Goal: Task Accomplishment & Management: Complete application form

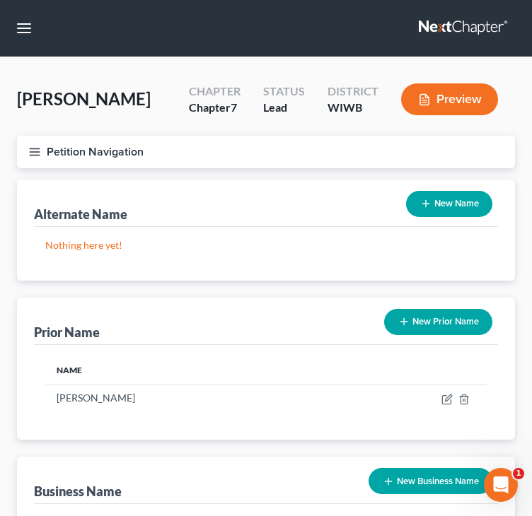
click at [42, 145] on button "Petition Navigation" at bounding box center [266, 152] width 498 height 33
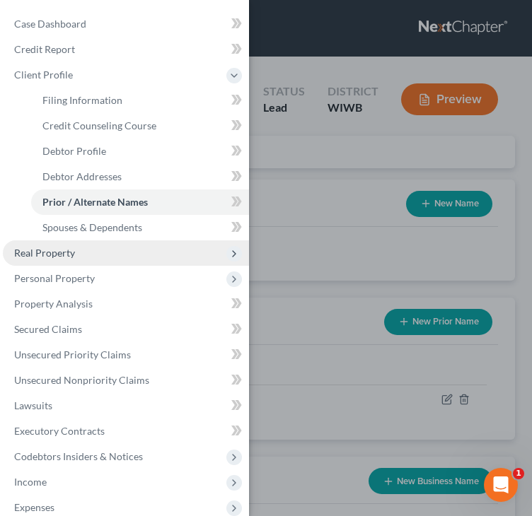
click at [49, 255] on span "Real Property" at bounding box center [44, 253] width 61 height 12
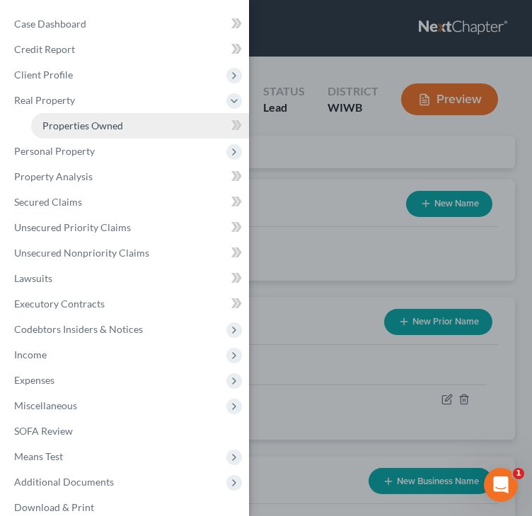
click at [88, 114] on link "Properties Owned" at bounding box center [140, 125] width 218 height 25
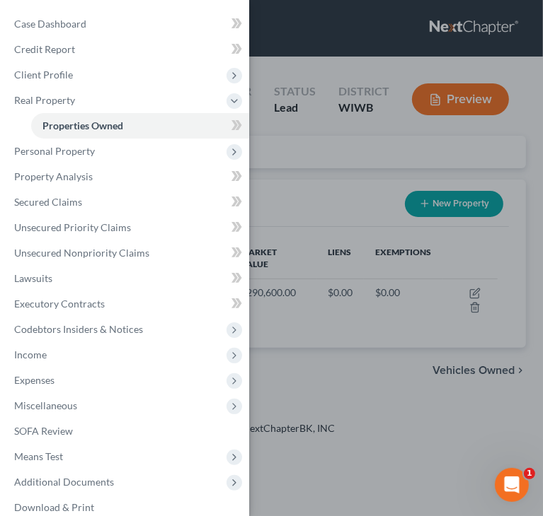
click at [272, 180] on div "Case Dashboard Payments Invoices Payments Payments Credit Report Client Profile" at bounding box center [271, 258] width 543 height 516
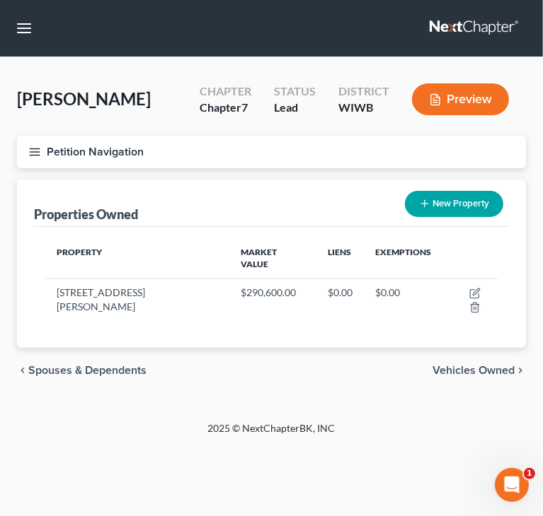
click at [105, 380] on div "[PERSON_NAME] Upgraded Chapter Chapter 7 Status Lead District [GEOGRAPHIC_DATA]…" at bounding box center [271, 239] width 543 height 364
click at [34, 150] on icon "button" at bounding box center [34, 152] width 13 height 13
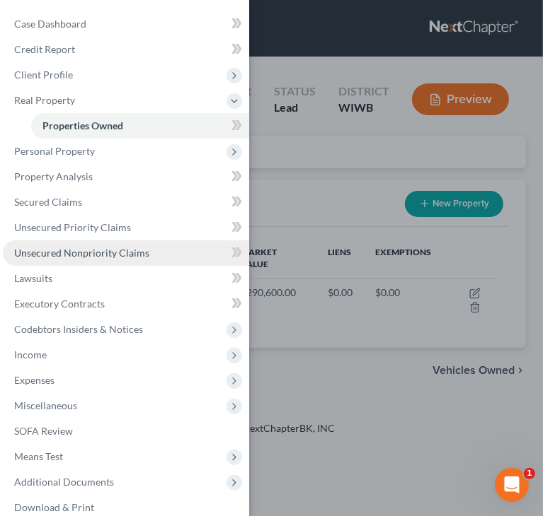
click at [76, 253] on span "Unsecured Nonpriority Claims" at bounding box center [81, 253] width 135 height 12
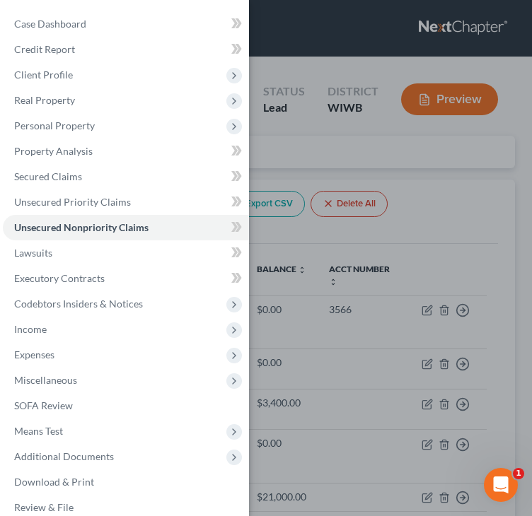
click at [439, 189] on div "Case Dashboard Payments Invoices Payments Payments Credit Report Client Profile" at bounding box center [266, 258] width 532 height 516
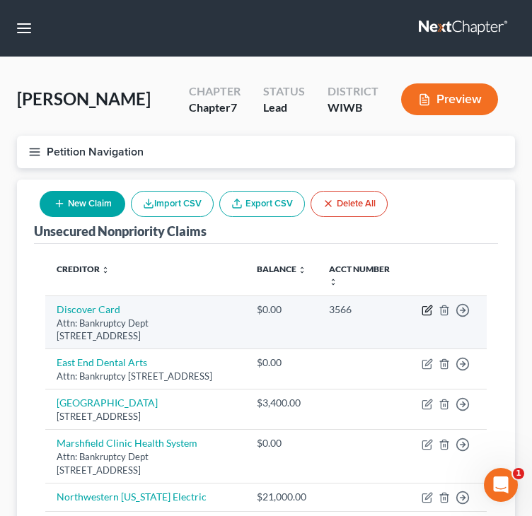
click at [426, 313] on icon "button" at bounding box center [427, 310] width 11 height 11
select select "46"
select select "2"
select select "0"
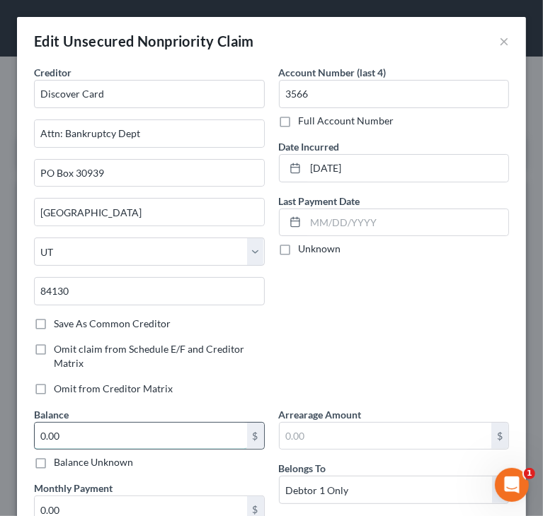
click at [161, 434] on input "0.00" at bounding box center [141, 436] width 212 height 27
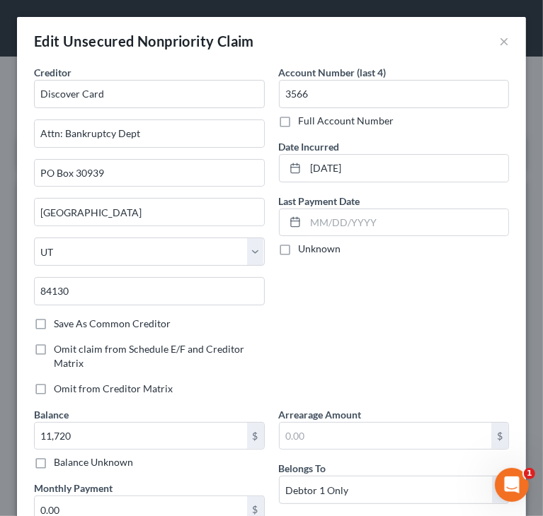
click at [333, 311] on div "Account Number (last 4) 3566 Full Account Number Date Incurred [DATE] Last Paym…" at bounding box center [394, 236] width 245 height 342
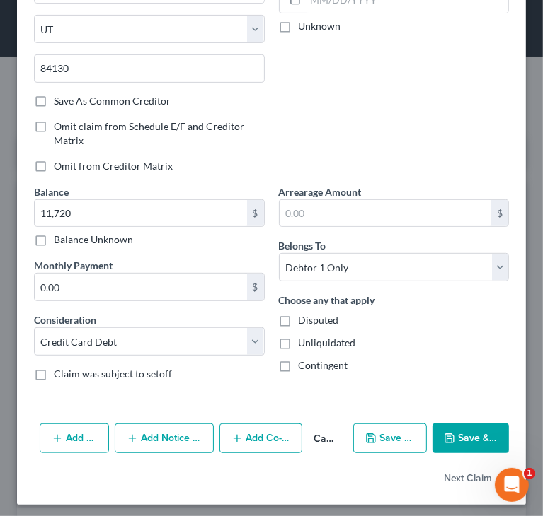
scroll to position [226, 0]
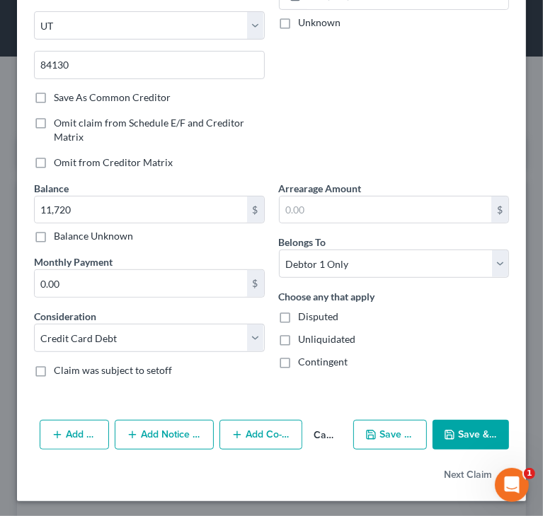
click at [447, 435] on polyline "button" at bounding box center [449, 437] width 5 height 4
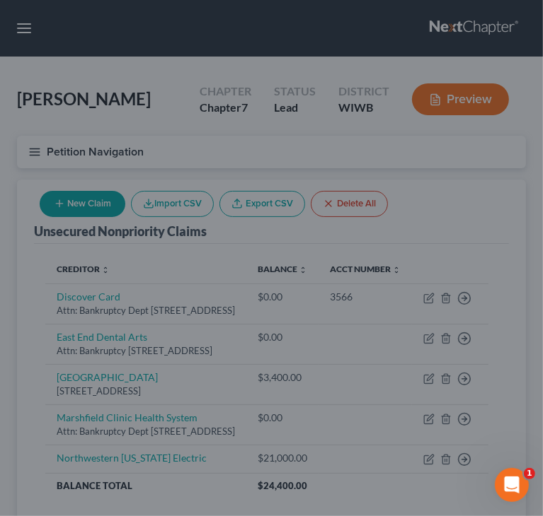
type input "11,720.00"
type input "0"
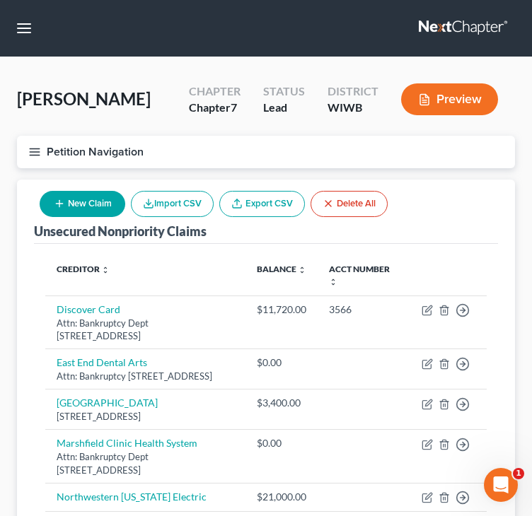
click at [62, 204] on icon "button" at bounding box center [59, 203] width 11 height 11
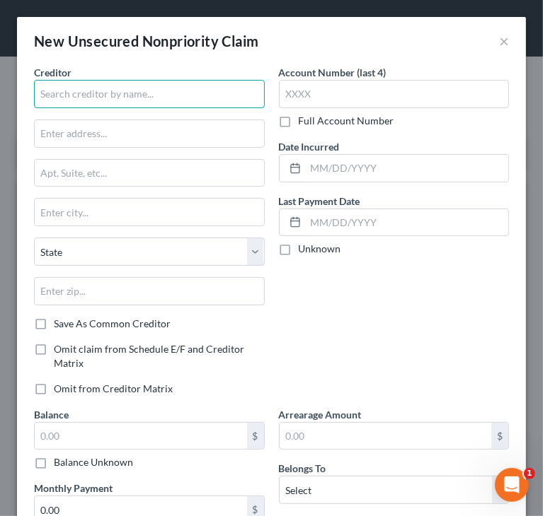
click at [98, 94] on input "text" at bounding box center [149, 94] width 231 height 28
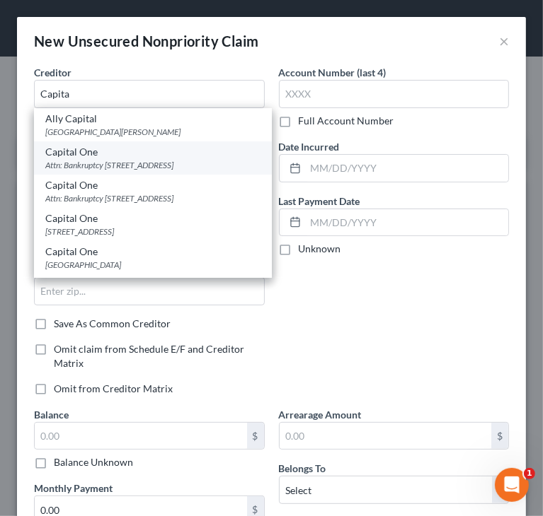
click at [93, 162] on div "Attn: Bankruptcy [STREET_ADDRESS]" at bounding box center [152, 165] width 215 height 12
type input "Capital One"
type input "Attn: Bankruptcy"
type input "PO Box 30285"
type input "[GEOGRAPHIC_DATA]"
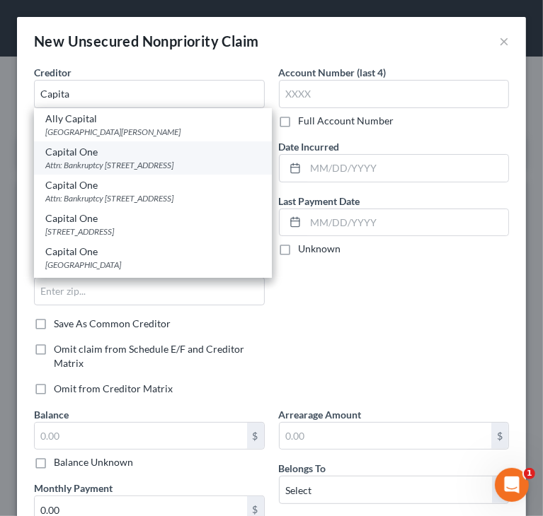
select select "46"
type input "84130"
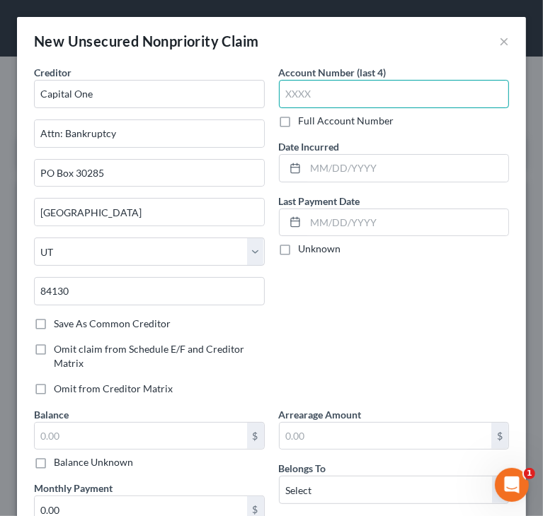
click at [346, 99] on input "text" at bounding box center [394, 94] width 231 height 28
type input "5744"
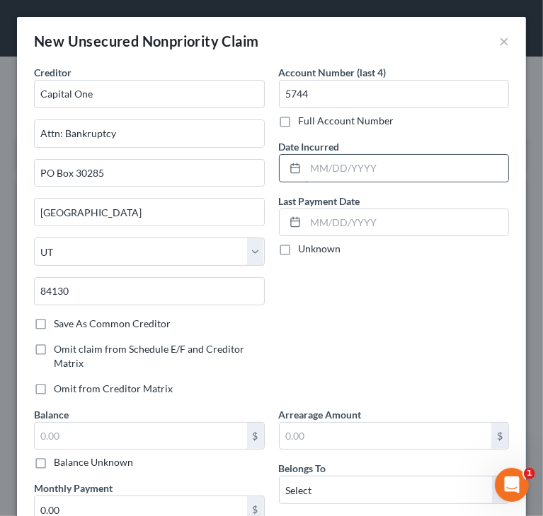
click at [393, 158] on input "text" at bounding box center [407, 168] width 203 height 27
paste input "[DATE]"
type input "[DATE]"
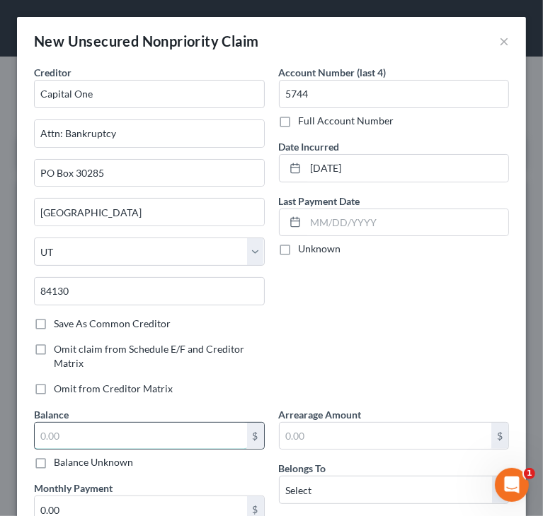
click at [132, 437] on input "text" at bounding box center [141, 436] width 212 height 27
paste input "1,533"
type input "1,533"
click at [353, 277] on div "Account Number (last 4) 5744 Full Account Number Date Incurred [DATE] Last Paym…" at bounding box center [394, 236] width 245 height 342
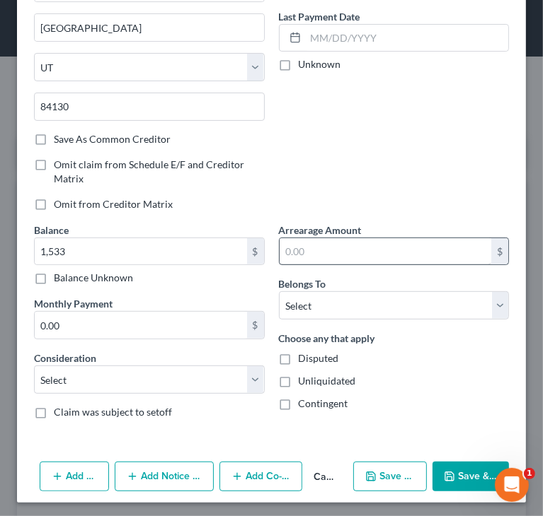
scroll to position [185, 0]
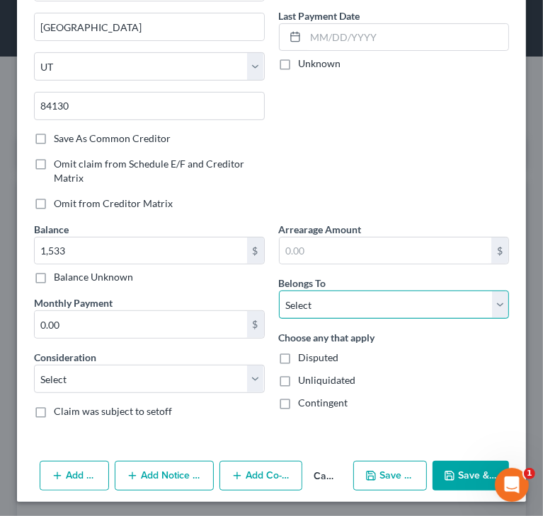
click at [317, 309] on select "Select Debtor 1 Only Debtor 2 Only Debtor 1 And Debtor 2 Only At Least One Of T…" at bounding box center [394, 305] width 231 height 28
select select "0"
click at [279, 291] on select "Select Debtor 1 Only Debtor 2 Only Debtor 1 And Debtor 2 Only At Least One Of T…" at bounding box center [394, 305] width 231 height 28
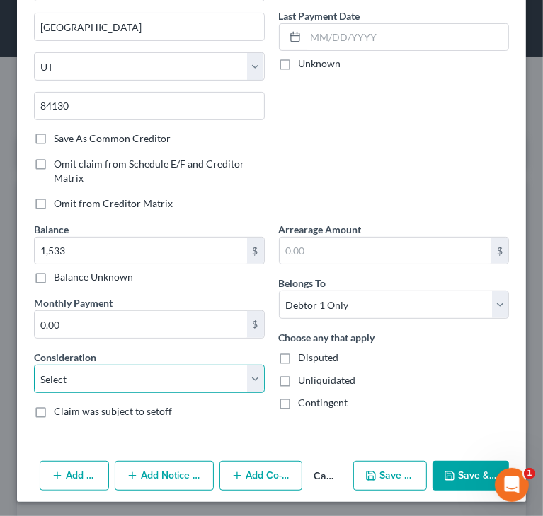
click at [155, 381] on select "Select Cable / Satellite Services Collection Agency Credit Card Debt Debt Couns…" at bounding box center [149, 379] width 231 height 28
select select "2"
click at [34, 365] on select "Select Cable / Satellite Services Collection Agency Credit Card Debt Debt Couns…" at bounding box center [149, 379] width 231 height 28
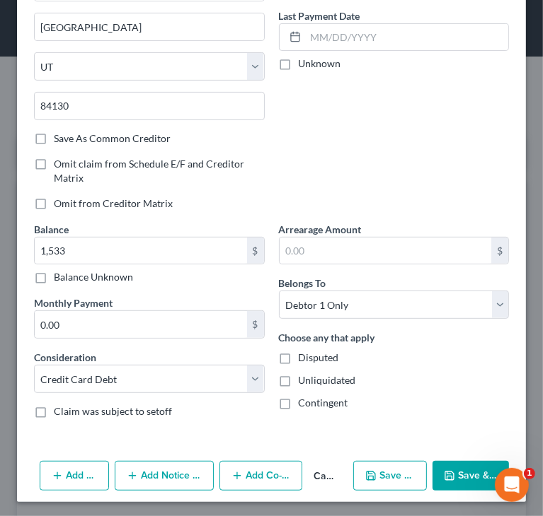
click at [439, 463] on button "Save & Close" at bounding box center [470, 476] width 76 height 30
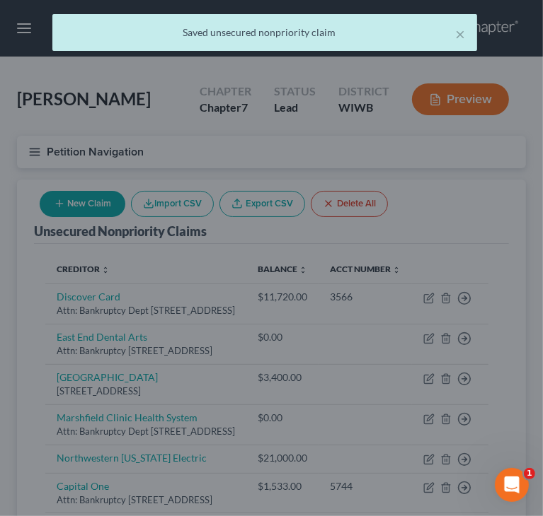
type input "1,533.00"
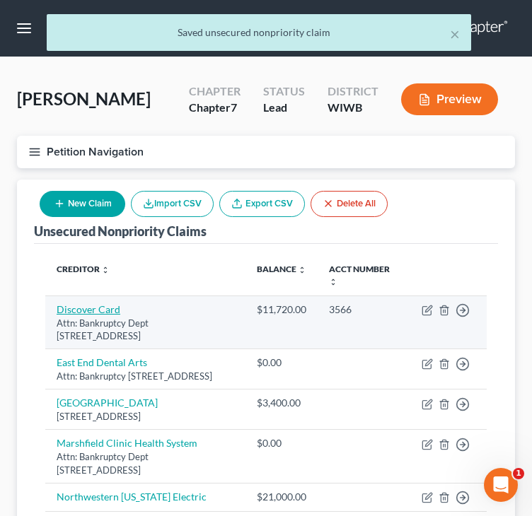
click at [102, 309] on link "Discover Card" at bounding box center [89, 310] width 64 height 12
select select "46"
select select "2"
select select "0"
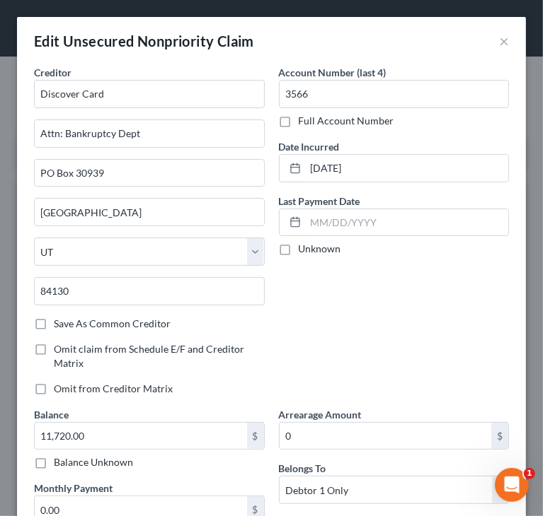
click at [380, 274] on div "Account Number (last 4) 3566 Full Account Number Date Incurred [DATE] Last Paym…" at bounding box center [394, 236] width 245 height 342
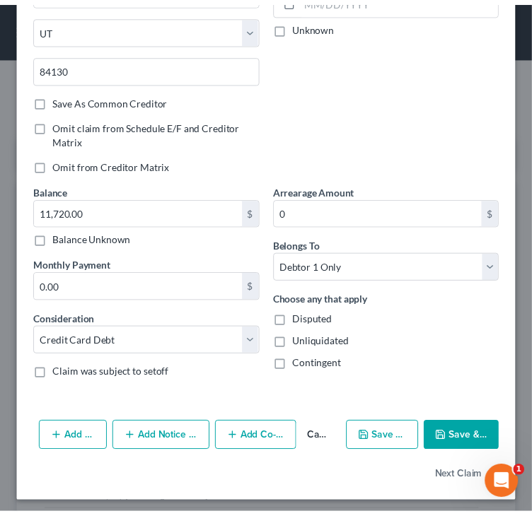
scroll to position [226, 0]
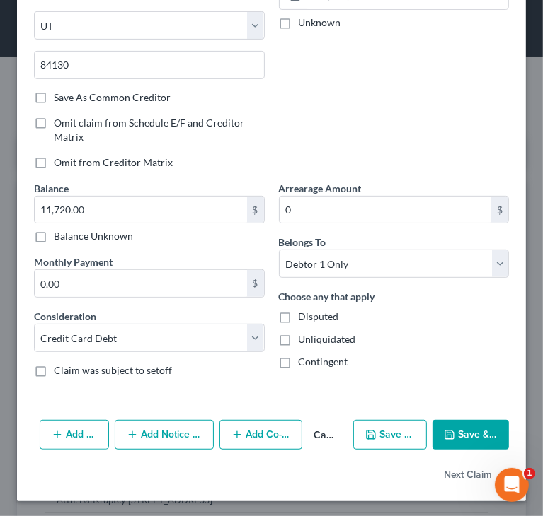
click at [445, 429] on icon "button" at bounding box center [449, 434] width 11 height 11
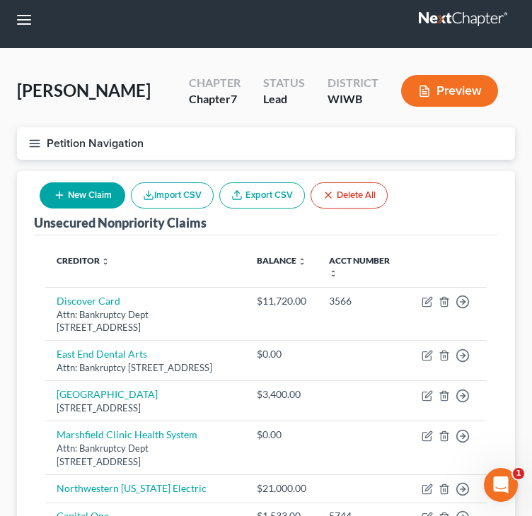
scroll to position [0, 0]
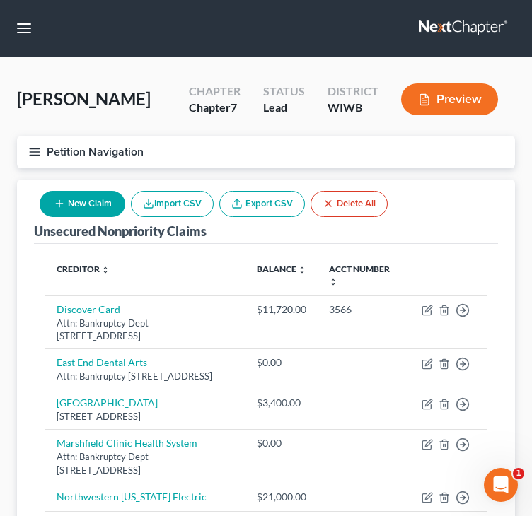
click at [38, 337] on div "Creditor expand_more expand_less unfold_more Balance expand_more expand_less un…" at bounding box center [266, 425] width 464 height 362
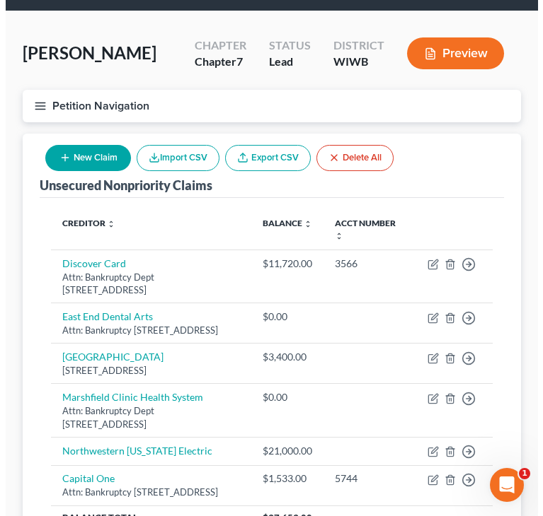
scroll to position [71, 0]
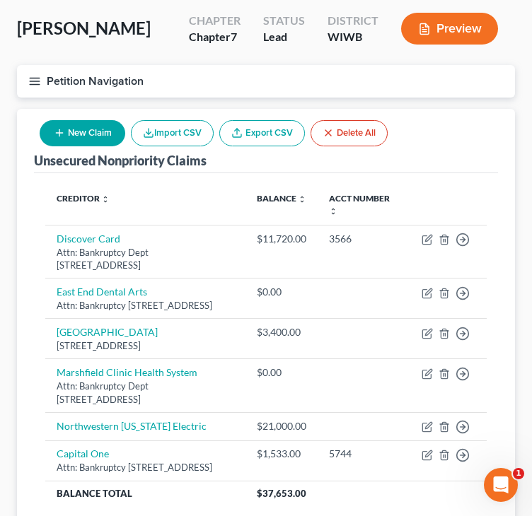
click at [75, 132] on button "New Claim" at bounding box center [83, 133] width 86 height 26
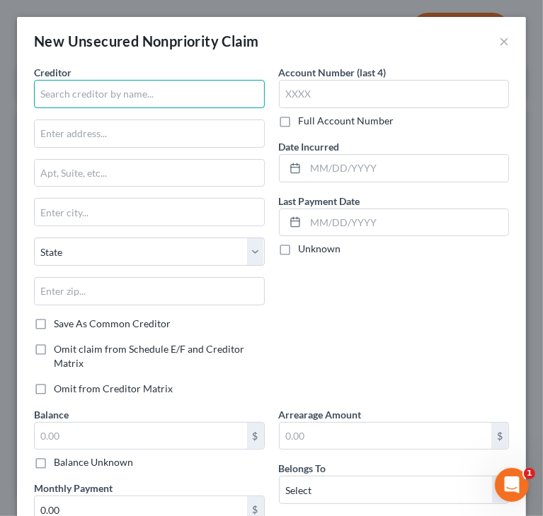
click at [96, 100] on input "text" at bounding box center [149, 94] width 231 height 28
paste input "Northwoods Credit Union"
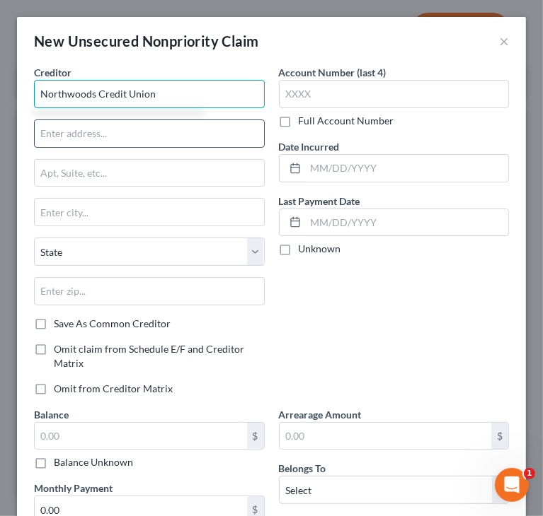
type input "Northwoods Credit Union"
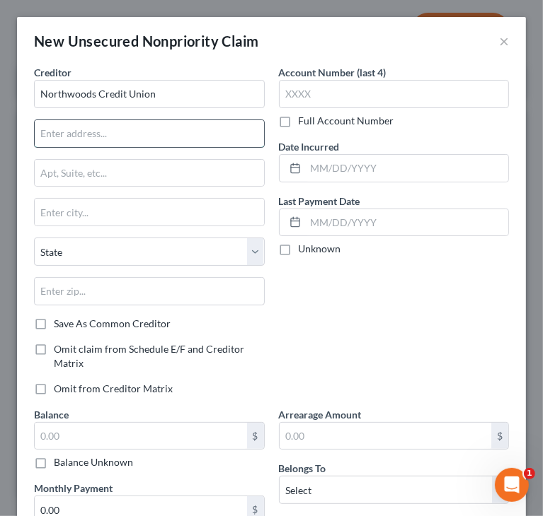
click at [190, 139] on input "text" at bounding box center [149, 133] width 229 height 27
type input "Attn: Bankruptcy Dept"
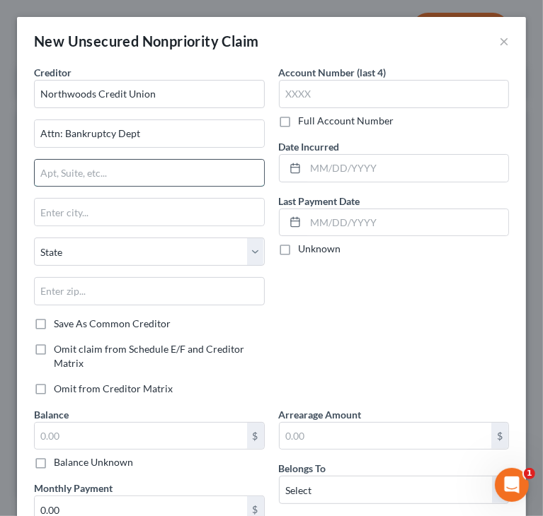
click at [147, 175] on input "text" at bounding box center [149, 173] width 229 height 27
paste input "PO Box 190"
type input "PO Box 190"
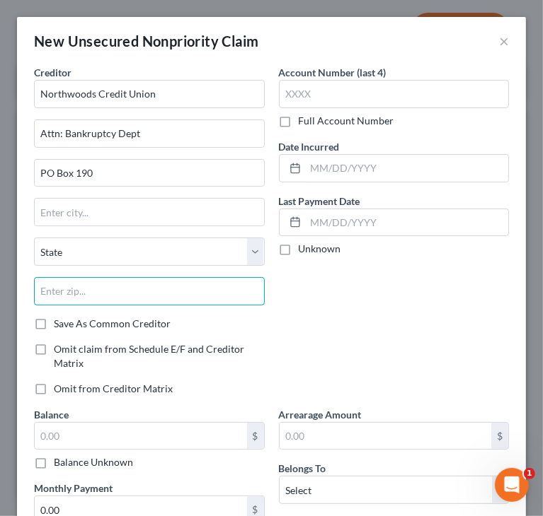
click at [145, 284] on input "text" at bounding box center [149, 291] width 231 height 28
paste input "557200190"
drag, startPoint x: 71, startPoint y: 289, endPoint x: 123, endPoint y: 292, distance: 51.8
click at [129, 287] on input "557200190" at bounding box center [149, 291] width 231 height 28
type input "55720"
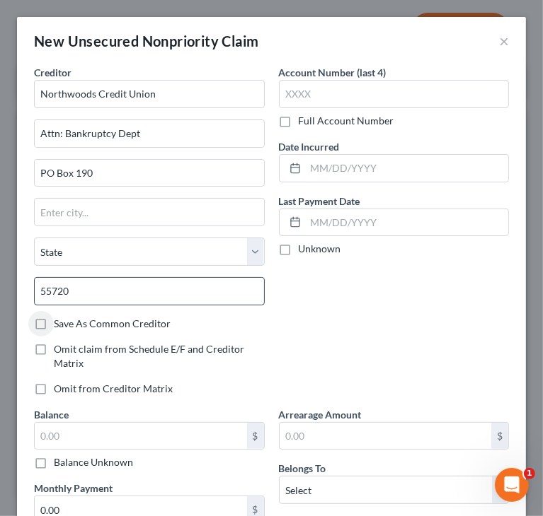
type input "Cloquet"
select select "24"
click at [182, 292] on input "55720" at bounding box center [149, 291] width 231 height 28
paste input "0190"
type input "55720-0190"
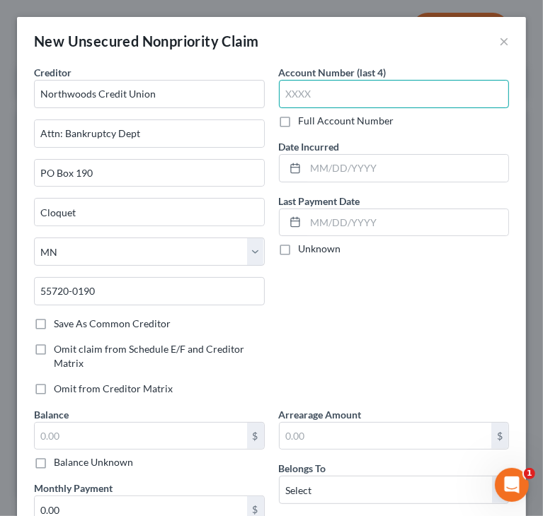
click at [396, 98] on input "text" at bounding box center [394, 94] width 231 height 28
paste input "5016"
type input "5016"
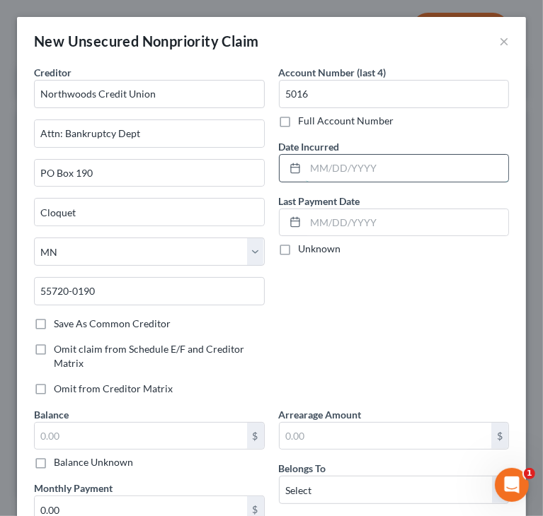
click at [354, 164] on input "text" at bounding box center [407, 168] width 203 height 27
paste input "[DATE]"
type input "[DATE]"
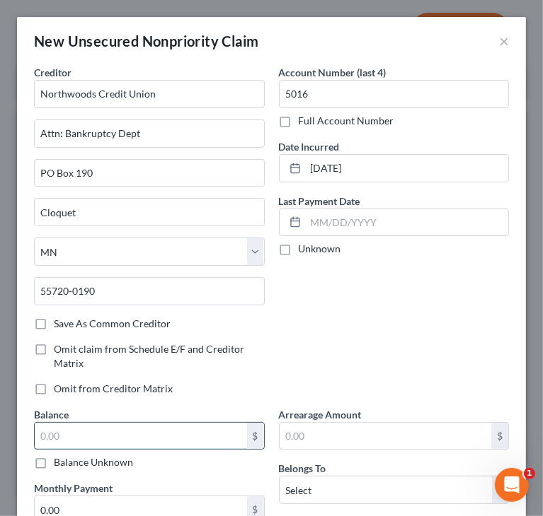
click at [191, 427] on input "text" at bounding box center [141, 436] width 212 height 27
paste input "$2,022"
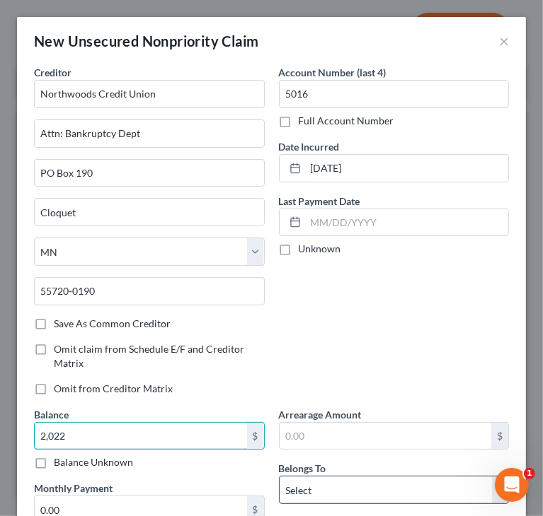
type input "2,022"
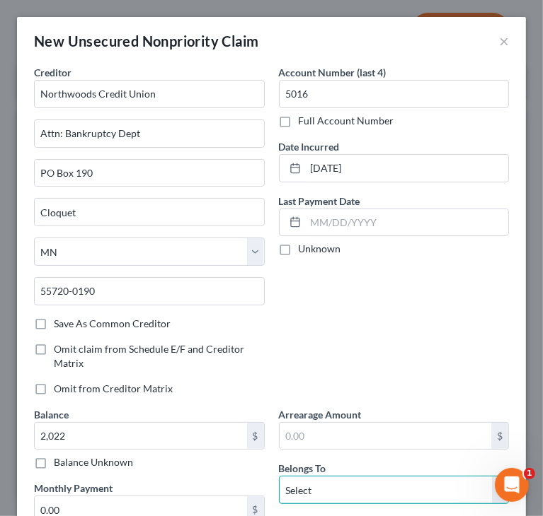
click at [350, 478] on select "Select Debtor 1 Only Debtor 2 Only Debtor 1 And Debtor 2 Only At Least One Of T…" at bounding box center [394, 490] width 231 height 28
select select "0"
click at [279, 476] on select "Select Debtor 1 Only Debtor 2 Only Debtor 1 And Debtor 2 Only At Least One Of T…" at bounding box center [394, 490] width 231 height 28
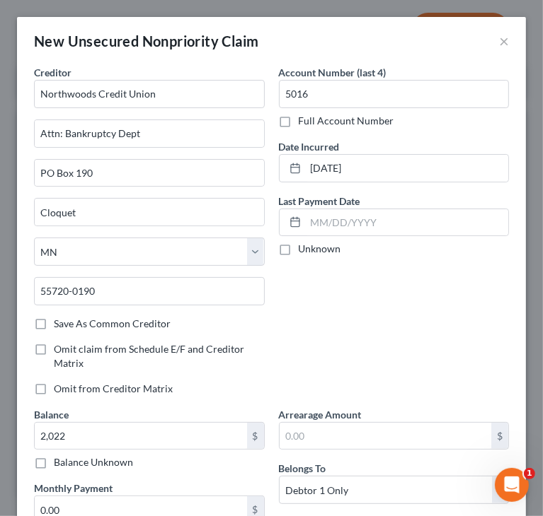
click at [352, 330] on div "Account Number (last 4) 5016 Full Account Number Date Incurred [DATE] Last Paym…" at bounding box center [394, 236] width 245 height 342
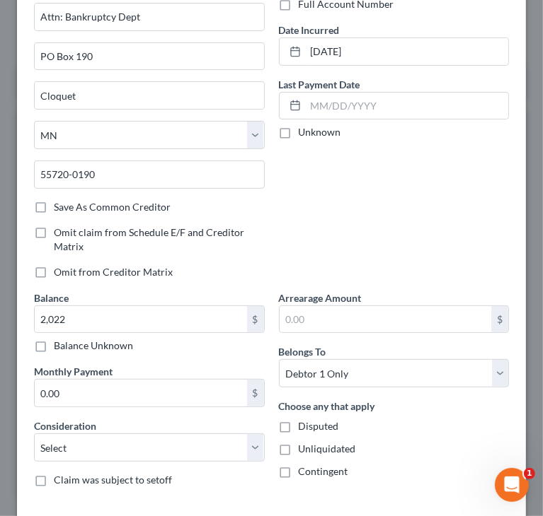
scroll to position [142, 0]
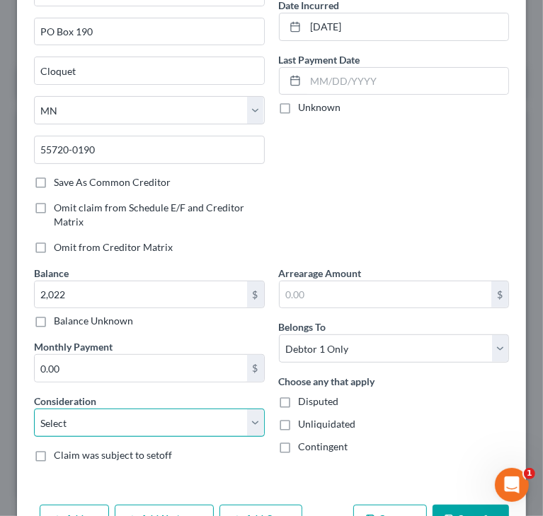
drag, startPoint x: 147, startPoint y: 415, endPoint x: 144, endPoint y: 422, distance: 7.6
click at [147, 415] on select "Select Cable / Satellite Services Collection Agency Credit Card Debt Debt Couns…" at bounding box center [149, 423] width 231 height 28
select select "2"
click at [34, 409] on select "Select Cable / Satellite Services Collection Agency Credit Card Debt Debt Couns…" at bounding box center [149, 423] width 231 height 28
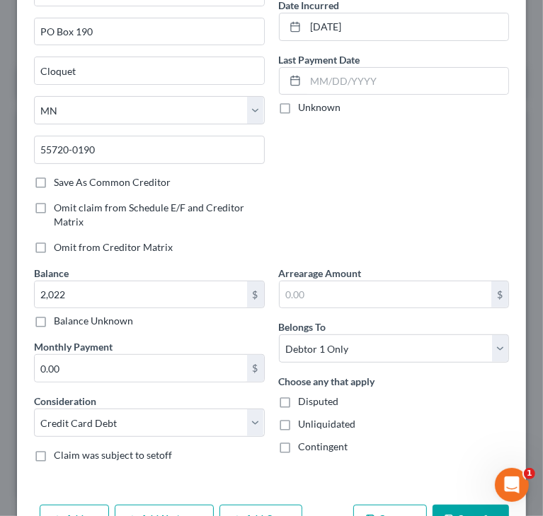
click at [316, 182] on div "Account Number (last 4) 5016 Full Account Number Date Incurred [DATE] Last Paym…" at bounding box center [394, 95] width 245 height 342
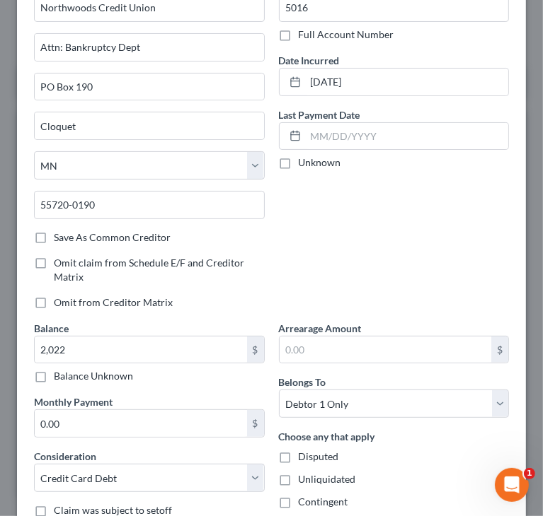
scroll to position [185, 0]
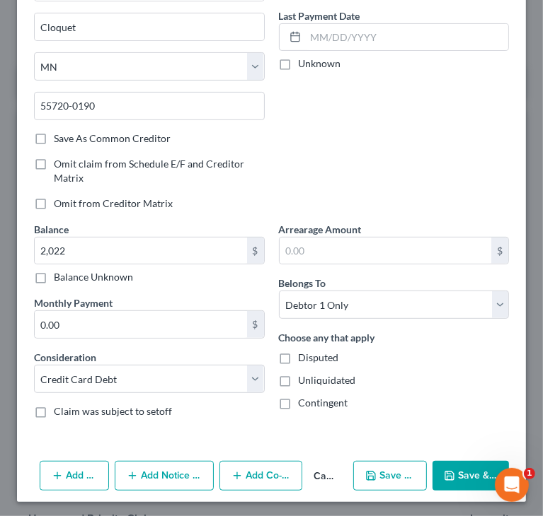
click at [447, 476] on polyline "button" at bounding box center [449, 478] width 5 height 4
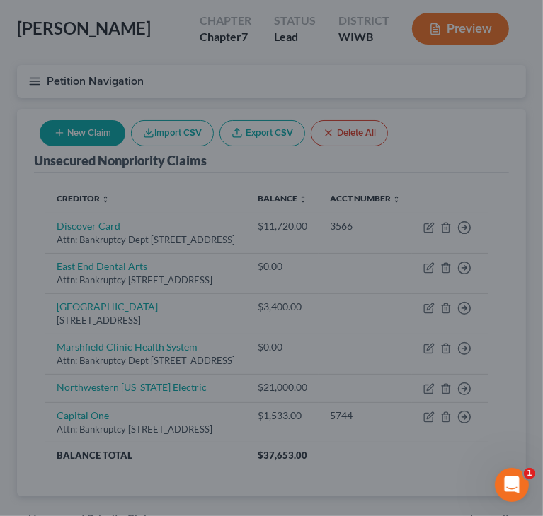
type input "2,022.00"
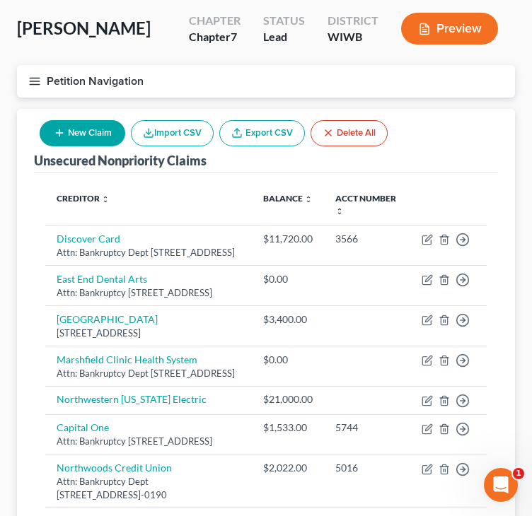
click at [79, 125] on button "New Claim" at bounding box center [83, 133] width 86 height 26
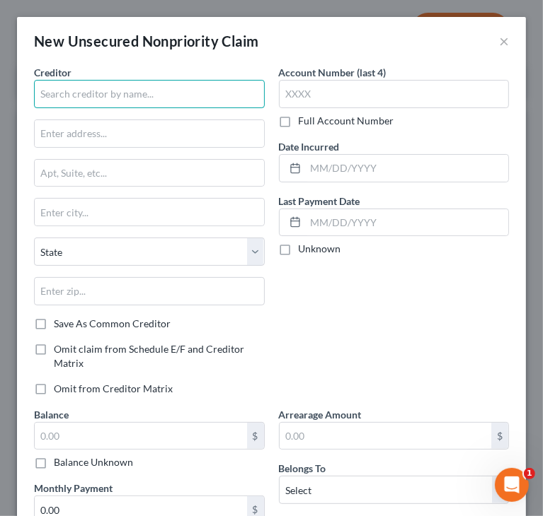
click at [112, 94] on input "text" at bounding box center [149, 94] width 231 height 28
paste input "JPMCB CARD SERVICE"
click at [84, 93] on input "JPMCB CARD SERVICEs" at bounding box center [149, 94] width 231 height 28
type input "JPMCB Card Services"
drag, startPoint x: 139, startPoint y: 87, endPoint x: 40, endPoint y: 91, distance: 99.1
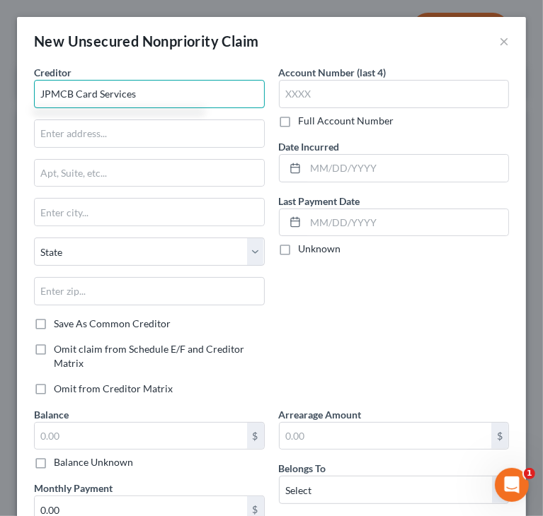
click at [40, 91] on input "JPMCB Card Services" at bounding box center [149, 94] width 231 height 28
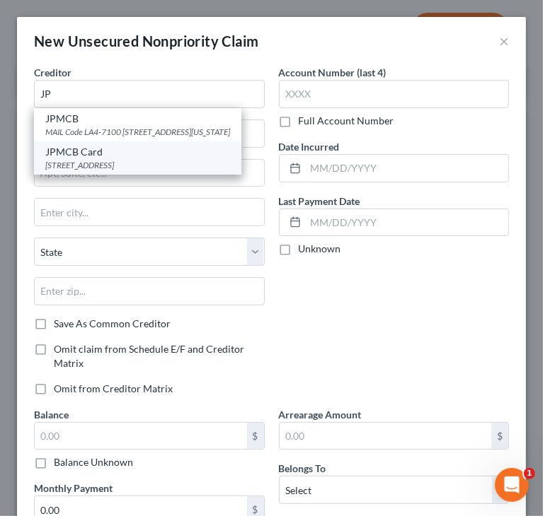
click at [109, 171] on div "[STREET_ADDRESS]" at bounding box center [137, 165] width 185 height 12
type input "JPMCB Card"
type input "P O Box 15369"
type input "Wilmington"
select select "7"
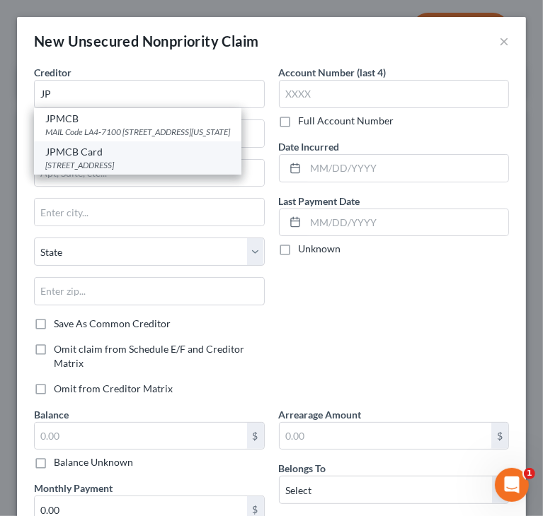
type input "19850"
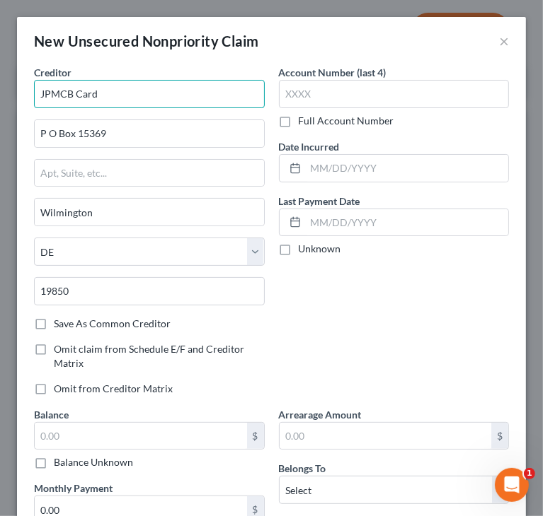
drag, startPoint x: 137, startPoint y: 90, endPoint x: 23, endPoint y: 103, distance: 114.6
click at [27, 102] on div "Creditor * JPMCB Card P O Box [GEOGRAPHIC_DATA] [US_STATE] AK AR AZ CA CO CT DE…" at bounding box center [149, 236] width 245 height 342
paste input "Services"
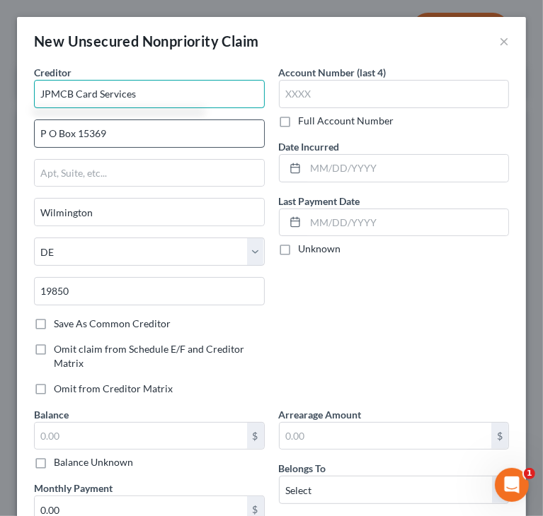
type input "JPMCB Card Services"
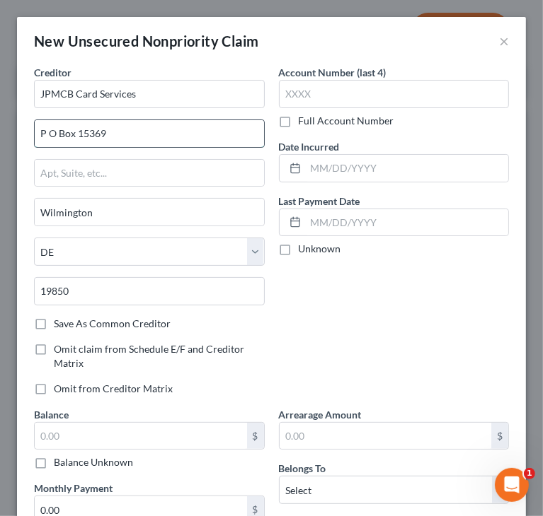
click at [50, 132] on input "P O Box 15369" at bounding box center [149, 133] width 229 height 27
type input "PO Box 15369"
drag, startPoint x: 115, startPoint y: 133, endPoint x: -1, endPoint y: 139, distance: 115.5
click at [0, 139] on html "Home New Case Client Portal Directory Cases DebtorCC Managed Cases Lein Law Off…" at bounding box center [271, 295] width 543 height 732
click at [124, 137] on input "text" at bounding box center [149, 133] width 229 height 27
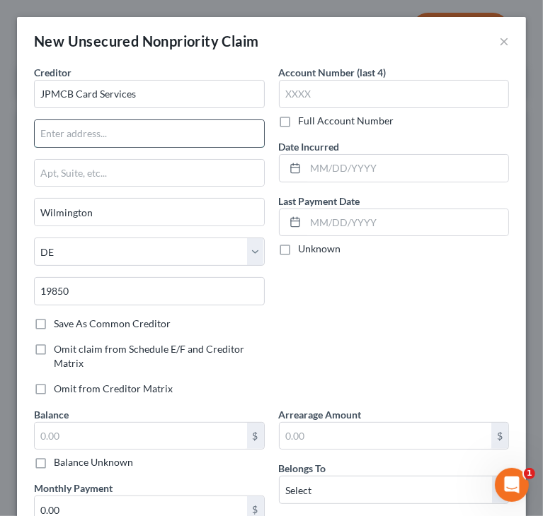
type input "Attn: Bankruptcy Dept"
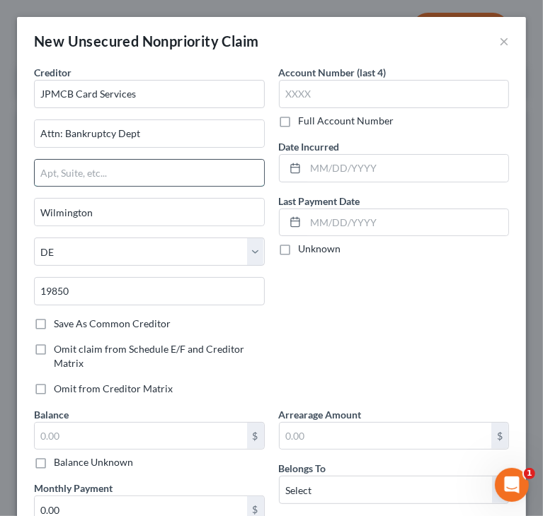
click at [103, 173] on input "text" at bounding box center [149, 173] width 229 height 27
paste input "PO Box 15369"
type input "PO Box 15369"
click at [340, 304] on div "Account Number (last 4) Full Account Number Date Incurred Last Payment Date Unk…" at bounding box center [394, 236] width 245 height 342
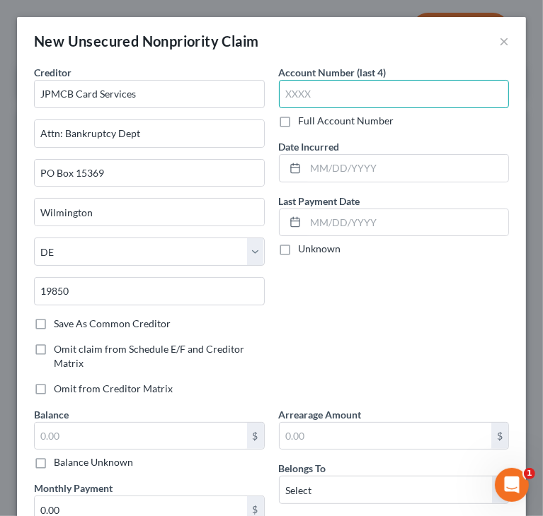
click at [319, 91] on input "text" at bounding box center [394, 94] width 231 height 28
paste input "6360"
type input "6360"
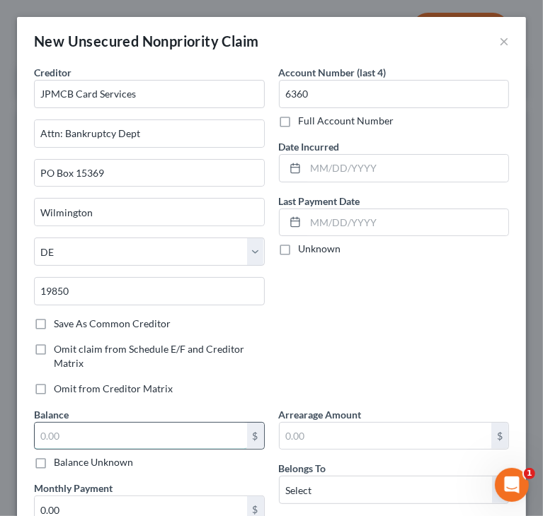
click at [137, 436] on input "text" at bounding box center [141, 436] width 212 height 27
paste input "$7,119"
type input "7,119"
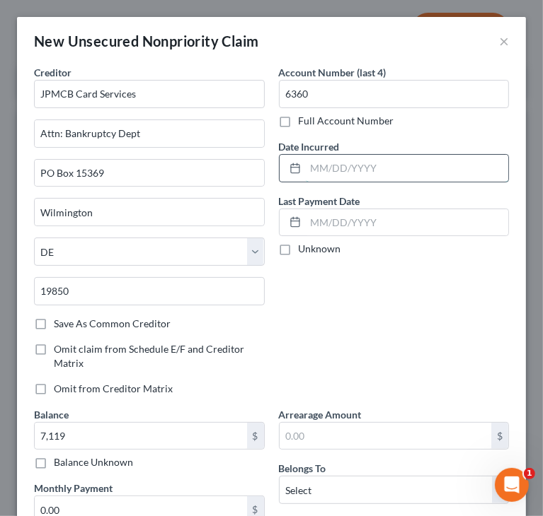
click at [357, 166] on input "text" at bounding box center [407, 168] width 203 height 27
paste input "[DATE]"
type input "[DATE]"
click at [385, 287] on div "Account Number (last 4) 6360 Full Account Number Date Incurred [DATE] Last Paym…" at bounding box center [394, 236] width 245 height 342
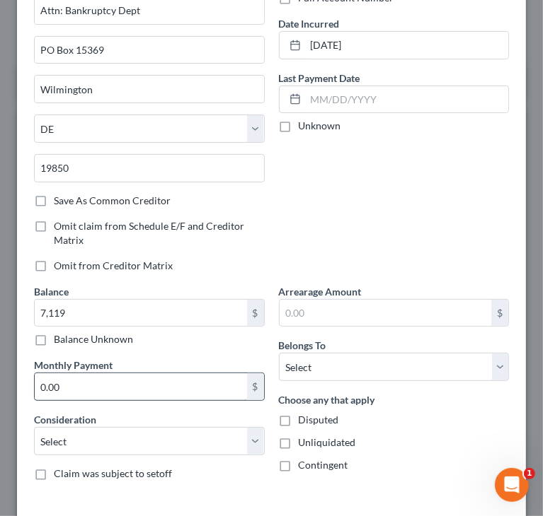
scroll to position [142, 0]
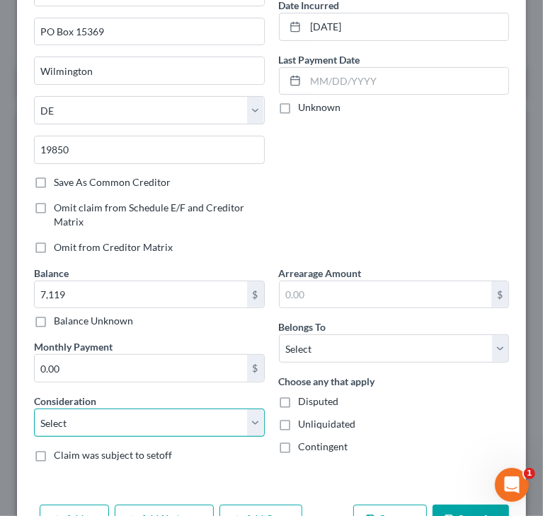
click at [113, 421] on select "Select Cable / Satellite Services Collection Agency Credit Card Debt Debt Couns…" at bounding box center [149, 423] width 231 height 28
select select "2"
click at [34, 409] on select "Select Cable / Satellite Services Collection Agency Credit Card Debt Debt Couns…" at bounding box center [149, 423] width 231 height 28
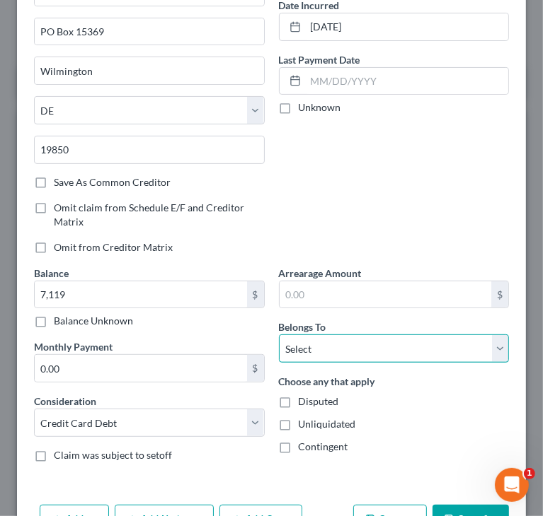
click at [311, 343] on select "Select Debtor 1 Only Debtor 2 Only Debtor 1 And Debtor 2 Only At Least One Of T…" at bounding box center [394, 349] width 231 height 28
select select "0"
click at [279, 335] on select "Select Debtor 1 Only Debtor 2 Only Debtor 1 And Debtor 2 Only At Least One Of T…" at bounding box center [394, 349] width 231 height 28
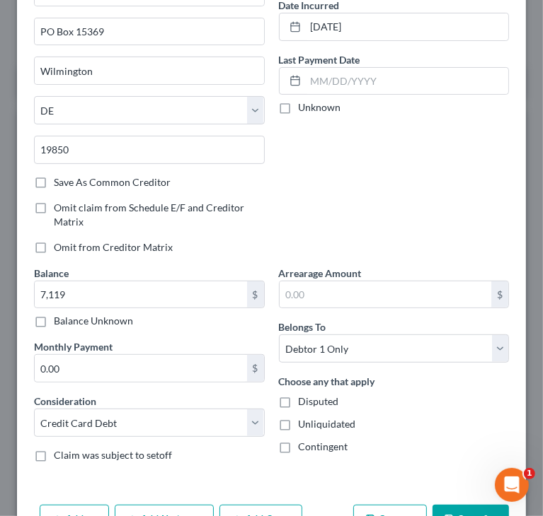
click at [362, 207] on div "Account Number (last 4) 6360 Full Account Number Date Incurred [DATE] Last Paym…" at bounding box center [394, 95] width 245 height 342
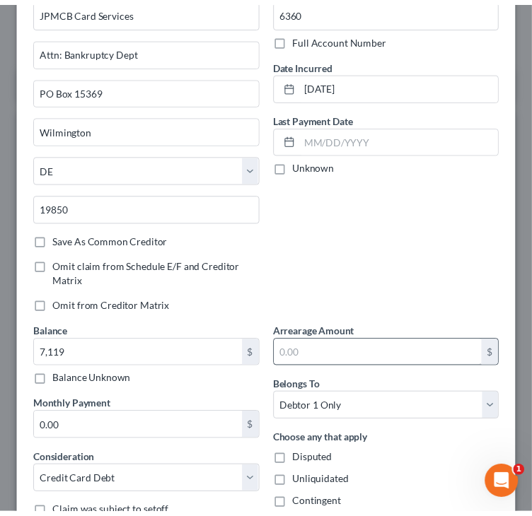
scroll to position [185, 0]
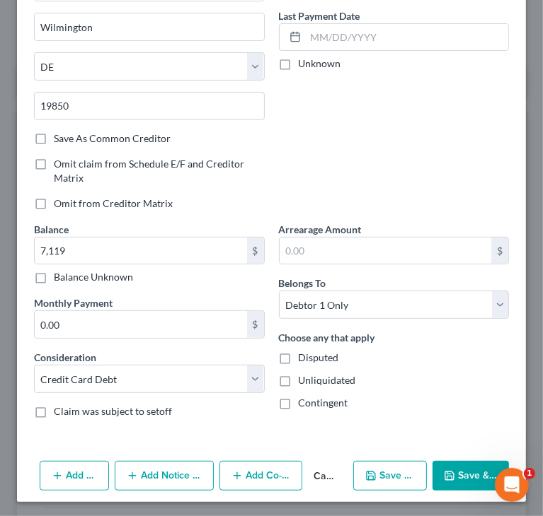
click at [441, 461] on button "Save & Close" at bounding box center [470, 476] width 76 height 30
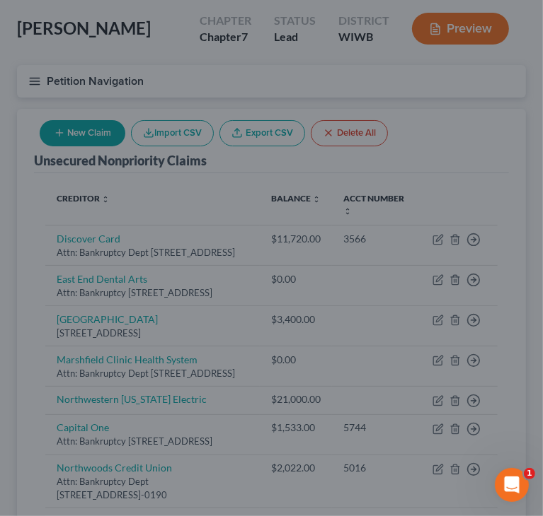
type input "7,119.00"
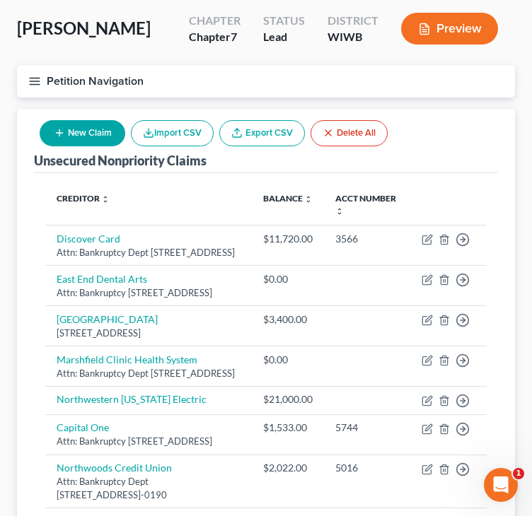
click at [175, 201] on th "Creditor expand_more expand_less unfold_more" at bounding box center [148, 205] width 207 height 41
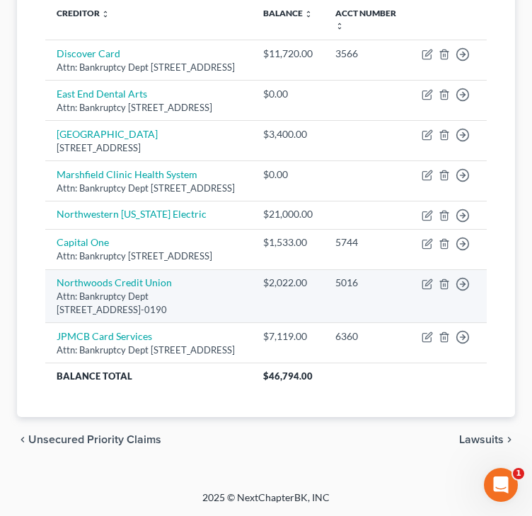
scroll to position [333, 0]
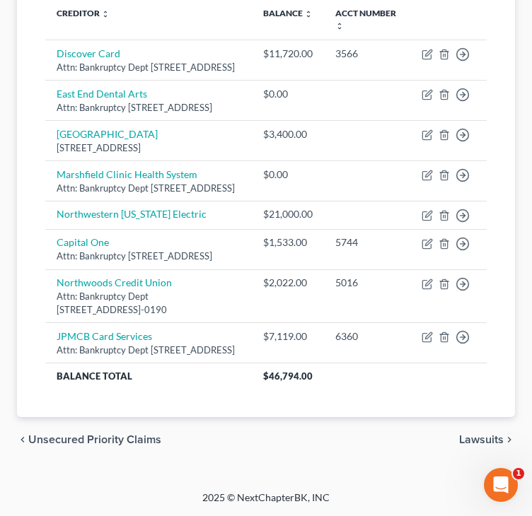
click at [230, 403] on div "Creditor expand_more expand_less unfold_more Balance expand_more expand_less un…" at bounding box center [266, 202] width 464 height 429
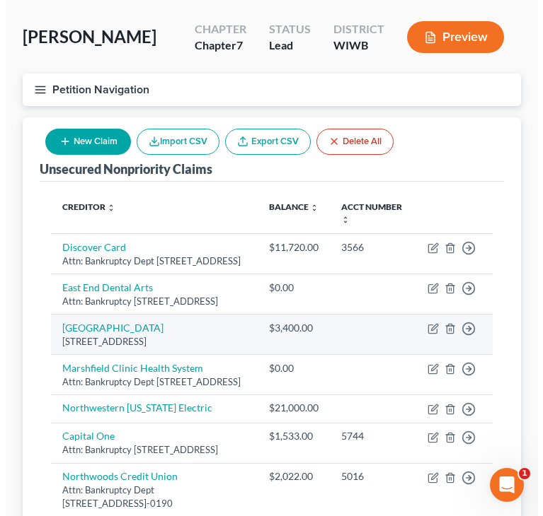
scroll to position [50, 0]
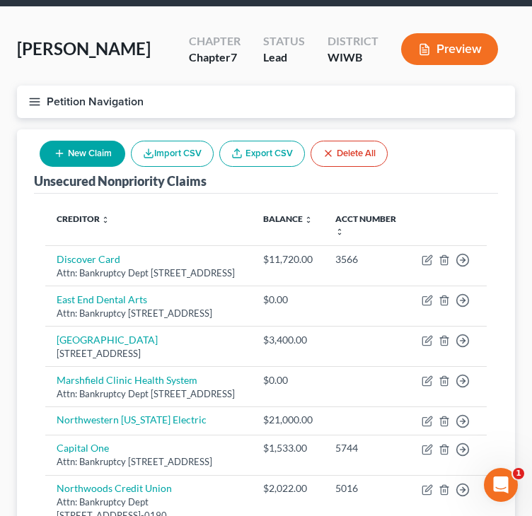
click at [79, 154] on button "New Claim" at bounding box center [83, 154] width 86 height 26
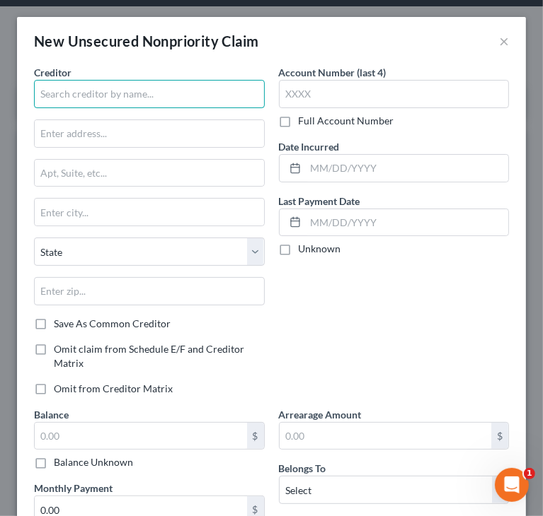
click at [86, 102] on input "text" at bounding box center [149, 94] width 231 height 28
paste input "MERICOLLECTINC."
drag, startPoint x: 105, startPoint y: 94, endPoint x: 192, endPoint y: 84, distance: 88.3
click at [192, 84] on input "MERICOLLECTINC." at bounding box center [149, 94] width 231 height 28
click at [173, 91] on input "MERICOLLECTINC." at bounding box center [149, 94] width 231 height 28
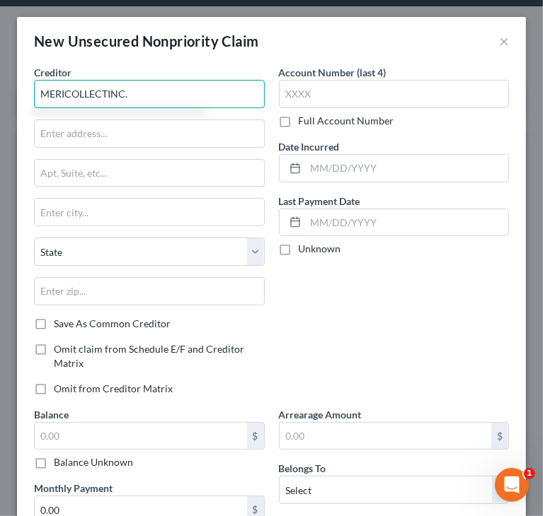
drag, startPoint x: 173, startPoint y: 91, endPoint x: 31, endPoint y: 98, distance: 141.7
click at [31, 97] on div "Creditor * MERICOLLECTINC. State [US_STATE] AK AR AZ CA CO CT DE DC [GEOGRAPHIC…" at bounding box center [149, 236] width 245 height 342
drag, startPoint x: 195, startPoint y: 96, endPoint x: -1, endPoint y: 91, distance: 196.1
click at [0, 91] on html "Home New Case Client Portal Directory Cases DebtorCC Managed Cases Lein Law Off…" at bounding box center [271, 336] width 543 height 773
paste input "Americollect PO Box 1690"
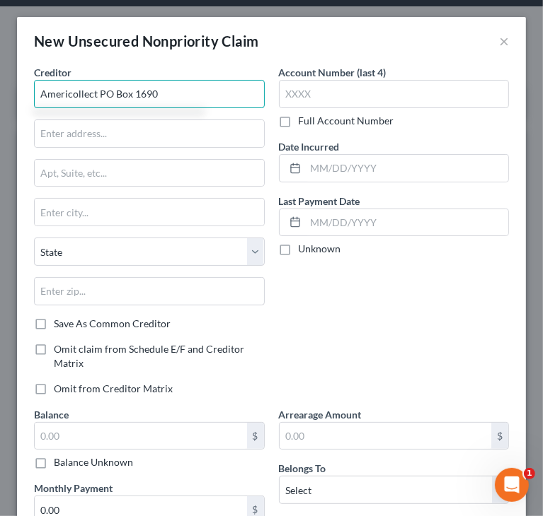
drag, startPoint x: 98, startPoint y: 91, endPoint x: 195, endPoint y: 96, distance: 97.1
click at [195, 96] on input "Americollect PO Box 1690" at bounding box center [149, 94] width 231 height 28
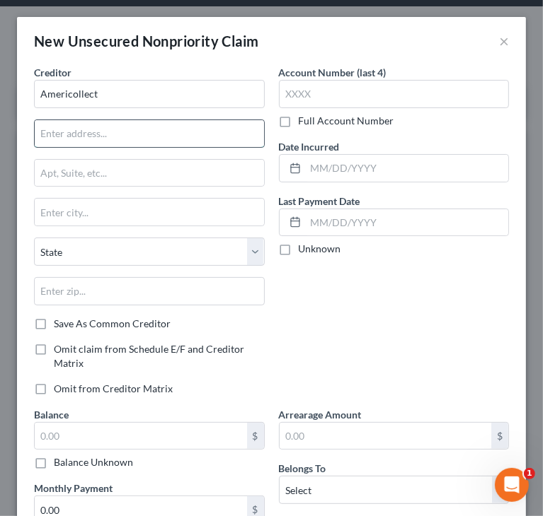
click at [97, 125] on input "text" at bounding box center [149, 133] width 229 height 27
type input "Americollect"
click at [102, 170] on input "text" at bounding box center [149, 173] width 229 height 27
drag, startPoint x: 158, startPoint y: 132, endPoint x: -1, endPoint y: 137, distance: 158.5
click at [0, 137] on html "Home New Case Client Portal Directory Cases DebtorCC Managed Cases Lein Law Off…" at bounding box center [271, 336] width 543 height 773
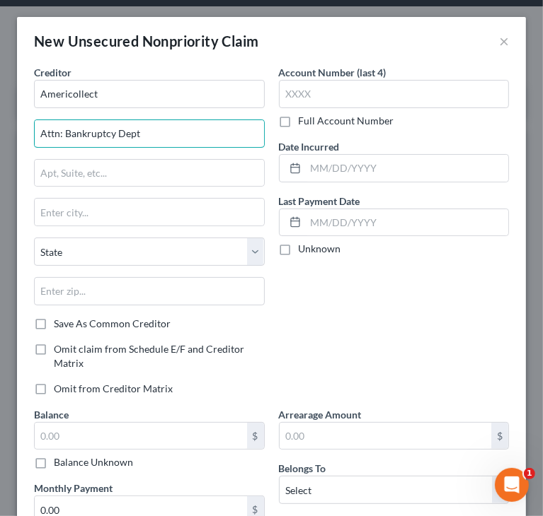
paste input "PO Box 1690"
type input "PO Box 1690"
click at [130, 97] on input "Americollect" at bounding box center [149, 94] width 231 height 28
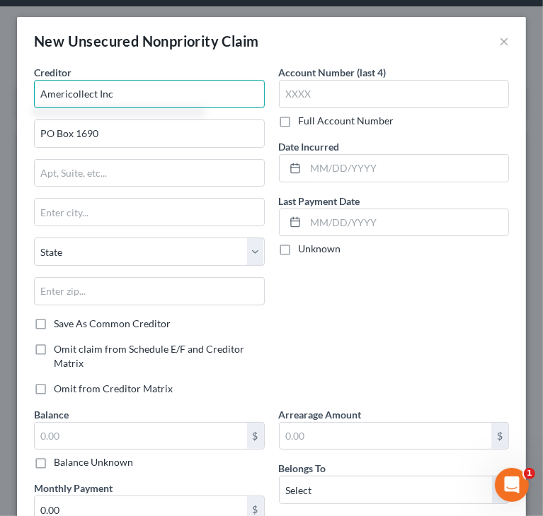
type input "Americollect Inc"
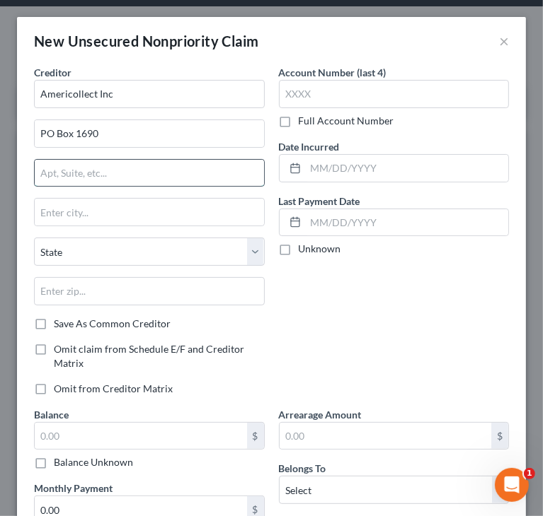
click at [173, 176] on input "text" at bounding box center [149, 173] width 229 height 27
paste input "[STREET_ADDRESS]"
drag, startPoint x: 154, startPoint y: 171, endPoint x: 201, endPoint y: 172, distance: 47.4
click at [201, 172] on input "[STREET_ADDRESS]" at bounding box center [149, 173] width 229 height 27
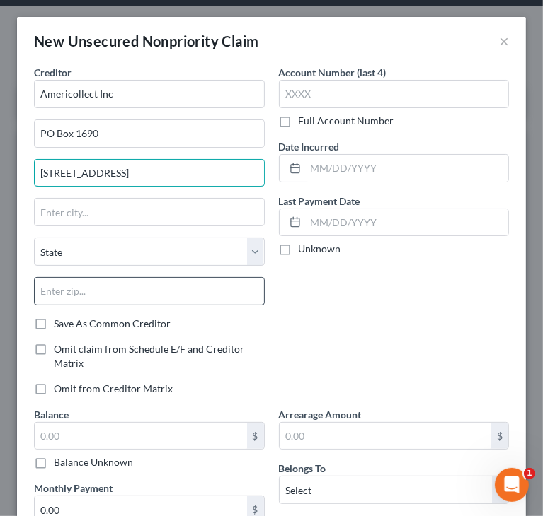
type input "[STREET_ADDRESS]"
click at [142, 296] on input "text" at bounding box center [149, 291] width 231 height 28
paste input "54221"
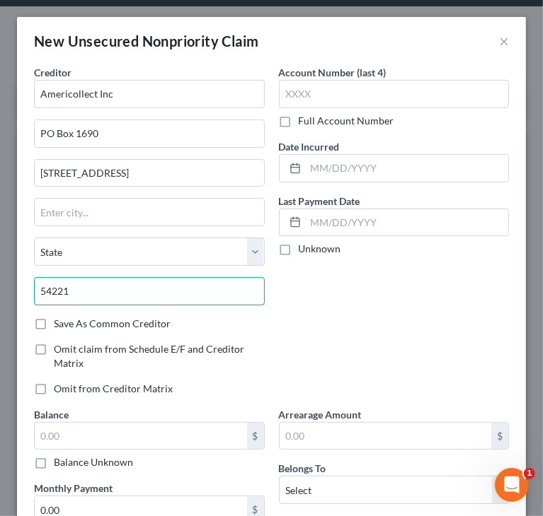
type input "54221"
type input "Manitowoc"
select select "52"
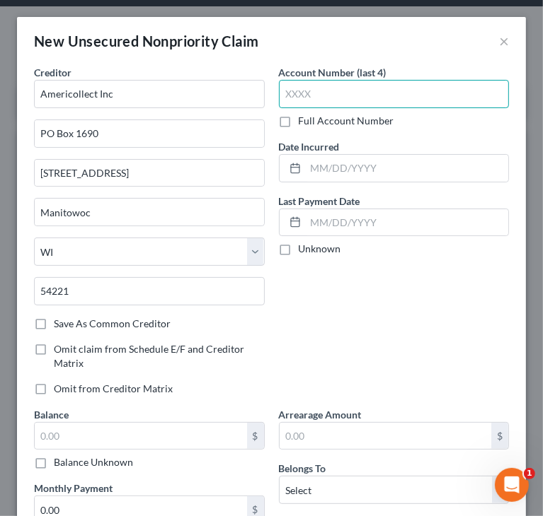
click at [329, 88] on input "text" at bounding box center [394, 94] width 231 height 28
paste input "3095"
type input "3095"
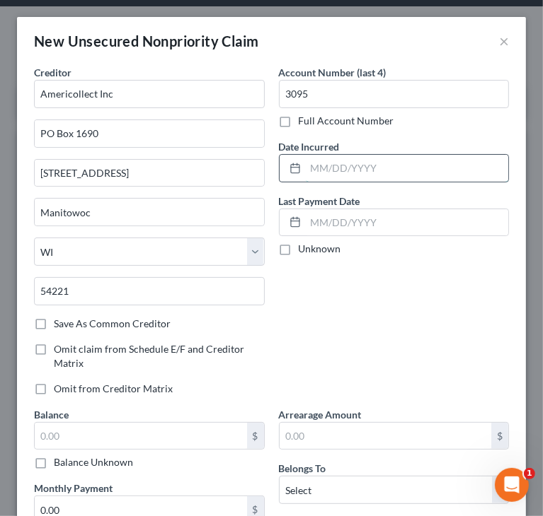
click at [344, 162] on input "text" at bounding box center [407, 168] width 203 height 27
paste input "[DATE]"
type input "[DATE]"
click at [356, 314] on div "Account Number (last 4) 3095 Full Account Number Date Incurred [DATE] Last Paym…" at bounding box center [394, 236] width 245 height 342
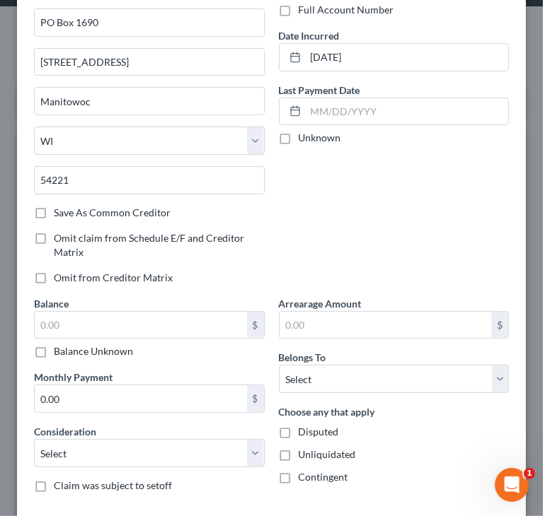
scroll to position [142, 0]
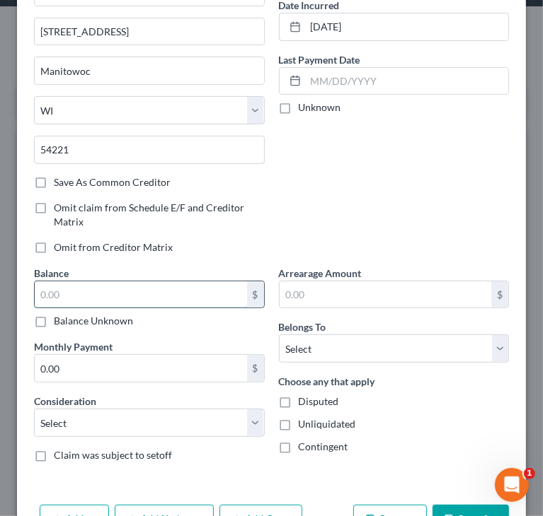
click at [147, 289] on input "text" at bounding box center [141, 295] width 212 height 27
paste input "$608"
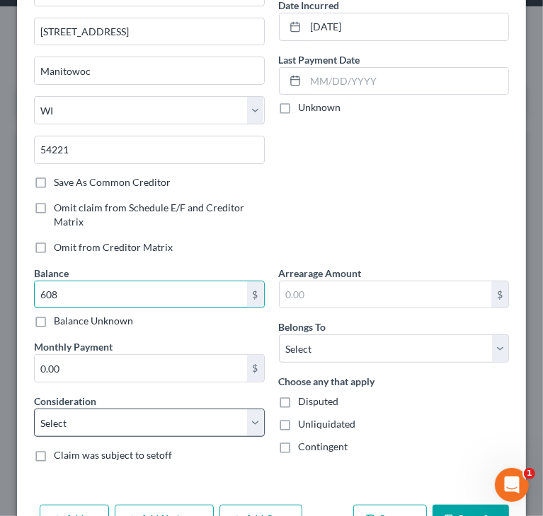
type input "608"
click at [95, 427] on select "Select Cable / Satellite Services Collection Agency Credit Card Debt Debt Couns…" at bounding box center [149, 423] width 231 height 28
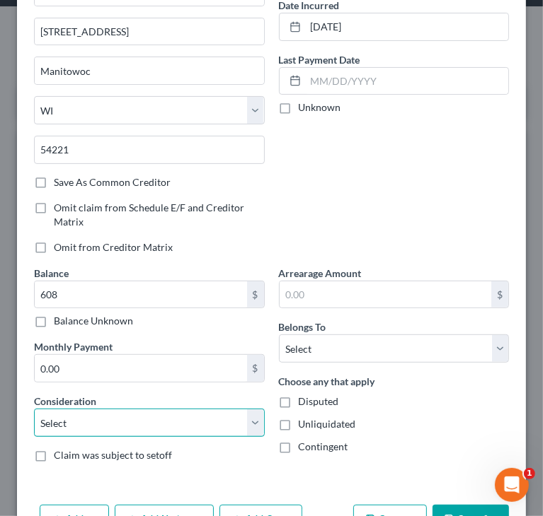
select select "14"
click at [34, 409] on select "Select Cable / Satellite Services Collection Agency Credit Card Debt Debt Couns…" at bounding box center [149, 423] width 231 height 28
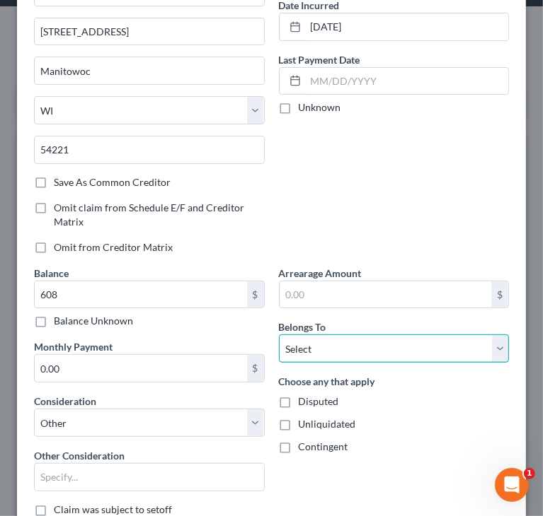
click at [314, 354] on select "Select Debtor 1 Only Debtor 2 Only Debtor 1 And Debtor 2 Only At Least One Of T…" at bounding box center [394, 349] width 231 height 28
select select "0"
click at [279, 335] on select "Select Debtor 1 Only Debtor 2 Only Debtor 1 And Debtor 2 Only At Least One Of T…" at bounding box center [394, 349] width 231 height 28
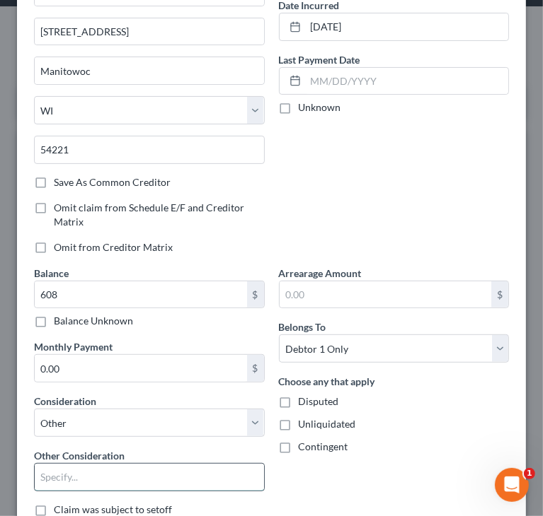
click at [163, 475] on input "text" at bounding box center [149, 477] width 229 height 27
paste input "[PERSON_NAME] HEALTH SYSTEM"
drag, startPoint x: 143, startPoint y: 475, endPoint x: 250, endPoint y: 472, distance: 107.6
click at [202, 471] on input "[PERSON_NAME] HEALTH SYSTEM" at bounding box center [149, 477] width 229 height 27
click at [96, 478] on input "[PERSON_NAME] HEALTH System" at bounding box center [149, 477] width 229 height 27
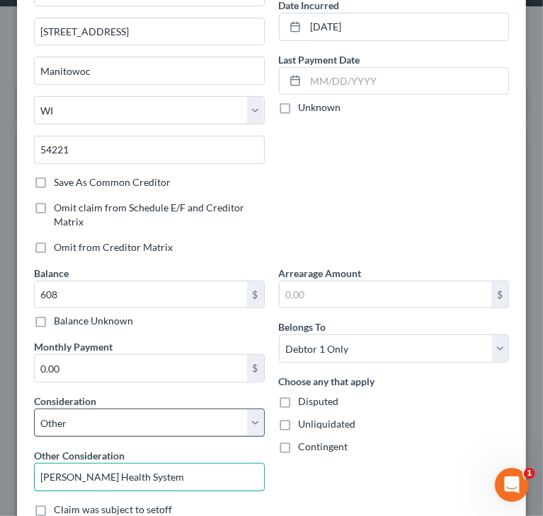
type input "[PERSON_NAME] Health System"
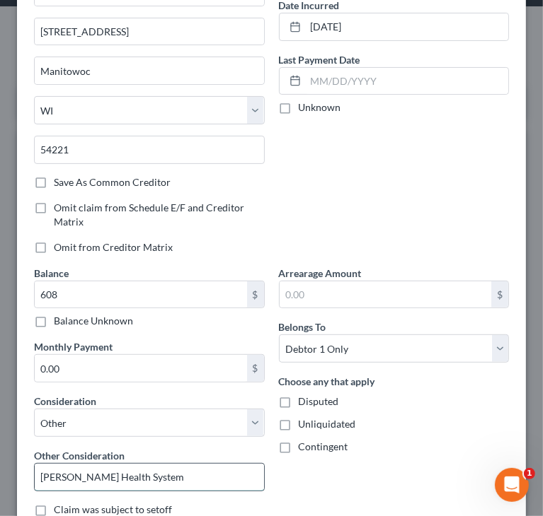
click at [40, 475] on input "[PERSON_NAME] Health System" at bounding box center [149, 477] width 229 height 27
drag, startPoint x: 150, startPoint y: 475, endPoint x: 4, endPoint y: 477, distance: 145.8
click at [4, 477] on div "New Unsecured Nonpriority Claim × Creditor * Americollect Inc PO Box [GEOGRAPHI…" at bounding box center [271, 258] width 543 height 516
drag, startPoint x: 85, startPoint y: 473, endPoint x: 201, endPoint y: 469, distance: 116.1
click at [200, 471] on input "Collection/[PERSON_NAME] Fargo" at bounding box center [149, 477] width 229 height 27
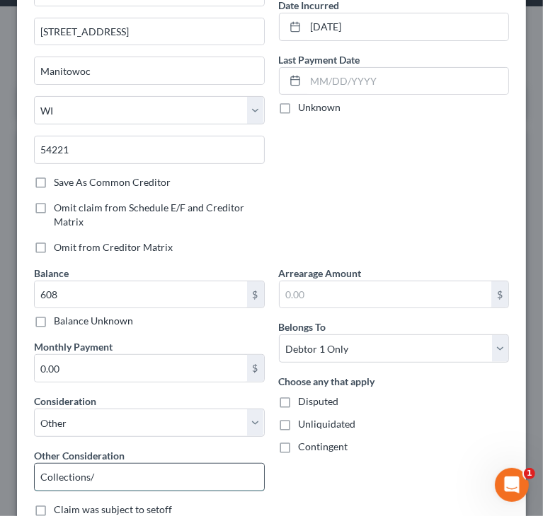
paste input "[PERSON_NAME] Health System"
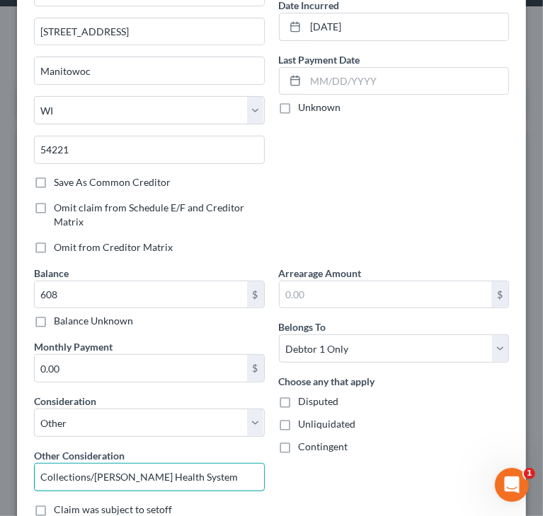
type input "Collections/[PERSON_NAME] Health System"
click at [342, 473] on div "Arrearage Amount $ Belongs To * Select Debtor 1 Only Debtor 2 Only Debtor 1 And…" at bounding box center [394, 397] width 245 height 262
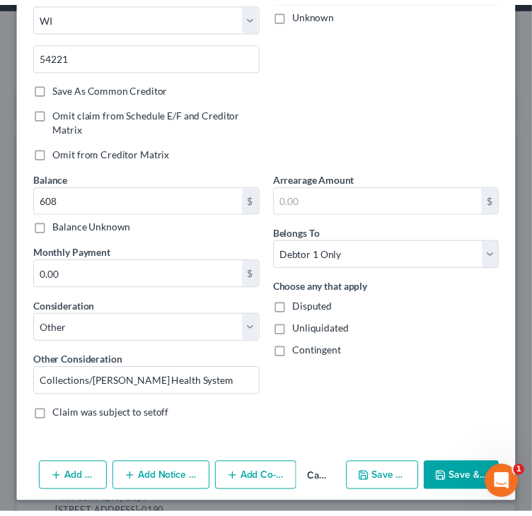
scroll to position [240, 0]
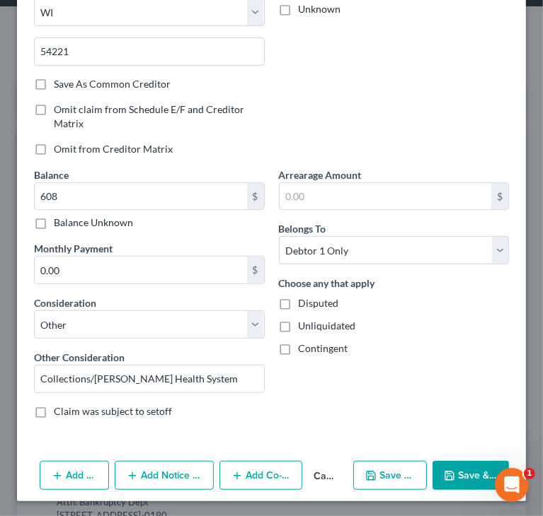
click at [451, 468] on button "Save & Close" at bounding box center [470, 476] width 76 height 30
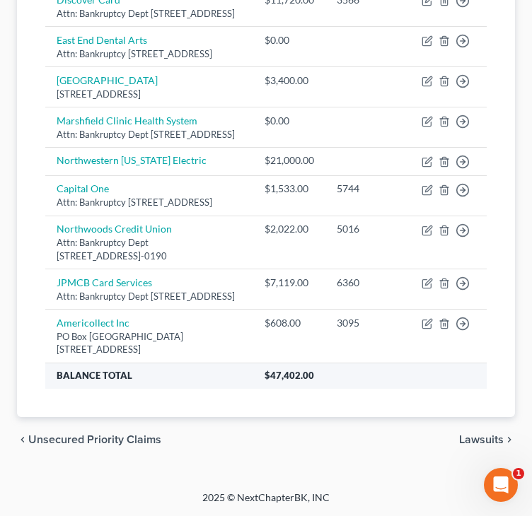
scroll to position [386, 0]
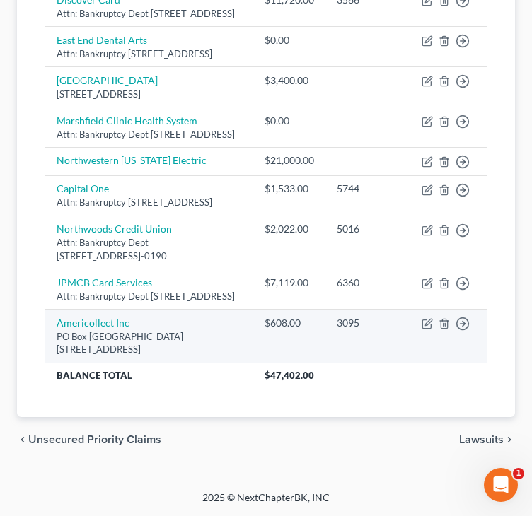
click at [83, 332] on div "PO Box [GEOGRAPHIC_DATA][STREET_ADDRESS]" at bounding box center [149, 343] width 185 height 26
click at [83, 329] on td "Americollect Inc PO Box 1690 [STREET_ADDRESS]" at bounding box center [149, 337] width 208 height 54
click at [83, 322] on link "Americollect Inc" at bounding box center [93, 323] width 73 height 12
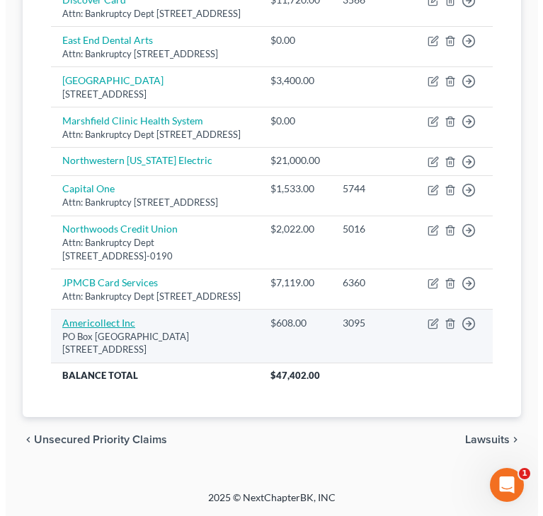
scroll to position [374, 0]
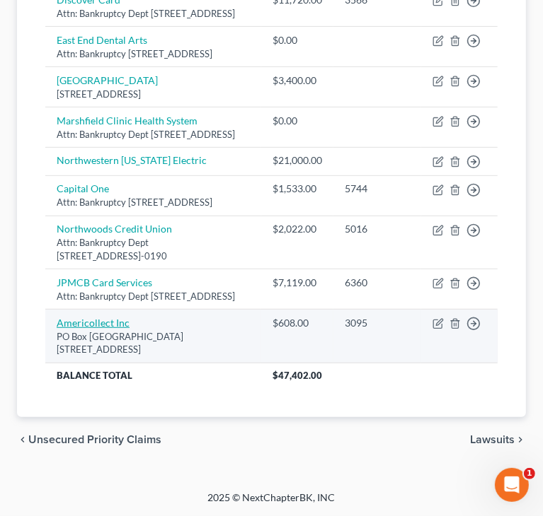
select select "52"
select select "14"
select select "0"
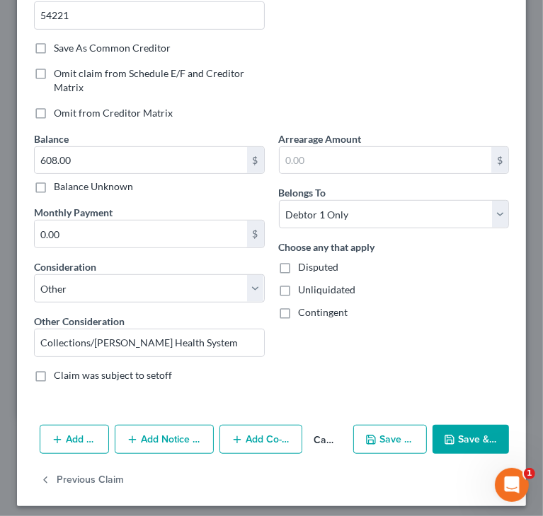
scroll to position [280, 0]
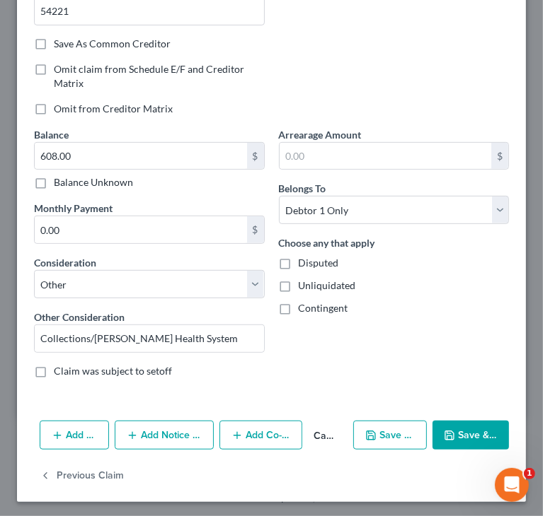
click at [175, 434] on button "Add Notice Address" at bounding box center [164, 436] width 99 height 30
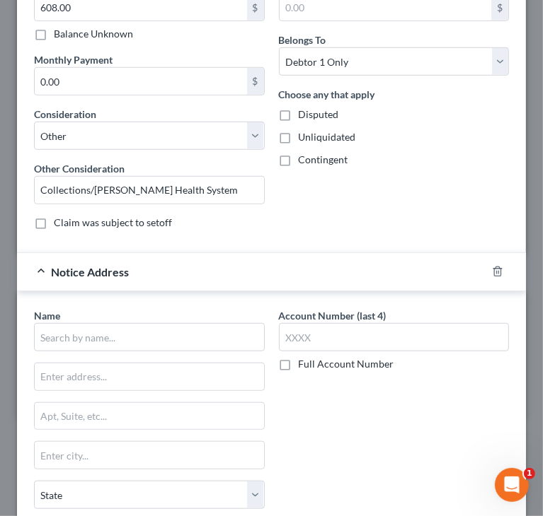
scroll to position [492, 0]
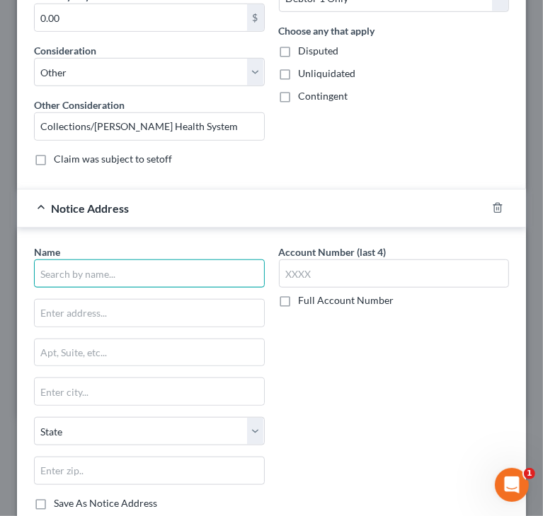
click at [101, 275] on input "text" at bounding box center [149, 274] width 231 height 28
paste input "[PERSON_NAME] Health System"
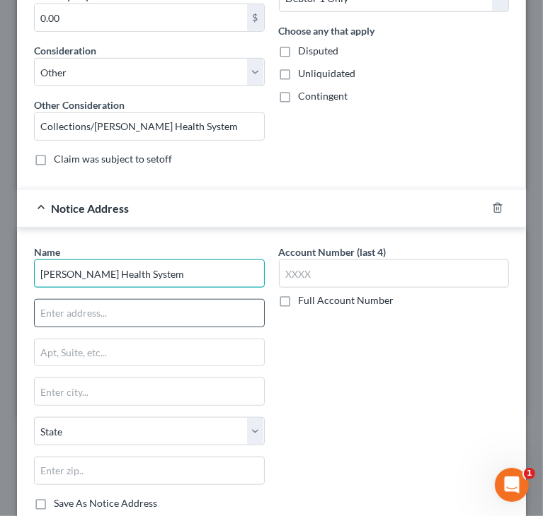
type input "[PERSON_NAME] Health System"
click at [102, 309] on input "text" at bounding box center [149, 313] width 229 height 27
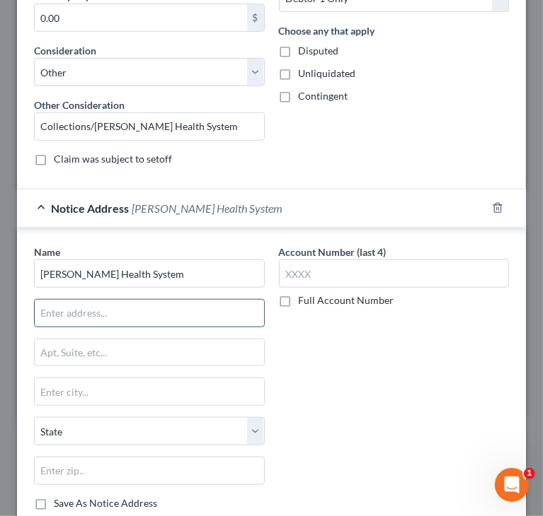
type input "Attn: Bankruptcy Dept"
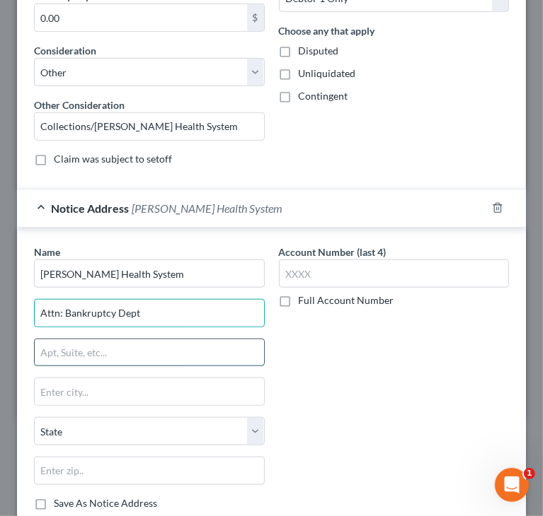
click at [140, 346] on input "text" at bounding box center [149, 353] width 229 height 27
paste input "[STREET_ADDRESS][PERSON_NAME][PERSON_NAME]"
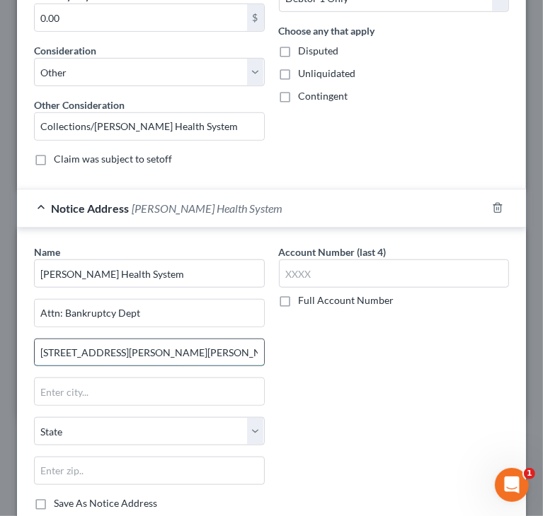
click at [175, 349] on input "[STREET_ADDRESS][PERSON_NAME][PERSON_NAME]" at bounding box center [149, 353] width 229 height 27
drag, startPoint x: 180, startPoint y: 347, endPoint x: 274, endPoint y: 342, distance: 94.3
click at [274, 342] on div "Name * [PERSON_NAME] Health System Attn: Bankruptcy Dept [STREET_ADDRESS][GEOGR…" at bounding box center [271, 383] width 489 height 277
type input "[STREET_ADDRESS][PERSON_NAME][PERSON_NAME]"
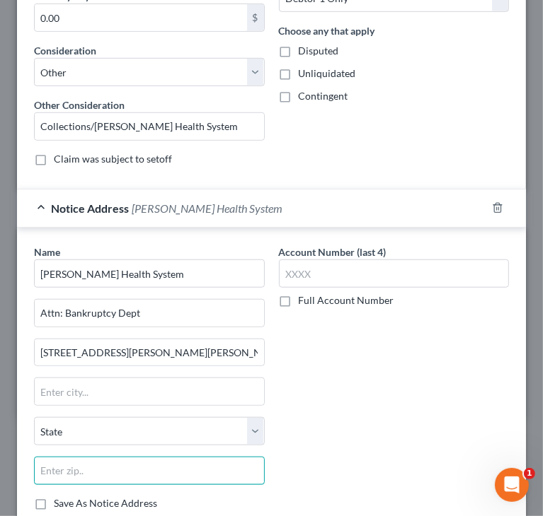
click at [148, 459] on input "text" at bounding box center [149, 471] width 231 height 28
paste input "54801"
type input "54801"
type input "[PERSON_NAME]"
select select "52"
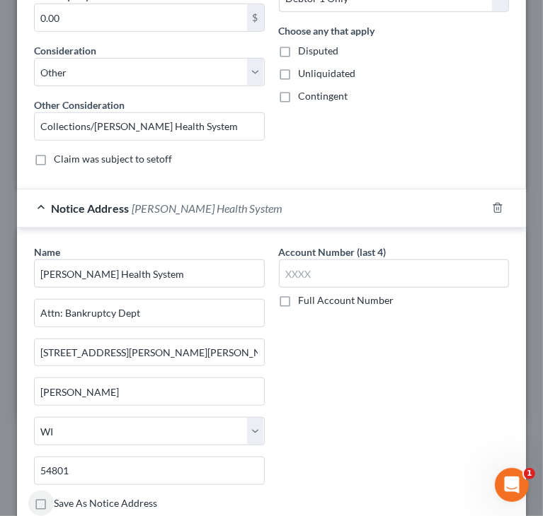
click at [406, 359] on div "Account Number (last 4) Full Account Number" at bounding box center [394, 383] width 245 height 277
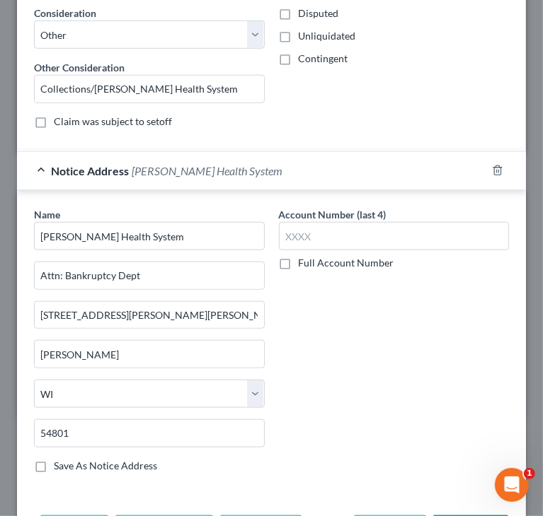
scroll to position [563, 0]
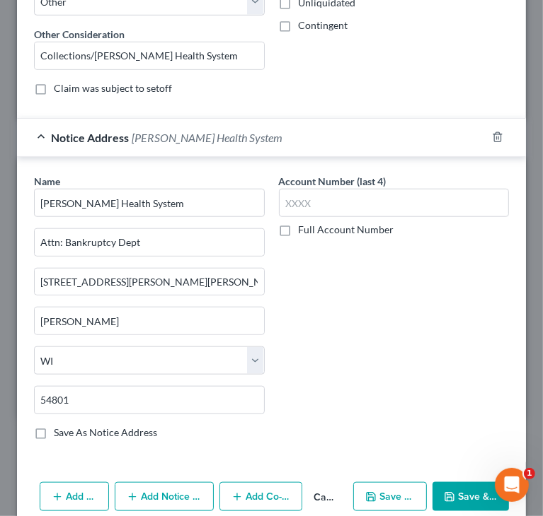
click at [461, 490] on button "Save & Close" at bounding box center [470, 498] width 76 height 30
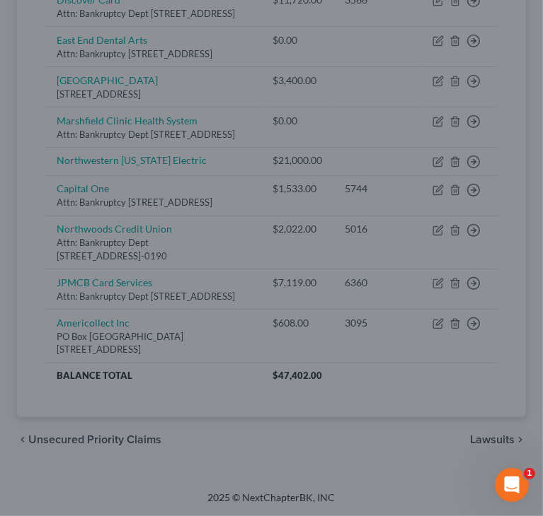
type input "0"
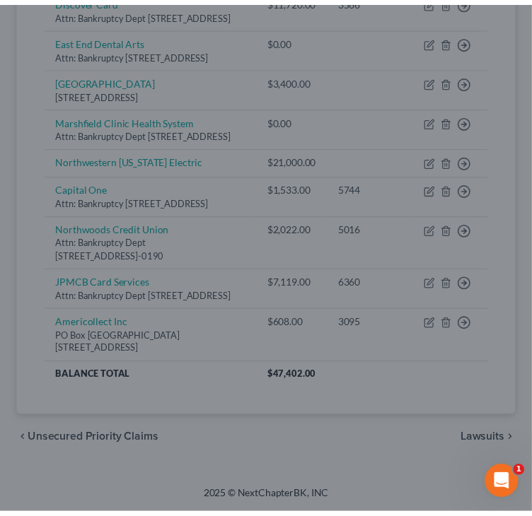
scroll to position [0, 0]
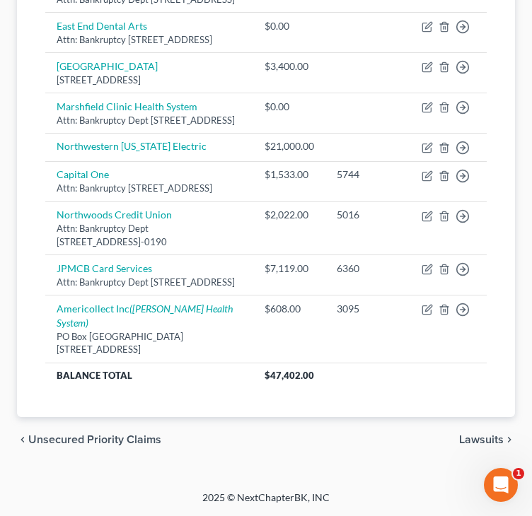
click at [492, 391] on div "Creditor expand_more expand_less unfold_more Balance expand_more expand_less un…" at bounding box center [266, 168] width 464 height 497
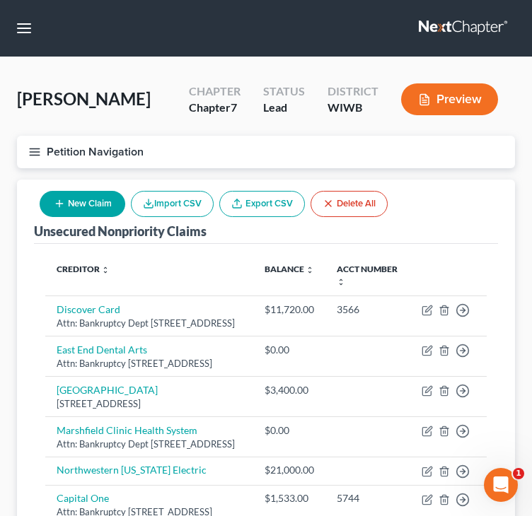
click at [83, 195] on button "New Claim" at bounding box center [83, 204] width 86 height 26
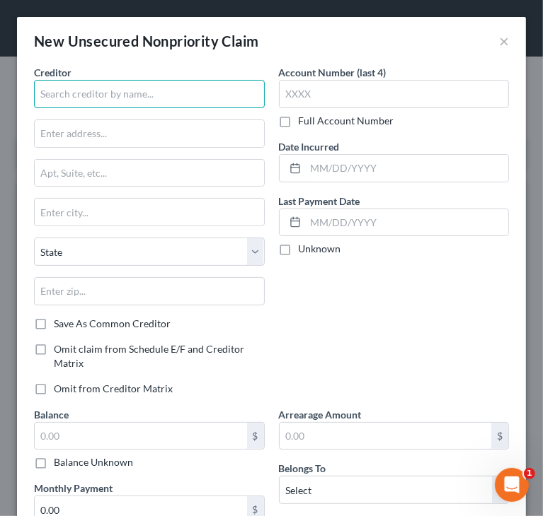
click at [102, 103] on input "text" at bounding box center [149, 94] width 231 height 28
paste input "LLIANCE COLLECTION AGENCI"
drag, startPoint x: 45, startPoint y: 94, endPoint x: 64, endPoint y: 88, distance: 19.9
click at [45, 95] on input "LLIANCE COLLECTION AGENCI" at bounding box center [149, 94] width 231 height 28
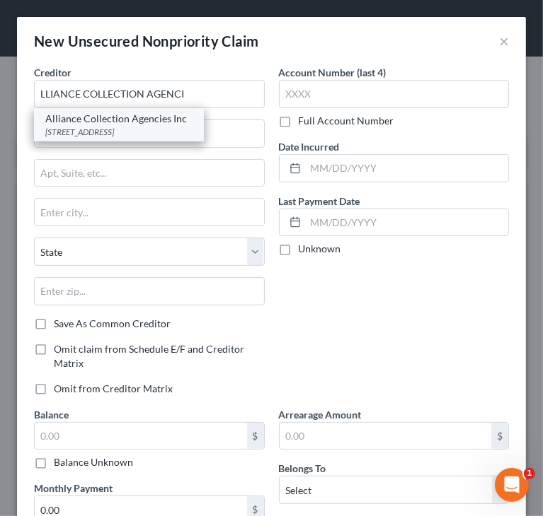
click at [55, 119] on div "Alliance Collection Agencies Inc" at bounding box center [118, 119] width 147 height 14
type input "Alliance Collection Agencies Inc"
type input "[STREET_ADDRESS]"
type input "Marshfield"
select select "52"
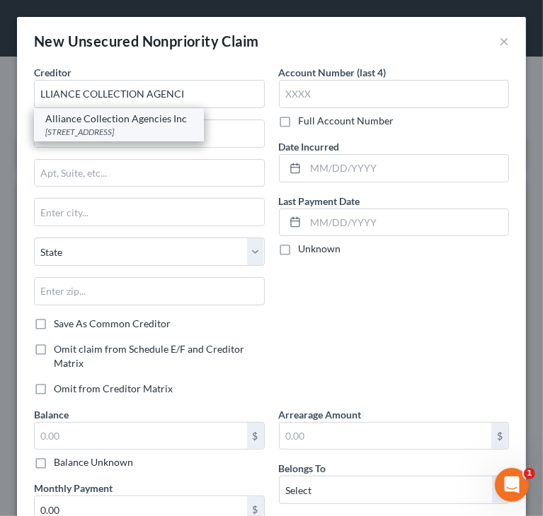
type input "54449"
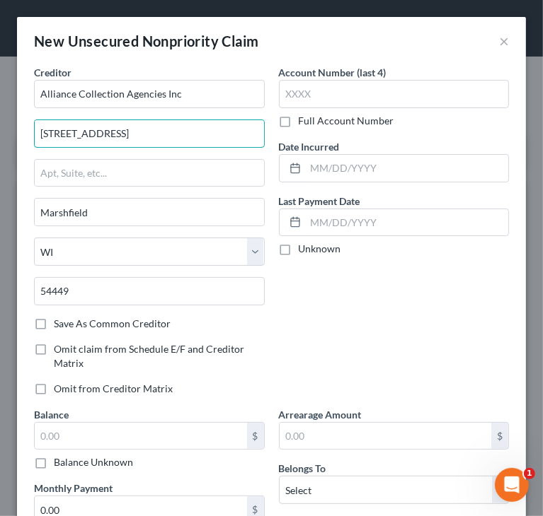
drag, startPoint x: 188, startPoint y: 139, endPoint x: 6, endPoint y: 151, distance: 182.2
click at [8, 151] on div "New Unsecured Nonpriority Claim × Creditor * Alliance Collection Agencies Inc […" at bounding box center [271, 258] width 543 height 516
paste input "[STREET_ADDRESS]"
drag, startPoint x: 125, startPoint y: 131, endPoint x: 209, endPoint y: 132, distance: 84.9
click at [209, 132] on input "[STREET_ADDRESS]" at bounding box center [149, 133] width 229 height 27
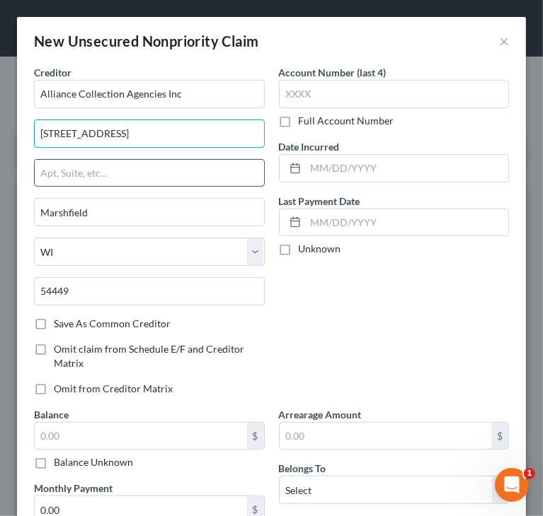
type input "[STREET_ADDRESS]"
click at [139, 165] on input "text" at bounding box center [149, 173] width 229 height 27
paste input "PO Box 1267"
type input "PO Box 1267"
click at [147, 136] on input "[STREET_ADDRESS]" at bounding box center [149, 133] width 229 height 27
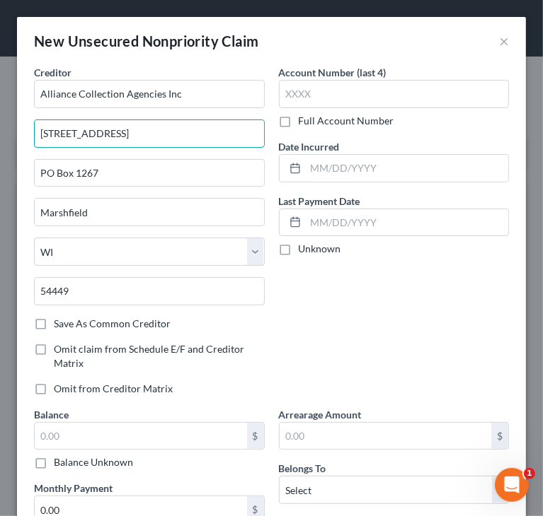
type input "[STREET_ADDRESS]"
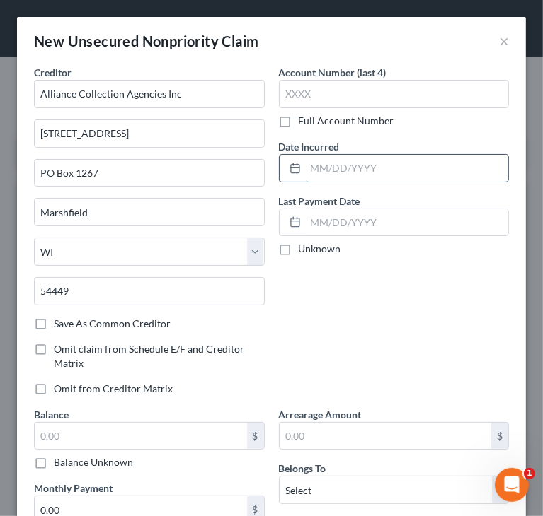
click at [369, 171] on input "text" at bounding box center [407, 168] width 203 height 27
paste input "[DATE]"
type input "[DATE]"
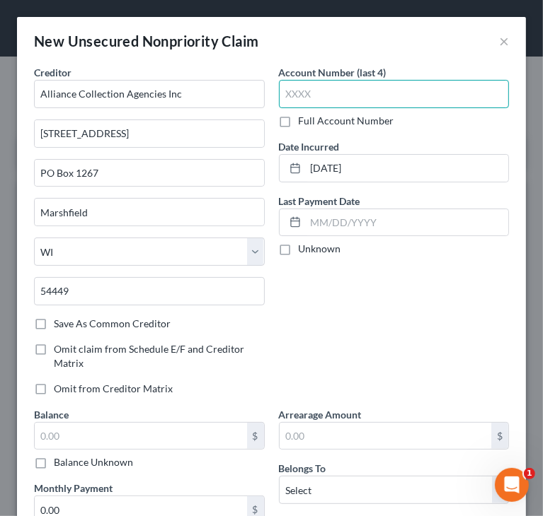
click at [320, 99] on input "text" at bounding box center [394, 94] width 231 height 28
paste input "3145"
type input "3145"
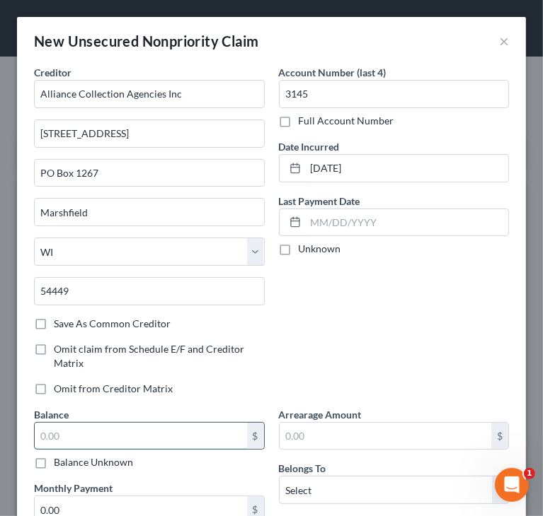
click at [113, 434] on input "text" at bounding box center [141, 436] width 212 height 27
paste input "$4,972"
type input "4,972"
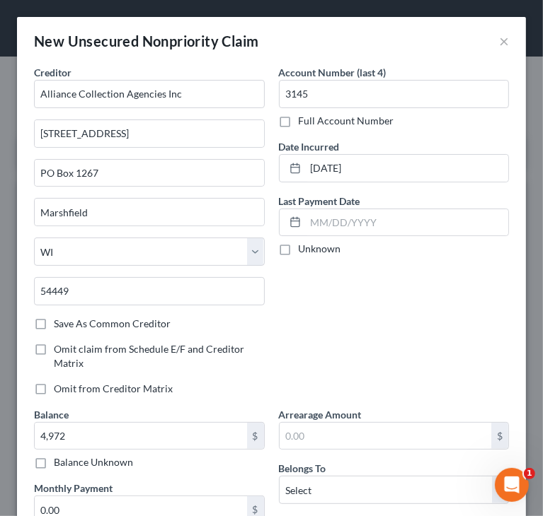
click at [363, 318] on div "Account Number (last 4) 3145 Full Account Number Date Incurred [DATE] Last Paym…" at bounding box center [394, 236] width 245 height 342
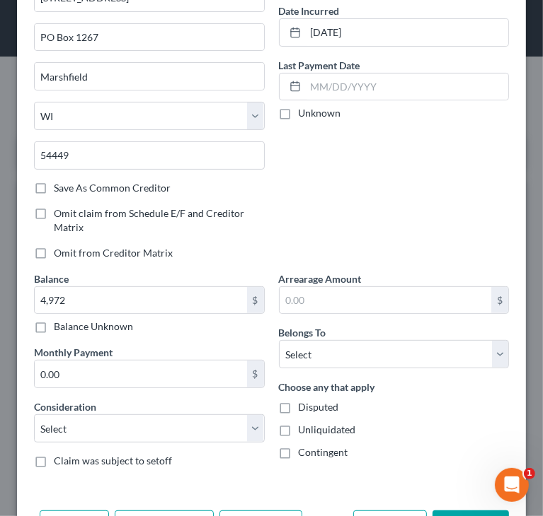
scroll to position [142, 0]
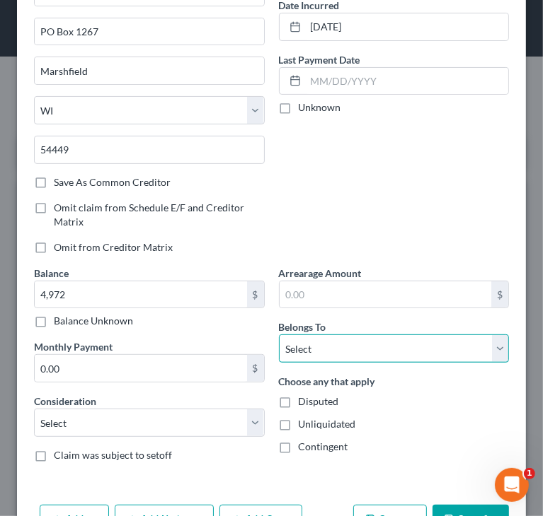
click at [340, 354] on select "Select Debtor 1 Only Debtor 2 Only Debtor 1 And Debtor 2 Only At Least One Of T…" at bounding box center [394, 349] width 231 height 28
select select "0"
click at [279, 335] on select "Select Debtor 1 Only Debtor 2 Only Debtor 1 And Debtor 2 Only At Least One Of T…" at bounding box center [394, 349] width 231 height 28
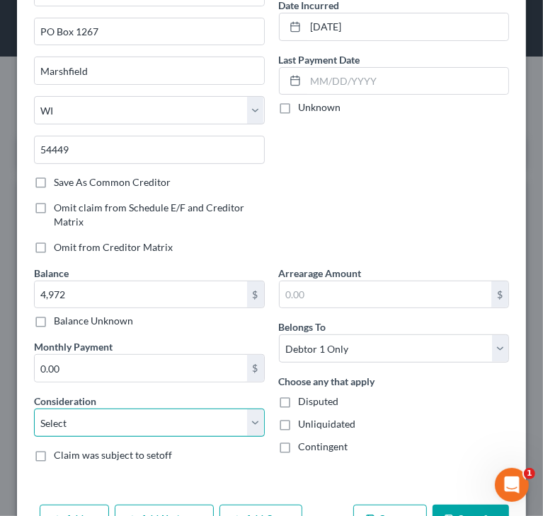
click at [190, 425] on select "Select Cable / Satellite Services Collection Agency Credit Card Debt Debt Couns…" at bounding box center [149, 423] width 231 height 28
select select "14"
click at [34, 409] on select "Select Cable / Satellite Services Collection Agency Credit Card Debt Debt Couns…" at bounding box center [149, 423] width 231 height 28
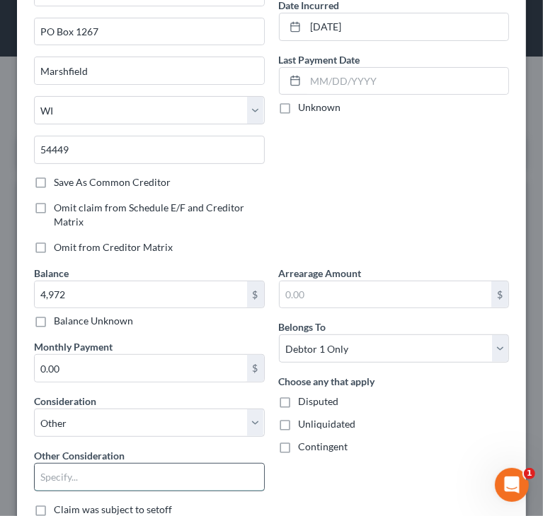
click at [129, 467] on input "text" at bounding box center [149, 477] width 229 height 27
click at [84, 476] on input "Collection/[PERSON_NAME] Fargo" at bounding box center [149, 477] width 229 height 27
drag, startPoint x: 98, startPoint y: 475, endPoint x: 186, endPoint y: 475, distance: 88.4
click at [173, 475] on input "Collections/[PERSON_NAME] Fargo" at bounding box center [149, 477] width 229 height 27
click at [335, 466] on div "Arrearage Amount $ Belongs To * Select Debtor 1 Only Debtor 2 Only Debtor 1 And…" at bounding box center [394, 397] width 245 height 262
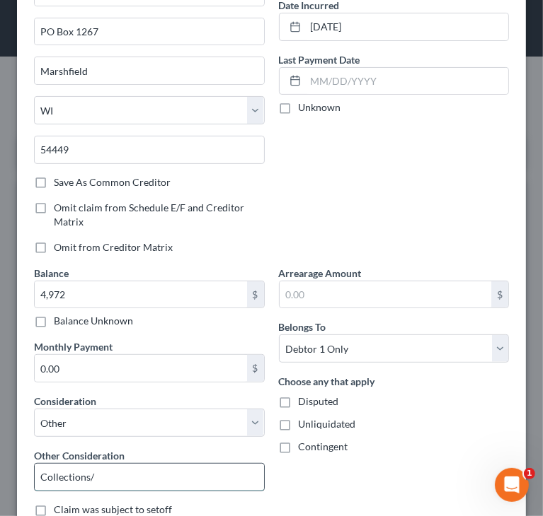
click at [200, 477] on input "Collections/" at bounding box center [149, 477] width 229 height 27
paste input "[GEOGRAPHIC_DATA]"
drag, startPoint x: 207, startPoint y: 473, endPoint x: 296, endPoint y: 468, distance: 88.6
click at [296, 468] on div "Creditor * Alliance Collection Agencies Inc [STREET_ADDRESS][GEOGRAPHIC_DATA] […" at bounding box center [271, 226] width 489 height 605
drag, startPoint x: 93, startPoint y: 473, endPoint x: 243, endPoint y: 471, distance: 150.0
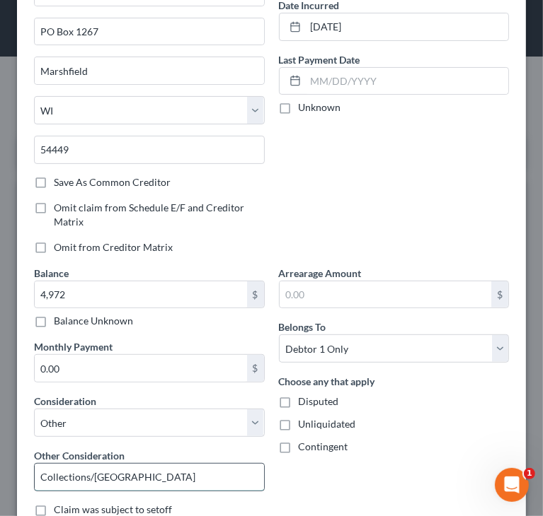
click at [241, 471] on input "Collections/[GEOGRAPHIC_DATA]" at bounding box center [149, 477] width 229 height 27
type input "Collections/[GEOGRAPHIC_DATA]"
click at [336, 468] on div "Arrearage Amount $ Belongs To * Select Debtor 1 Only Debtor 2 Only Debtor 1 And…" at bounding box center [394, 397] width 245 height 262
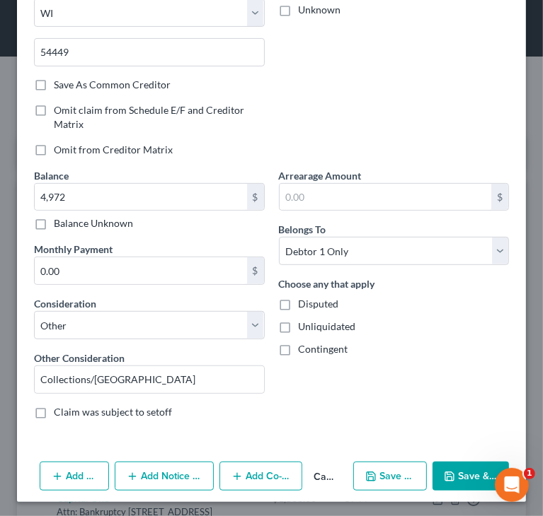
scroll to position [240, 0]
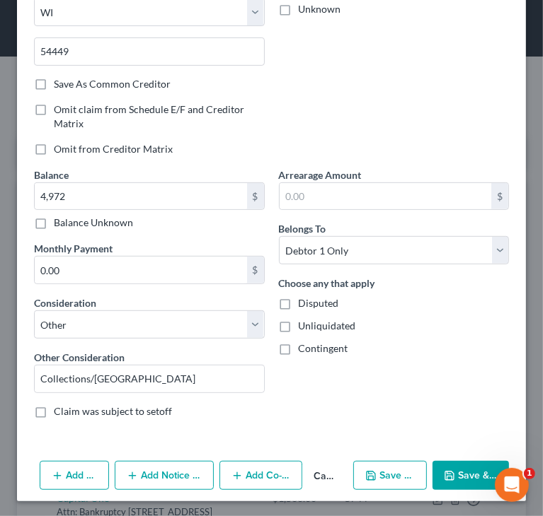
click at [175, 473] on button "Add Notice Address" at bounding box center [164, 476] width 99 height 30
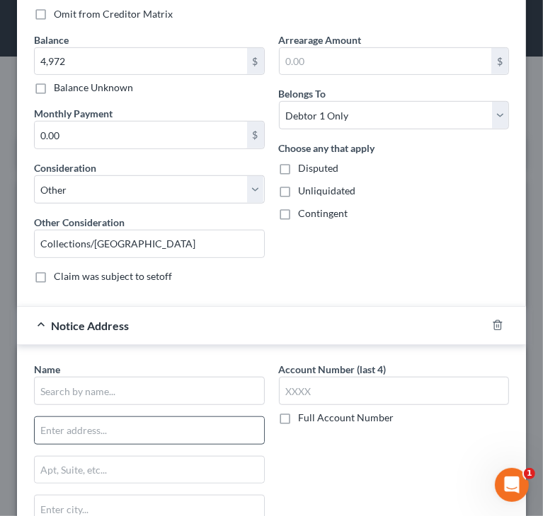
scroll to position [381, 0]
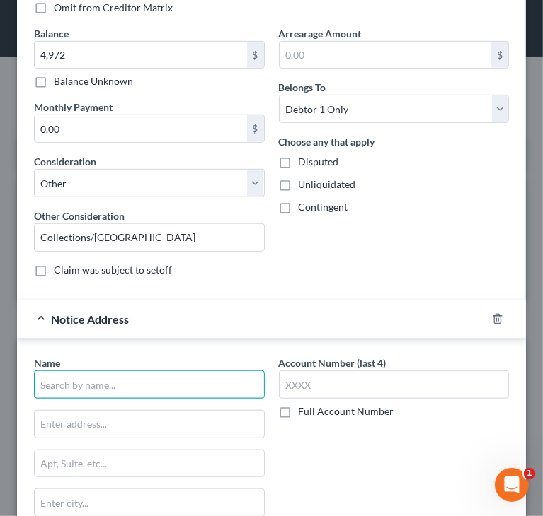
click at [146, 383] on input "text" at bounding box center [149, 385] width 231 height 28
paste input "[GEOGRAPHIC_DATA]"
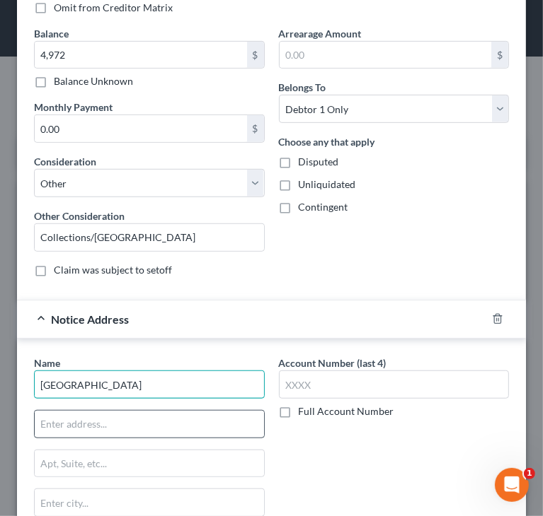
type input "[GEOGRAPHIC_DATA]"
click at [100, 415] on input "text" at bounding box center [149, 424] width 229 height 27
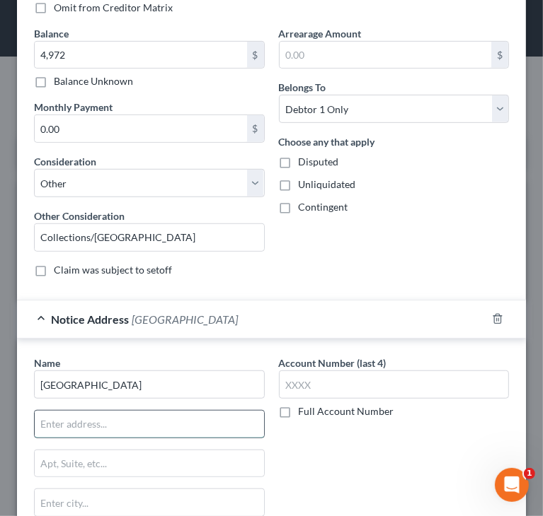
type input "Attn: Bankruptcy Dept"
click at [325, 258] on div "Arrearage Amount $ Belongs To * Select Debtor 1 Only Debtor 2 Only Debtor 1 And…" at bounding box center [394, 157] width 245 height 262
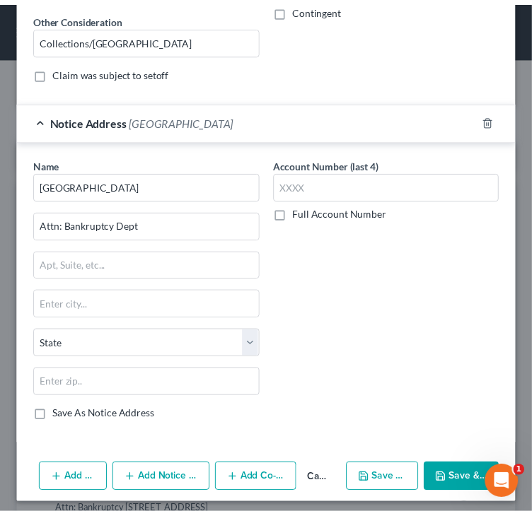
scroll to position [582, 0]
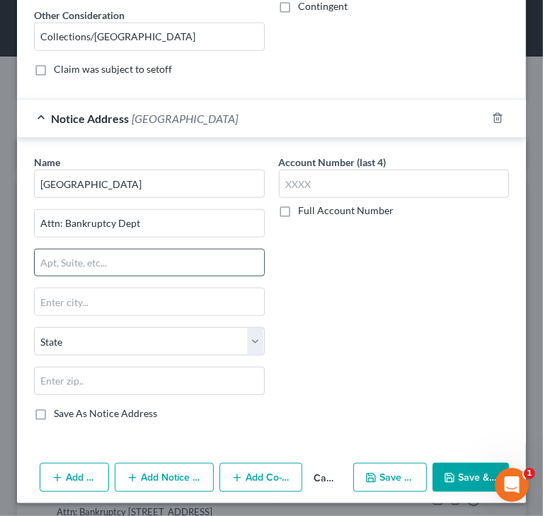
click at [132, 250] on input "text" at bounding box center [149, 263] width 229 height 27
paste input "[STREET_ADDRESS][PERSON_NAME]"
drag, startPoint x: 201, startPoint y: 260, endPoint x: 255, endPoint y: 255, distance: 54.0
click at [257, 255] on input "[STREET_ADDRESS][PERSON_NAME]" at bounding box center [149, 263] width 229 height 27
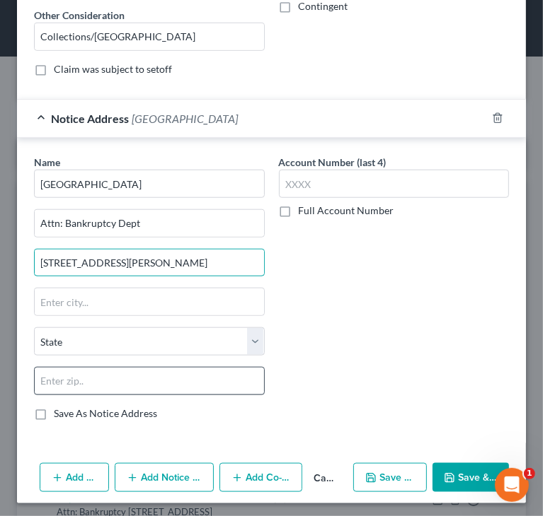
type input "[STREET_ADDRESS][PERSON_NAME]"
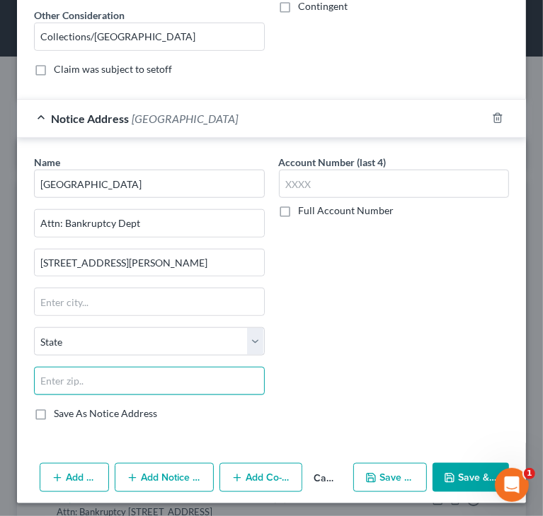
click at [191, 376] on input "text" at bounding box center [149, 381] width 231 height 28
paste input "54449"
type input "54449"
type input "Marshfield"
select select "52"
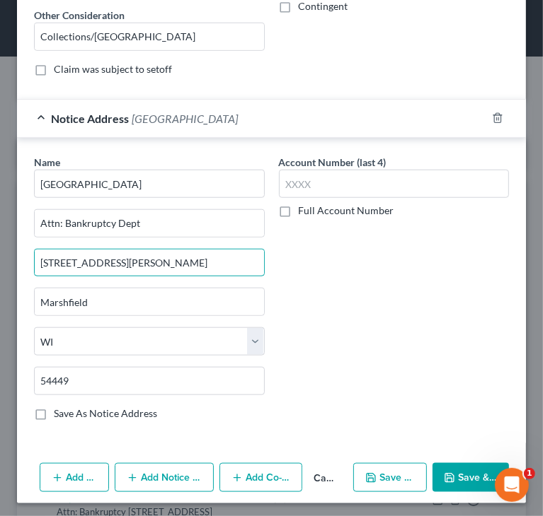
drag, startPoint x: 146, startPoint y: 257, endPoint x: 257, endPoint y: 239, distance: 111.8
click at [251, 241] on div "Name * [GEOGRAPHIC_DATA] Attn: Bankruptcy Dept [STREET_ADDRESS][PERSON_NAME] [G…" at bounding box center [149, 288] width 231 height 266
type input "[STREET_ADDRESS][PERSON_NAME]"
click at [374, 309] on div "Account Number (last 4) Full Account Number" at bounding box center [394, 293] width 245 height 277
click at [447, 474] on polyline "button" at bounding box center [449, 475] width 4 height 2
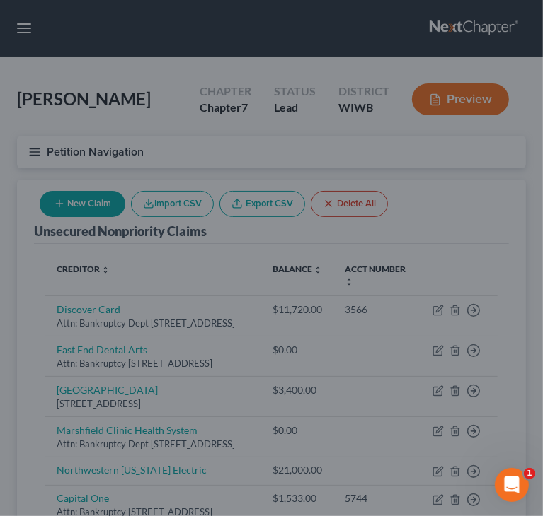
type input "4,972.00"
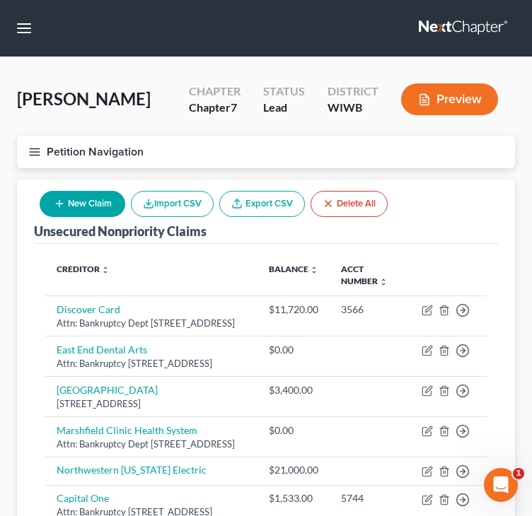
click at [28, 328] on div "Unsecured Nonpriority Claims New Claim Import CSV Export CSV Delete All Credito…" at bounding box center [266, 488] width 498 height 616
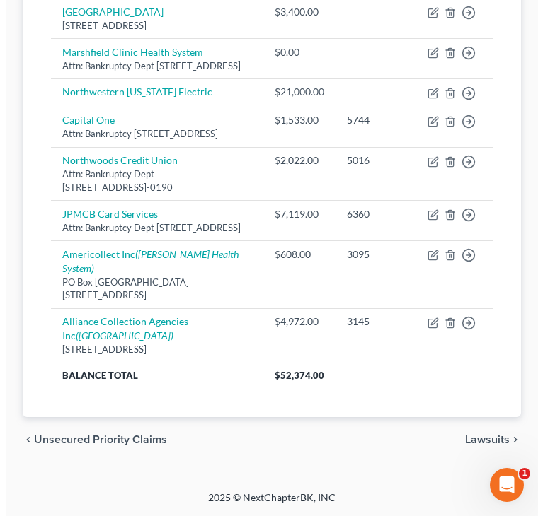
scroll to position [425, 0]
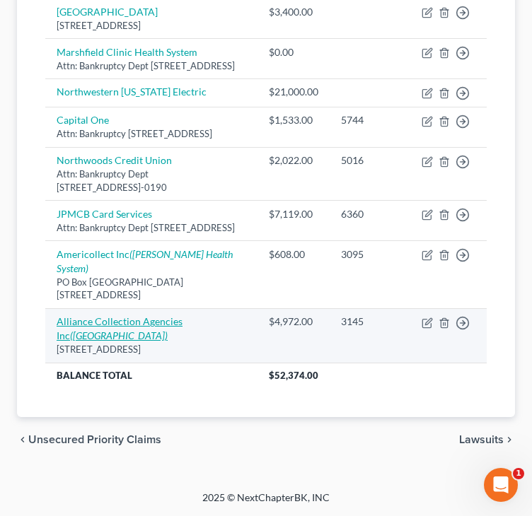
click at [64, 342] on link "Alliance Collection Agencies Inc ([GEOGRAPHIC_DATA])" at bounding box center [120, 329] width 126 height 26
select select "52"
select select "14"
select select "0"
select select "52"
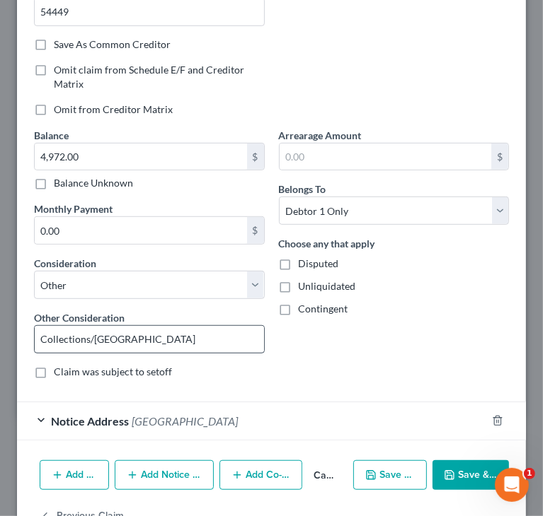
scroll to position [283, 0]
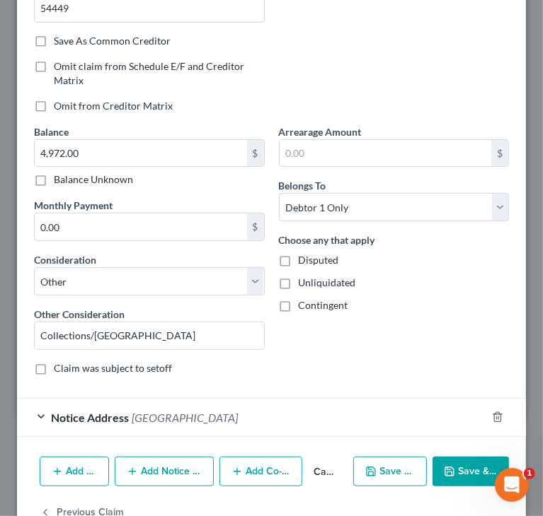
click at [84, 411] on span "Notice Address" at bounding box center [90, 417] width 78 height 13
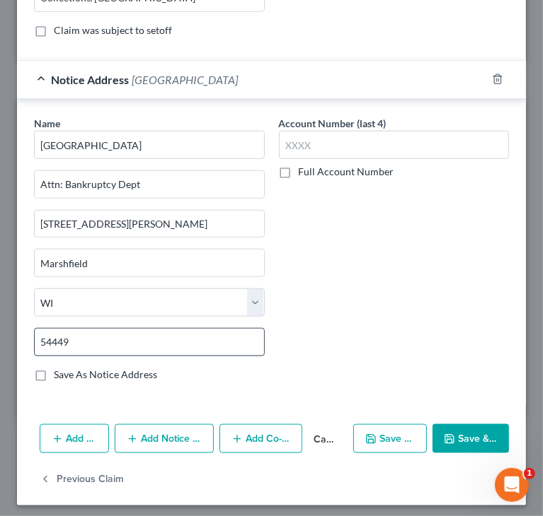
scroll to position [623, 0]
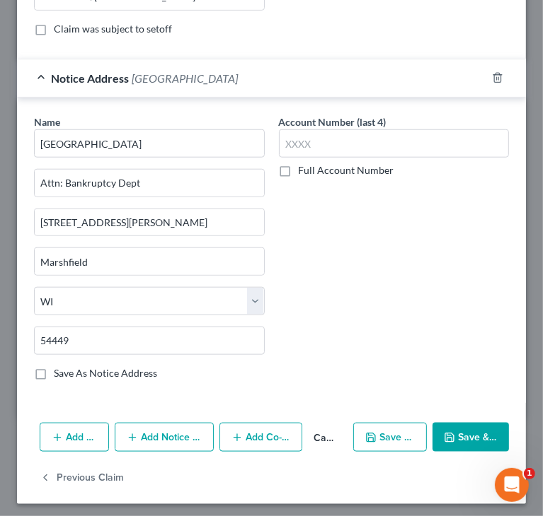
click at [54, 376] on label "Save As Notice Address" at bounding box center [105, 373] width 103 height 14
click at [59, 376] on input "Save As Notice Address" at bounding box center [63, 370] width 9 height 9
click at [446, 432] on icon "button" at bounding box center [449, 437] width 11 height 11
checkbox input "false"
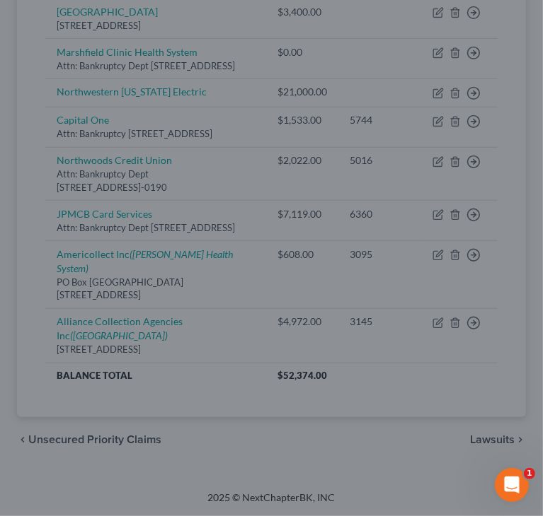
type input "0"
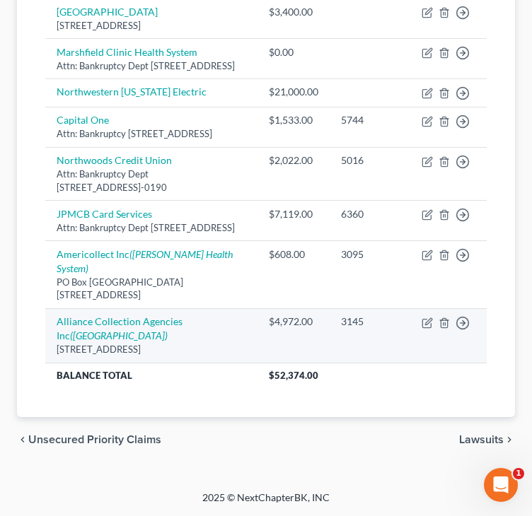
scroll to position [454, 0]
click at [76, 316] on link "Alliance Collection Agencies Inc ([GEOGRAPHIC_DATA])" at bounding box center [120, 329] width 126 height 26
select select "52"
select select "14"
select select "0"
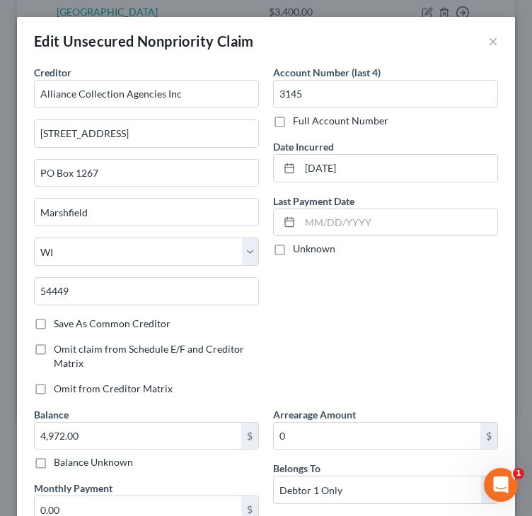
scroll to position [441, 0]
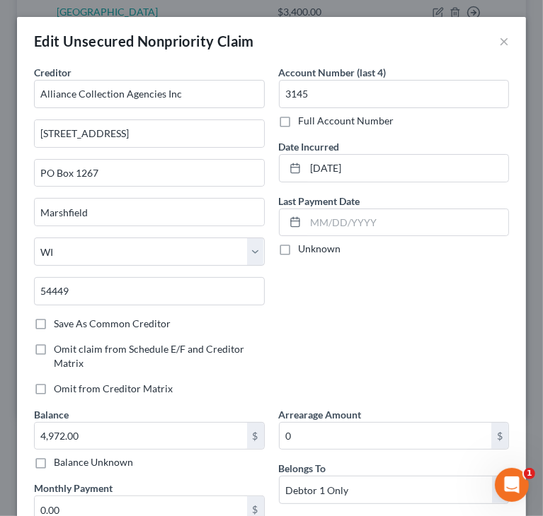
click at [432, 316] on div "Account Number (last 4) 3145 Full Account Number Date Incurred [DATE] Last Paym…" at bounding box center [394, 236] width 245 height 342
click at [499, 43] on button "×" at bounding box center [504, 41] width 10 height 17
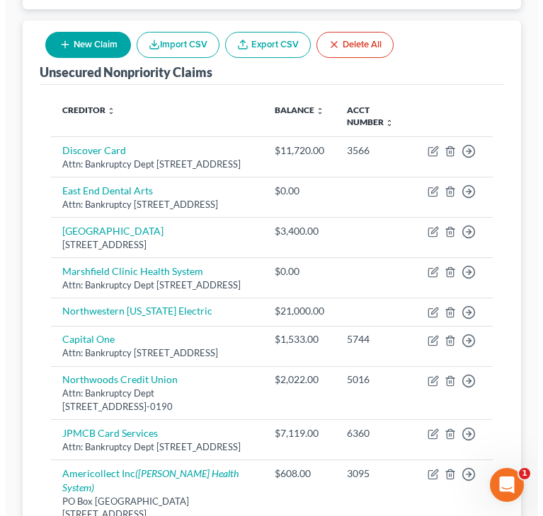
scroll to position [158, 0]
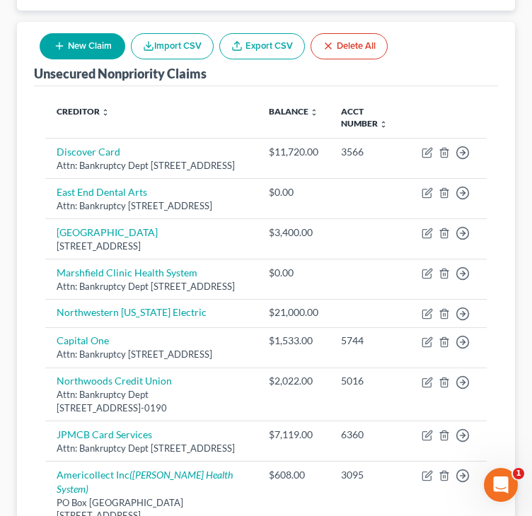
click at [77, 53] on button "New Claim" at bounding box center [83, 46] width 86 height 26
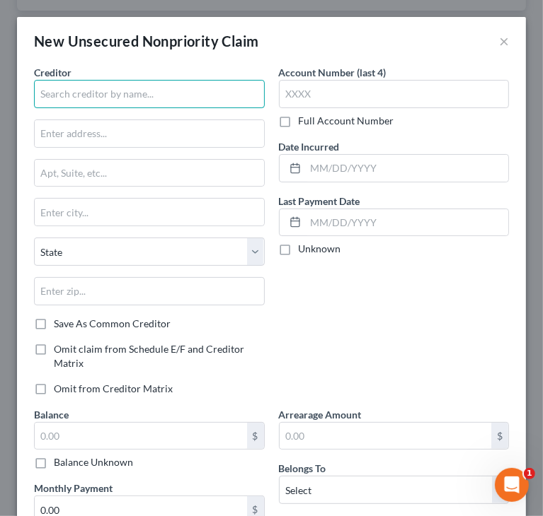
click at [71, 91] on input "text" at bounding box center [149, 94] width 231 height 28
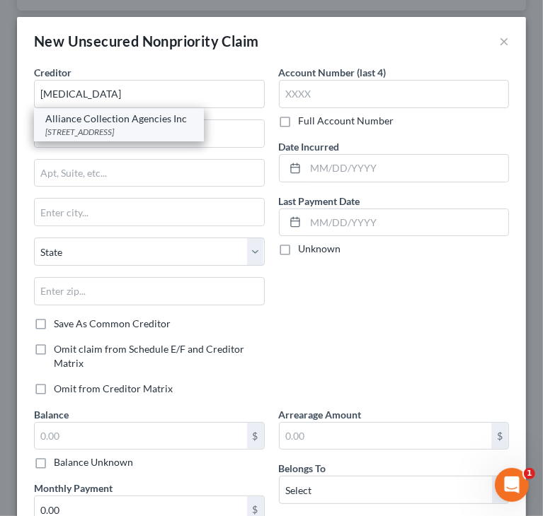
click at [105, 123] on div "Alliance Collection Agencies Inc" at bounding box center [118, 119] width 147 height 14
type input "Alliance Collection Agencies Inc"
type input "[STREET_ADDRESS]"
type input "Marshfield"
select select "52"
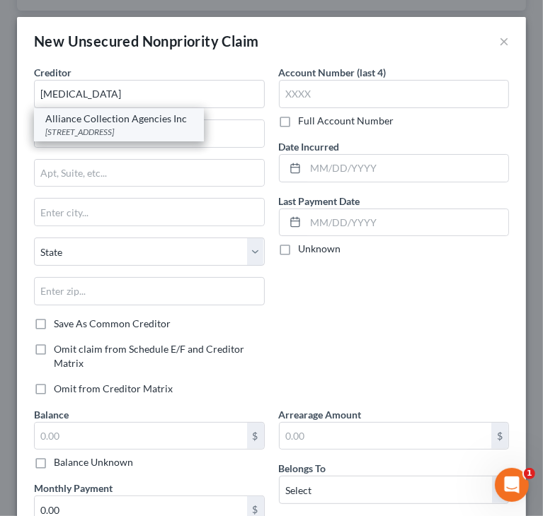
type input "54449"
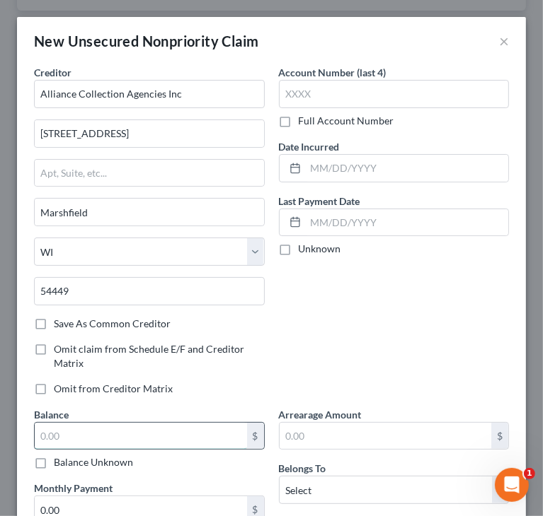
click at [95, 431] on input "text" at bounding box center [141, 436] width 212 height 27
paste input "$500"
type input "500"
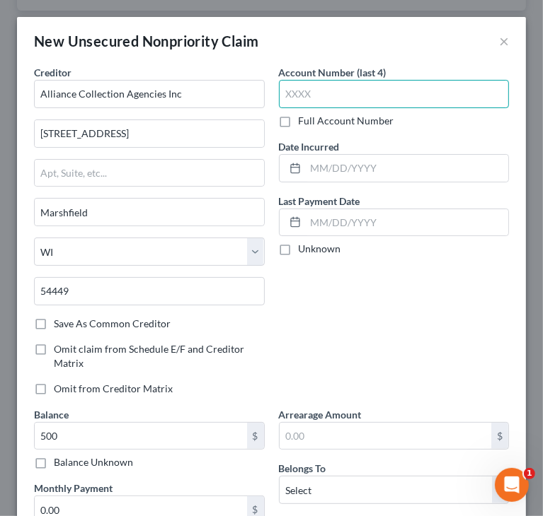
click at [362, 103] on input "text" at bounding box center [394, 94] width 231 height 28
paste input "3148"
type input "3148"
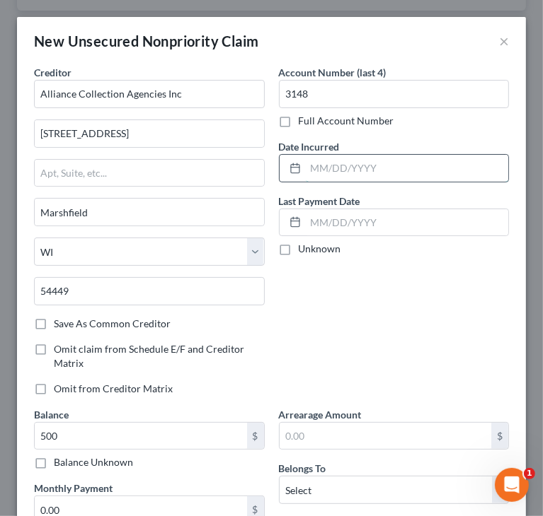
click at [353, 172] on input "text" at bounding box center [407, 168] width 203 height 27
paste input "[DATE]"
type input "[DATE]"
click at [438, 282] on div "Account Number (last 4) 3148 Full Account Number Date Incurred [DATE] Last Paym…" at bounding box center [394, 236] width 245 height 342
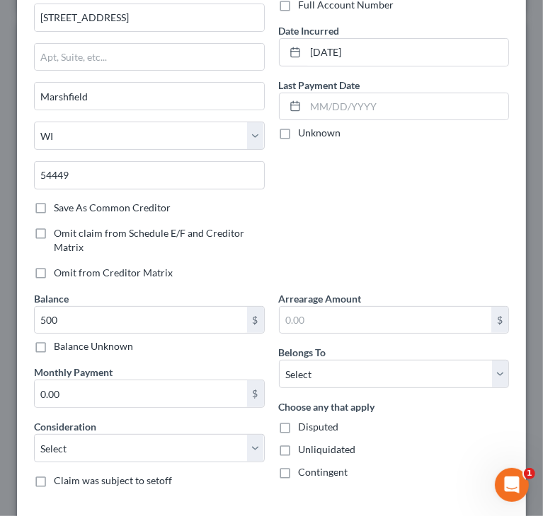
scroll to position [185, 0]
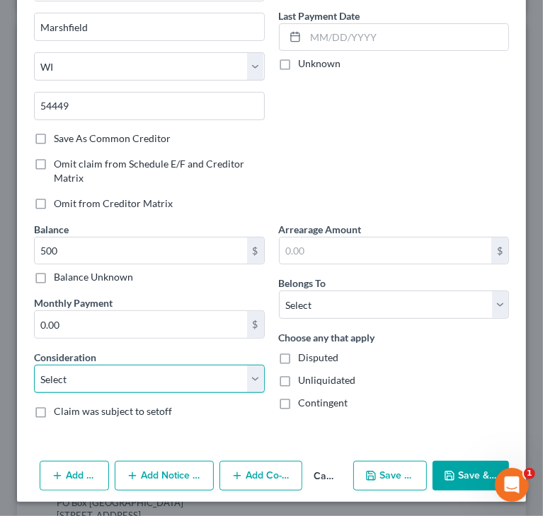
click at [127, 377] on select "Select Cable / Satellite Services Collection Agency Credit Card Debt Debt Couns…" at bounding box center [149, 379] width 231 height 28
select select "14"
click at [34, 365] on select "Select Cable / Satellite Services Collection Agency Credit Card Debt Debt Couns…" at bounding box center [149, 379] width 231 height 28
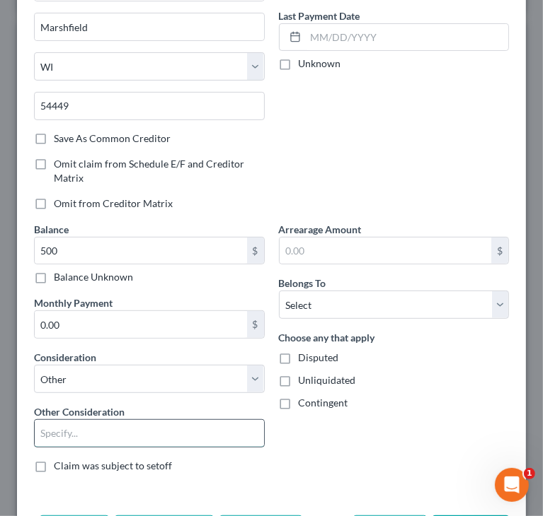
click at [111, 432] on input "text" at bounding box center [149, 433] width 229 height 27
type input "Collections/Marshfield Medical"
click at [379, 422] on div "Arrearage Amount $ Belongs To * Select Debtor 1 Only Debtor 2 Only Debtor 1 And…" at bounding box center [394, 353] width 245 height 262
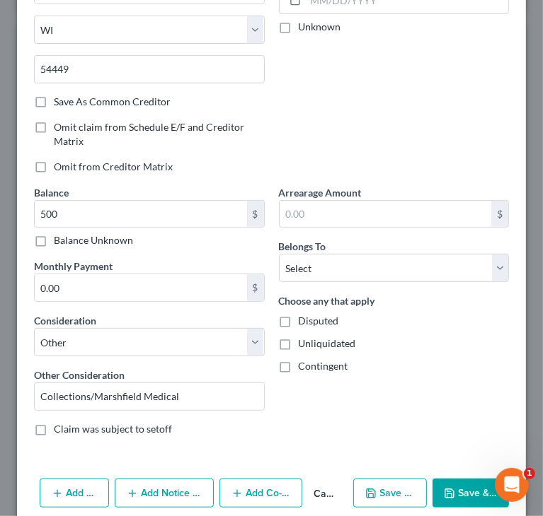
scroll to position [240, 0]
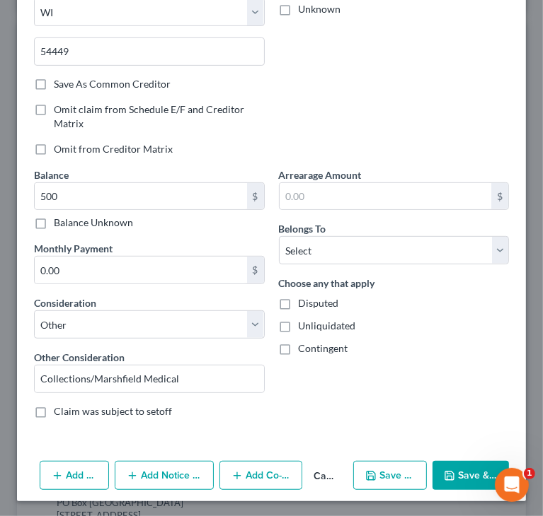
click at [164, 473] on button "Add Notice Address" at bounding box center [164, 476] width 99 height 30
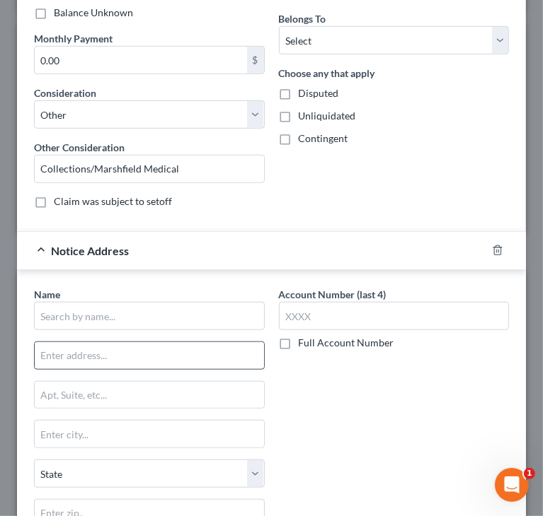
scroll to position [452, 0]
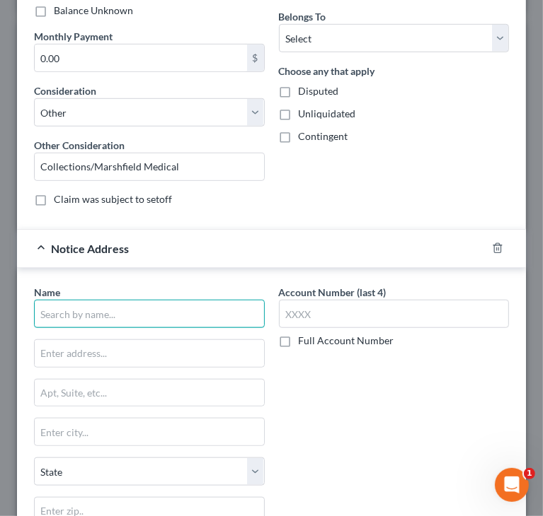
click at [147, 308] on input "text" at bounding box center [149, 314] width 231 height 28
paste input "[STREET_ADDRESS][PERSON_NAME][PERSON_NAME]"
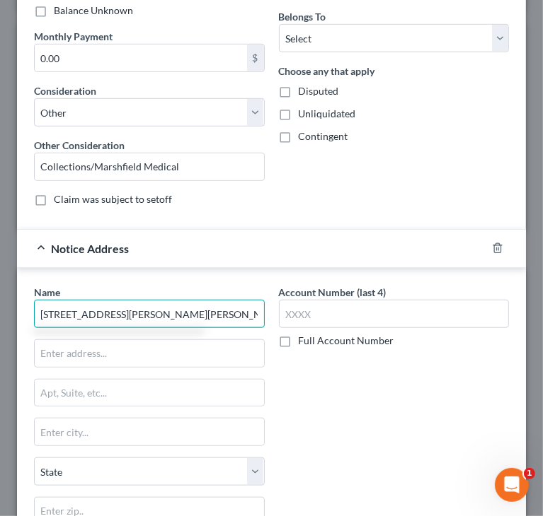
drag, startPoint x: 175, startPoint y: 308, endPoint x: 229, endPoint y: 308, distance: 53.8
click at [229, 308] on input "[STREET_ADDRESS][PERSON_NAME][PERSON_NAME]" at bounding box center [149, 314] width 231 height 28
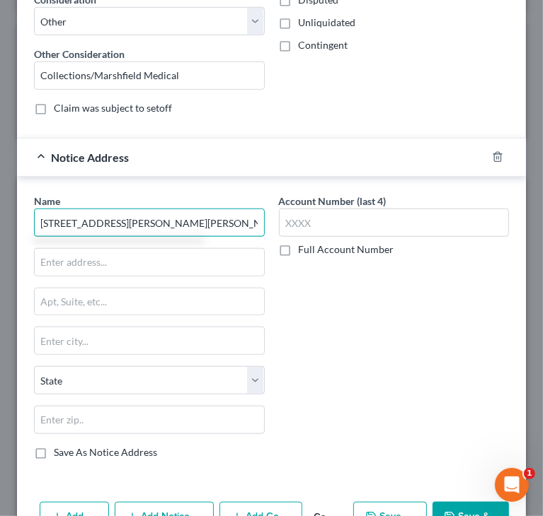
scroll to position [582, 0]
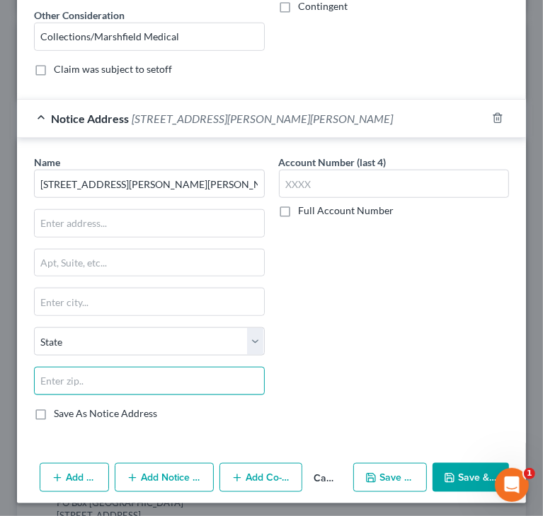
click at [157, 378] on input "text" at bounding box center [149, 381] width 231 height 28
type input "[STREET_ADDRESS][PERSON_NAME][PERSON_NAME]"
paste input "54868"
type input "54868"
type input "[GEOGRAPHIC_DATA]"
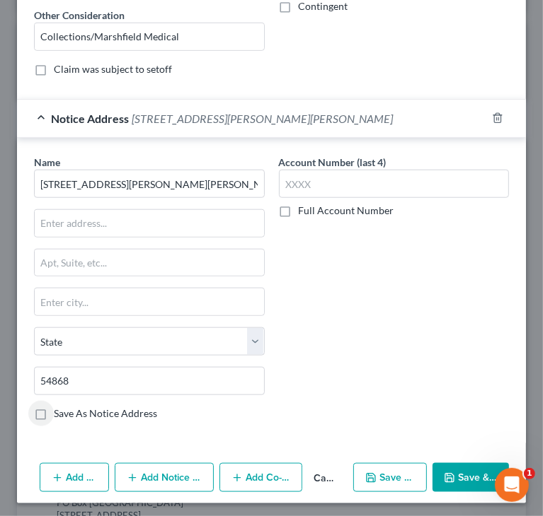
select select "52"
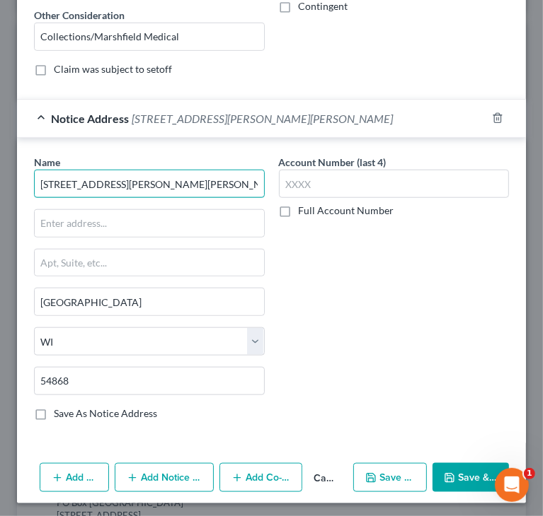
drag, startPoint x: 190, startPoint y: 181, endPoint x: 12, endPoint y: 210, distance: 179.9
click at [12, 210] on div "New Unsecured Nonpriority Claim × Creditor * Alliance Collection Agencies Inc […" at bounding box center [271, 258] width 543 height 516
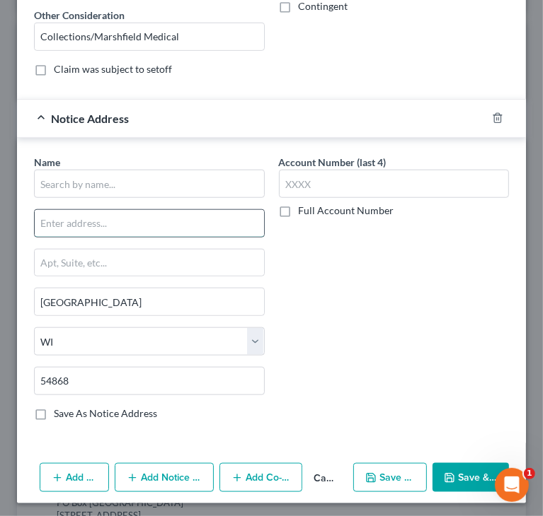
click at [54, 221] on input "text" at bounding box center [149, 223] width 229 height 27
paste input "[STREET_ADDRESS][PERSON_NAME][PERSON_NAME]"
drag, startPoint x: 110, startPoint y: 221, endPoint x: 282, endPoint y: 199, distance: 173.3
click at [268, 199] on div "Name * 1700 W [PERSON_NAME][GEOGRAPHIC_DATA], [PERSON_NAME][GEOGRAPHIC_DATA], […" at bounding box center [271, 293] width 489 height 277
type input "[STREET_ADDRESS][PERSON_NAME]"
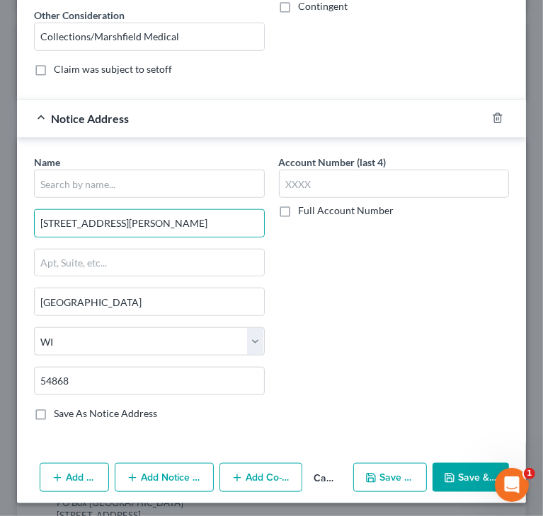
click at [345, 267] on div "Account Number (last 4) Full Account Number" at bounding box center [394, 293] width 245 height 277
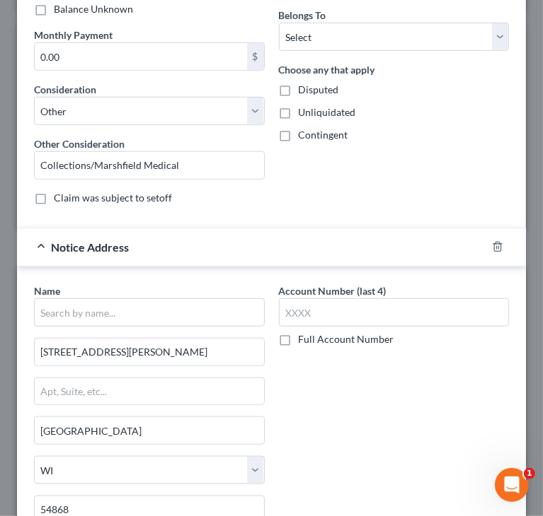
scroll to position [441, 0]
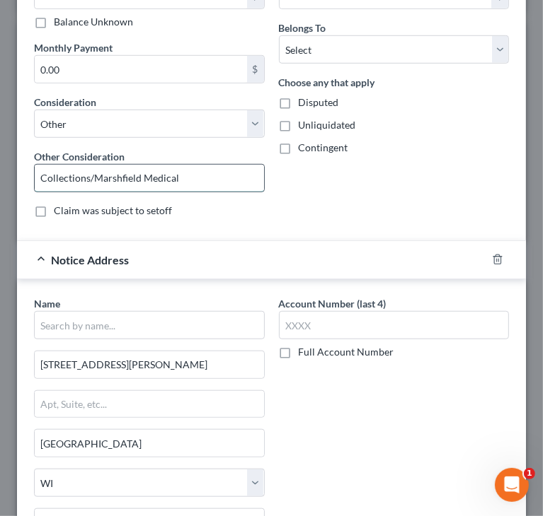
drag, startPoint x: 96, startPoint y: 176, endPoint x: 226, endPoint y: 166, distance: 131.3
click at [226, 166] on input "Collections/Marshfield Medical" at bounding box center [149, 178] width 229 height 27
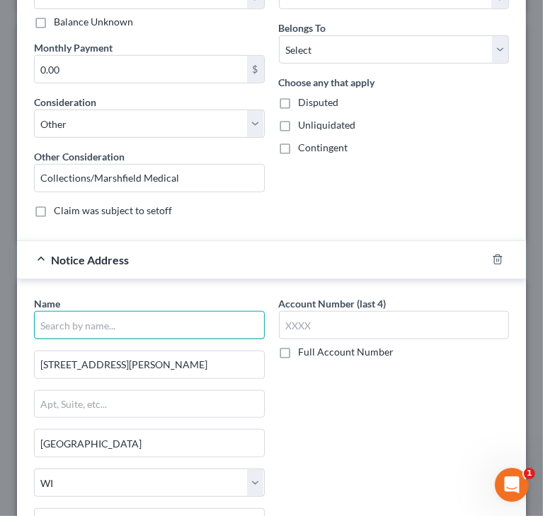
click at [92, 333] on input "text" at bounding box center [149, 325] width 231 height 28
paste input "Marshfield Medical"
type input "Marshfield Medical"
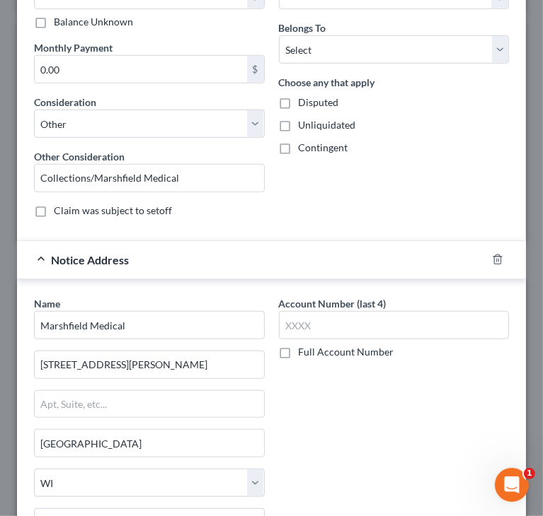
click at [313, 375] on div "Account Number (last 4) Full Account Number" at bounding box center [394, 434] width 245 height 277
click at [40, 258] on div "Notice Address [GEOGRAPHIC_DATA]" at bounding box center [251, 259] width 469 height 37
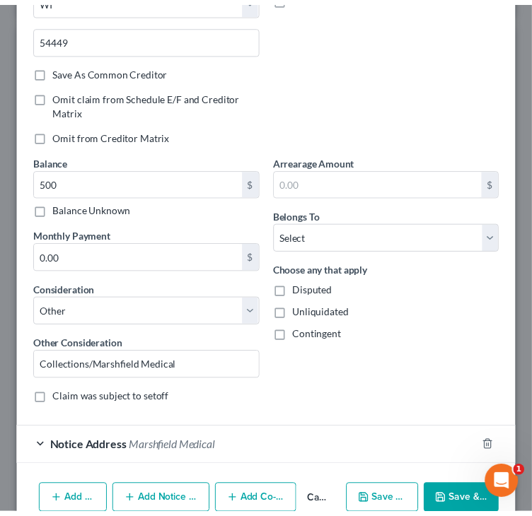
scroll to position [278, 0]
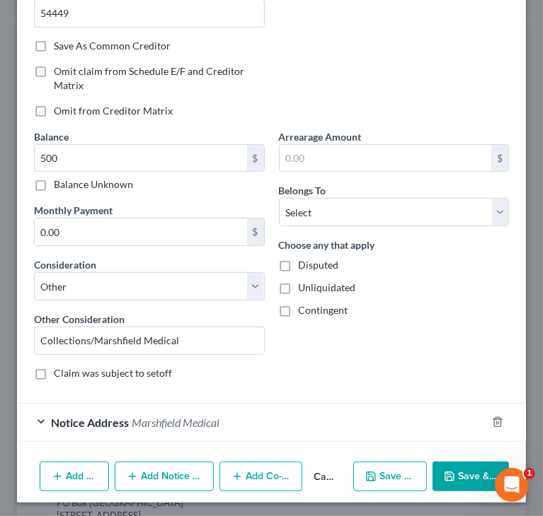
click at [470, 468] on button "Save & Close" at bounding box center [470, 477] width 76 height 30
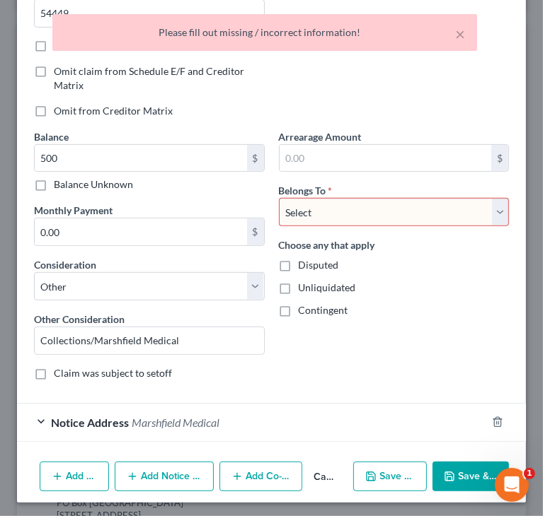
click at [343, 213] on select "Select Debtor 1 Only Debtor 2 Only Debtor 1 And Debtor 2 Only At Least One Of T…" at bounding box center [394, 212] width 231 height 28
select select "0"
click at [279, 198] on select "Select Debtor 1 Only Debtor 2 Only Debtor 1 And Debtor 2 Only At Least One Of T…" at bounding box center [394, 212] width 231 height 28
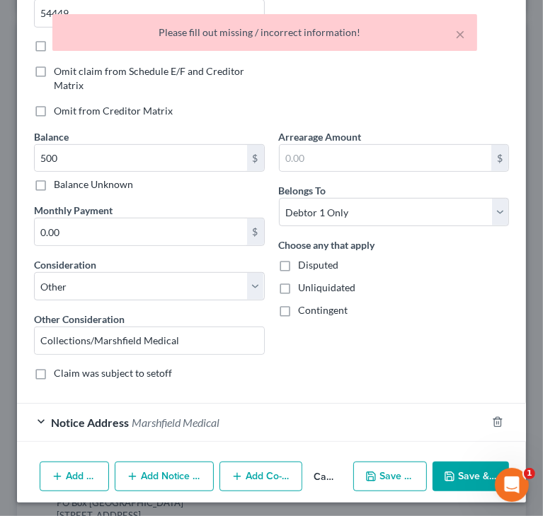
click at [472, 475] on button "Save & Close" at bounding box center [470, 477] width 76 height 30
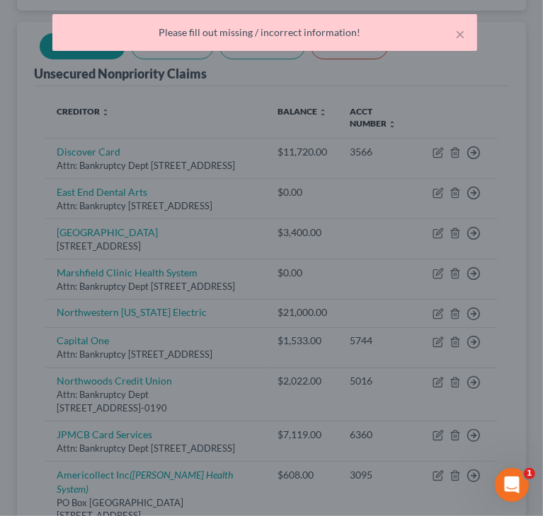
type input "500.00"
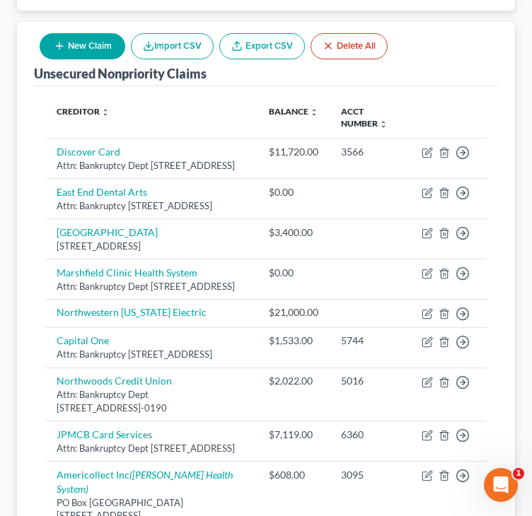
click at [65, 38] on button "New Claim" at bounding box center [83, 46] width 86 height 26
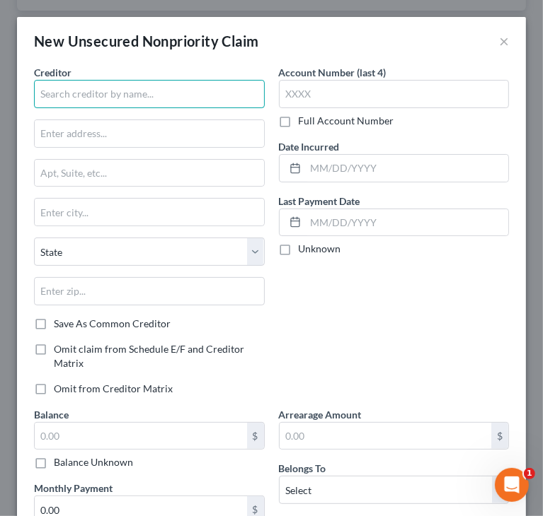
click at [79, 98] on input "text" at bounding box center [149, 94] width 231 height 28
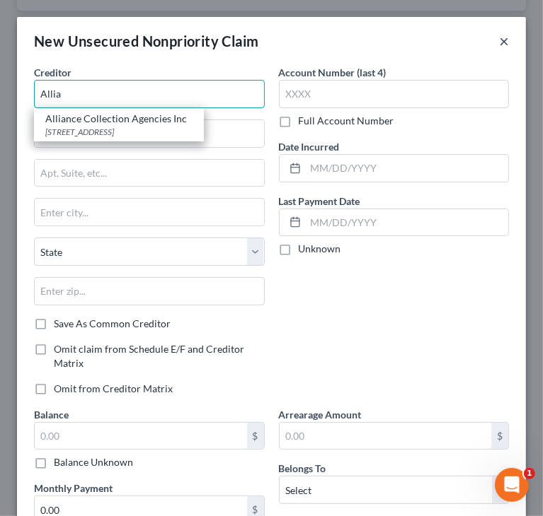
type input "Allia"
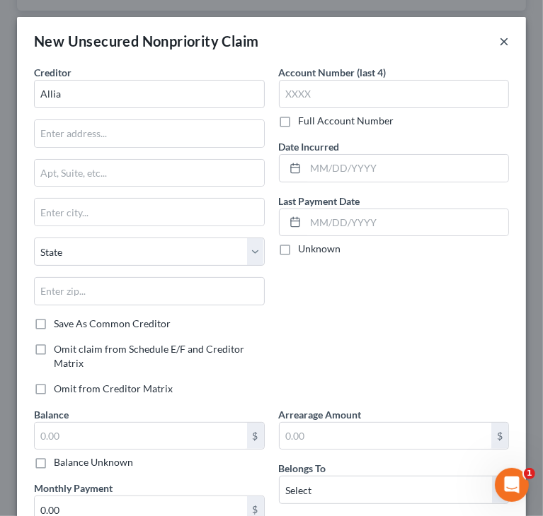
click at [499, 42] on button "×" at bounding box center [504, 41] width 10 height 17
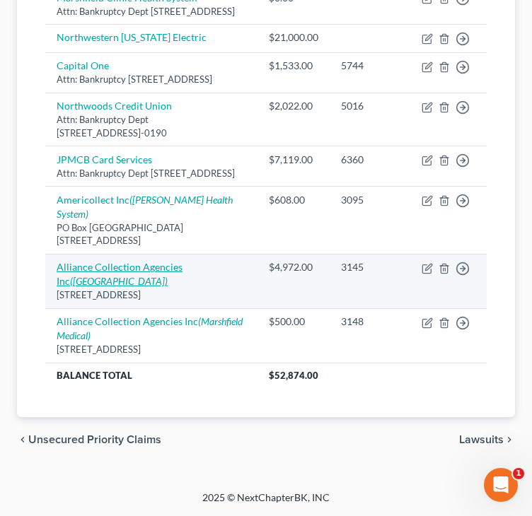
scroll to position [521, 0]
click at [132, 261] on link "Alliance Collection Agencies Inc ([GEOGRAPHIC_DATA])" at bounding box center [120, 274] width 126 height 26
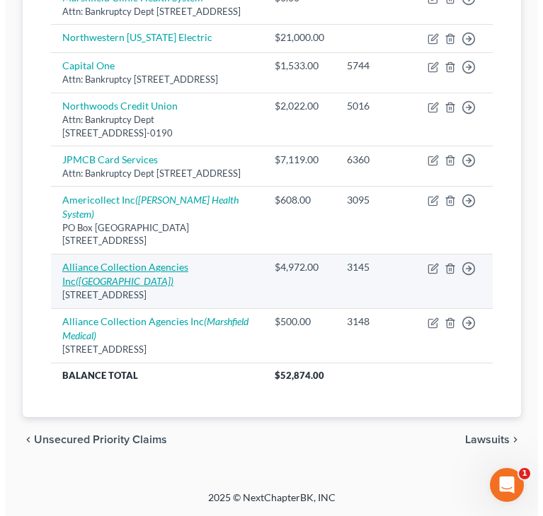
scroll to position [495, 0]
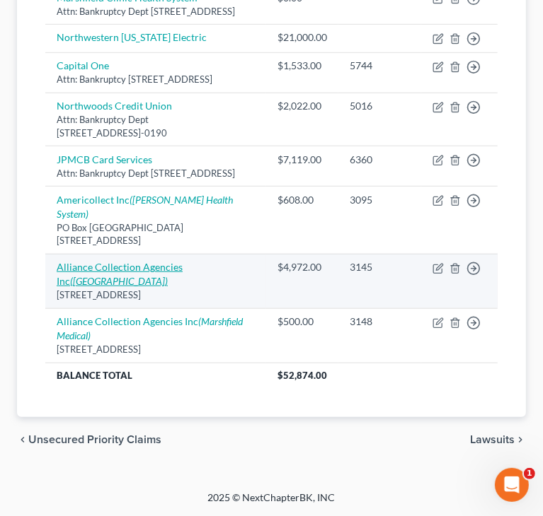
select select "52"
select select "14"
select select "0"
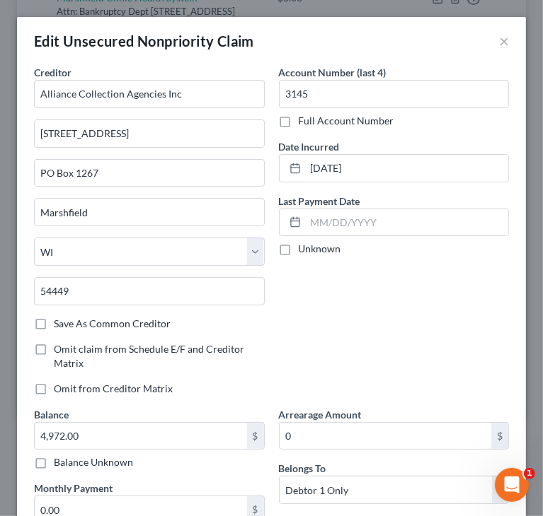
click at [343, 272] on div "Account Number (last 4) 3145 Full Account Number Date Incurred [DATE] Last Paym…" at bounding box center [394, 236] width 245 height 342
click at [105, 323] on label "Save As Common Creditor" at bounding box center [112, 324] width 117 height 14
click at [69, 323] on input "Save As Common Creditor" at bounding box center [63, 321] width 9 height 9
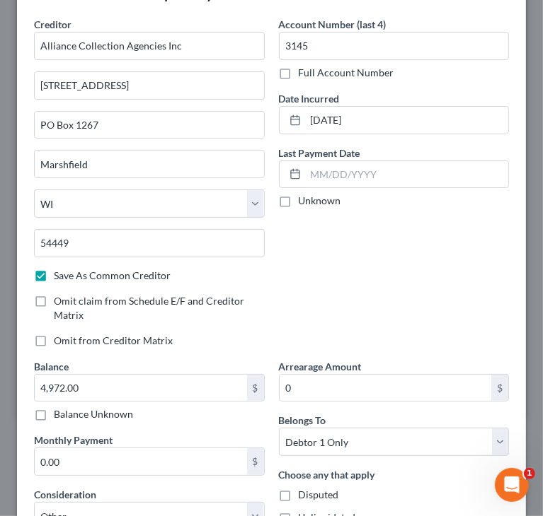
scroll to position [319, 0]
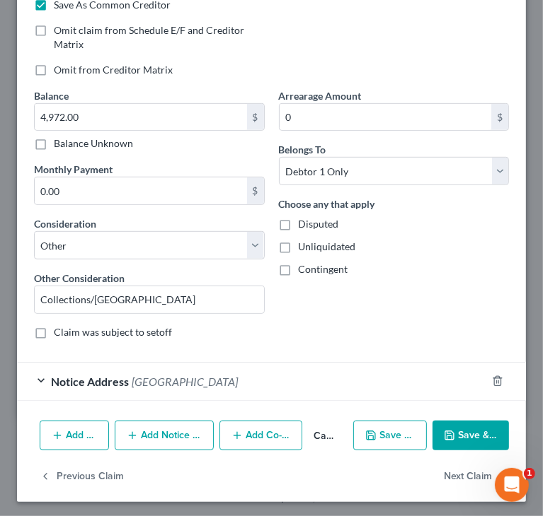
click at [434, 432] on button "Save & Close" at bounding box center [470, 436] width 76 height 30
checkbox input "false"
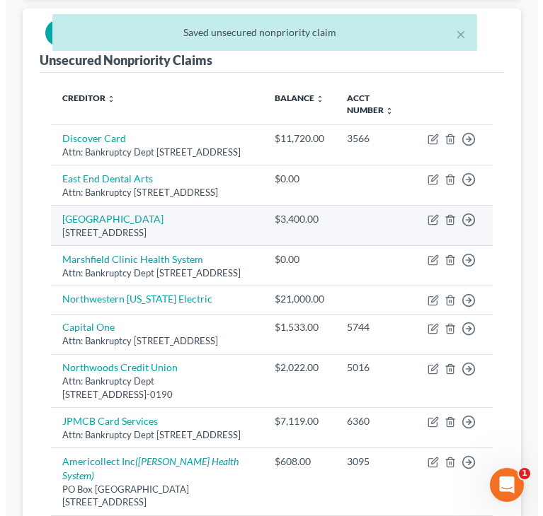
scroll to position [83, 0]
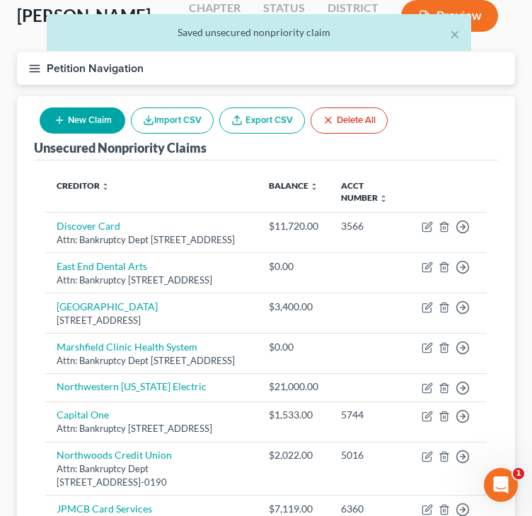
click at [91, 126] on button "New Claim" at bounding box center [83, 121] width 86 height 26
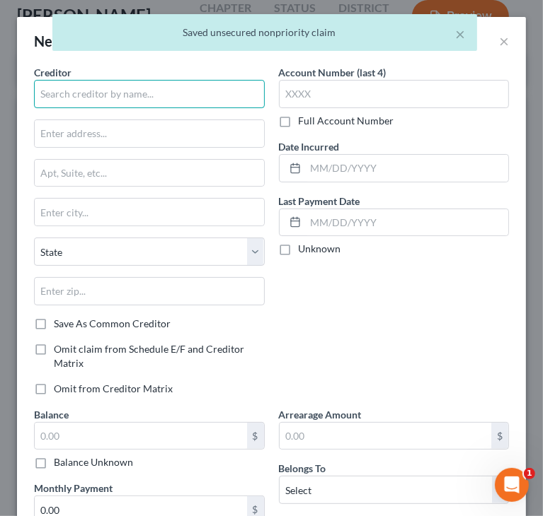
click at [91, 98] on input "text" at bounding box center [149, 94] width 231 height 28
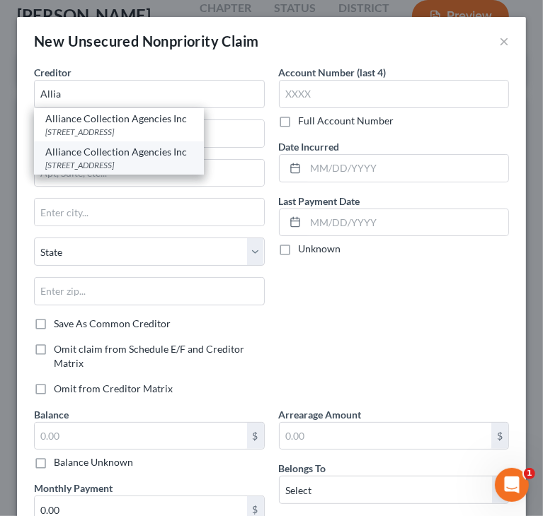
click at [109, 165] on div "[STREET_ADDRESS]" at bounding box center [118, 165] width 147 height 12
type input "Alliance Collection Agencies Inc"
type input "[STREET_ADDRESS]"
type input "PO Box 1267"
type input "Marshfield"
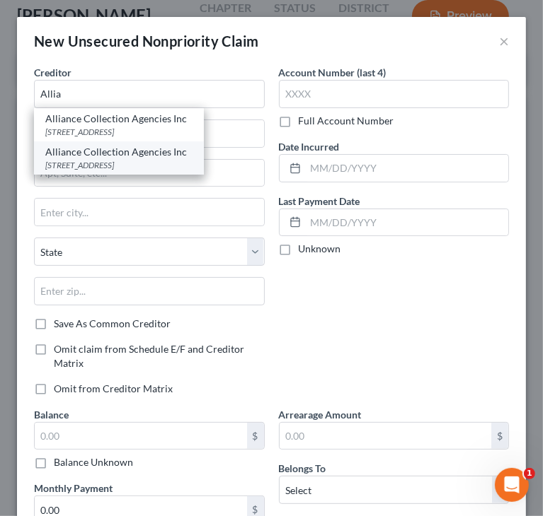
select select "52"
type input "54449"
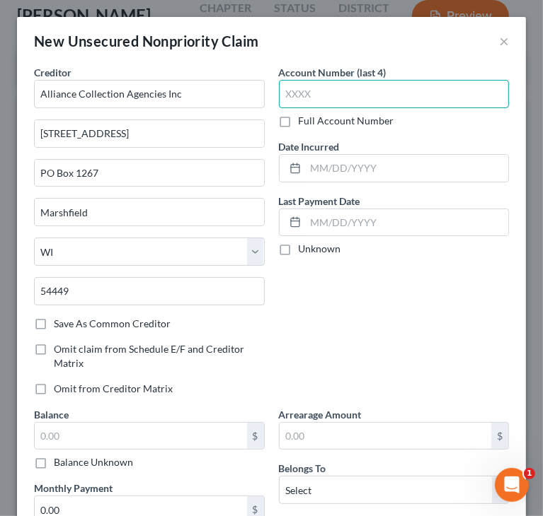
click at [439, 94] on input "text" at bounding box center [394, 94] width 231 height 28
paste input "6504"
type input "6504"
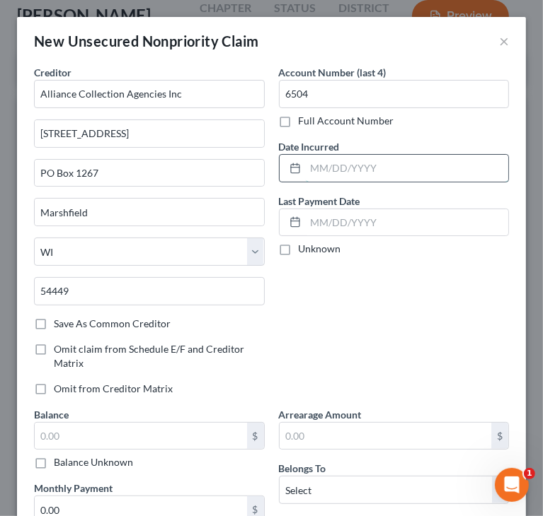
click at [385, 166] on input "text" at bounding box center [407, 168] width 203 height 27
paste input "[DATE]"
type input "[DATE]"
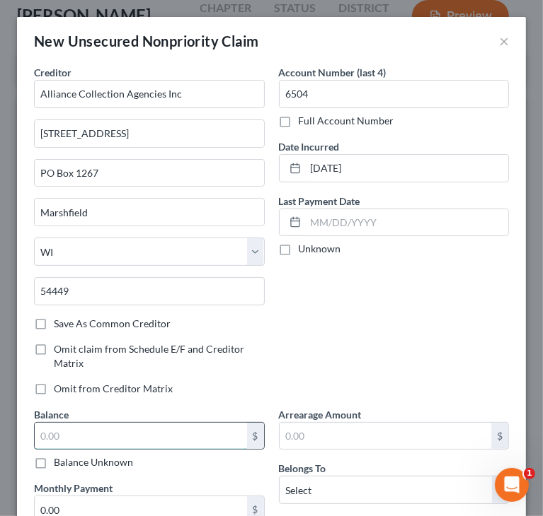
click at [117, 423] on input "text" at bounding box center [141, 436] width 212 height 27
click at [101, 439] on input "text" at bounding box center [141, 436] width 212 height 27
paste input "$773"
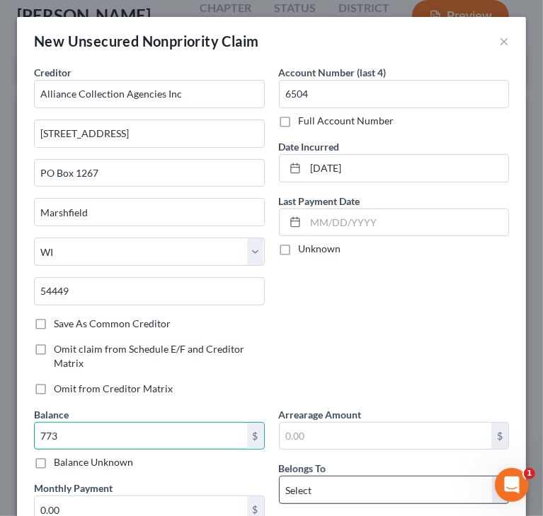
type input "773"
click at [328, 492] on select "Select Debtor 1 Only Debtor 2 Only Debtor 1 And Debtor 2 Only At Least One Of T…" at bounding box center [394, 490] width 231 height 28
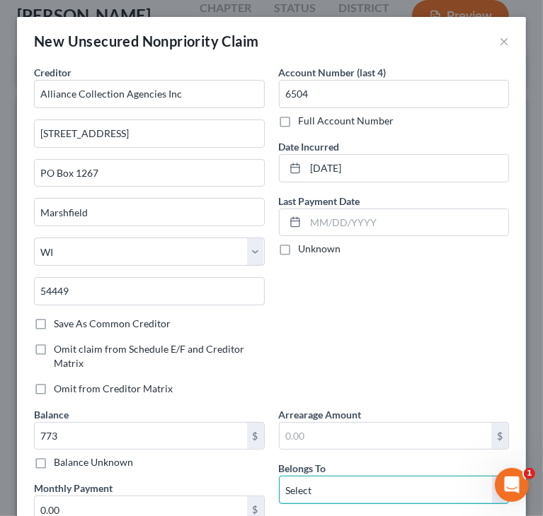
select select "0"
click at [279, 476] on select "Select Debtor 1 Only Debtor 2 Only Debtor 1 And Debtor 2 Only At Least One Of T…" at bounding box center [394, 490] width 231 height 28
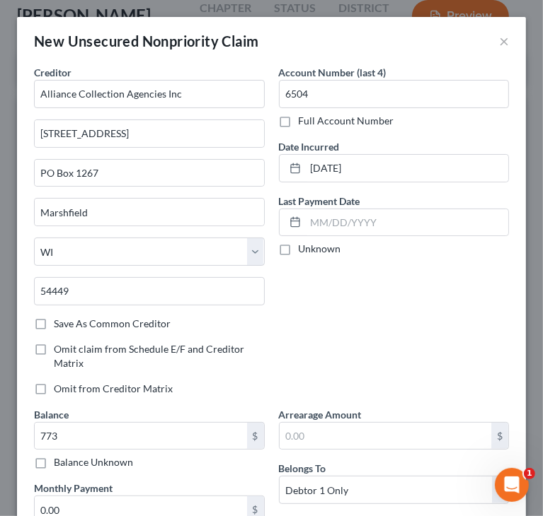
click at [370, 340] on div "Account Number (last 4) 6504 Full Account Number Date Incurred [DATE] Last Paym…" at bounding box center [394, 236] width 245 height 342
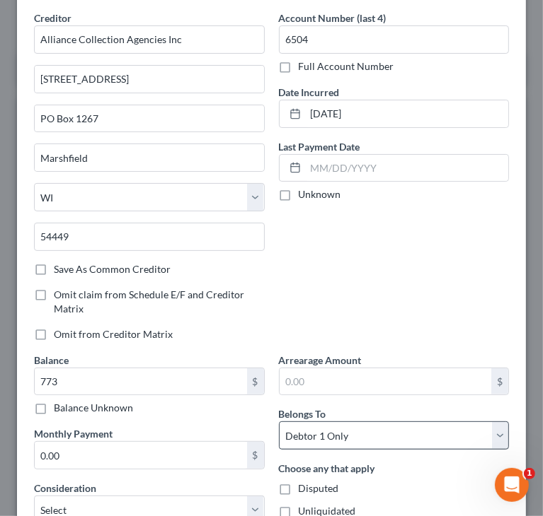
scroll to position [142, 0]
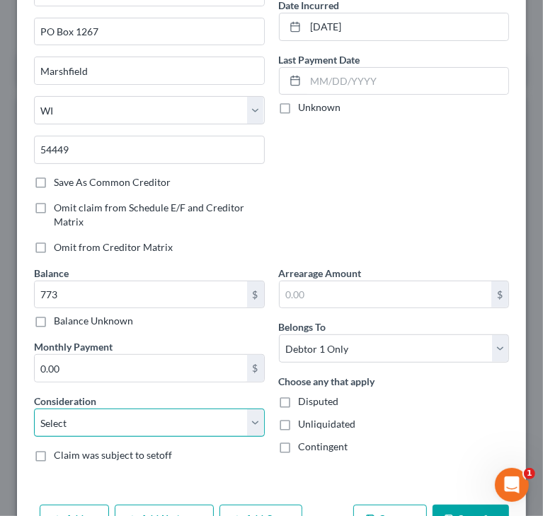
click at [163, 425] on select "Select Cable / Satellite Services Collection Agency Credit Card Debt Debt Couns…" at bounding box center [149, 423] width 231 height 28
select select "14"
click at [34, 409] on select "Select Cable / Satellite Services Collection Agency Credit Card Debt Debt Couns…" at bounding box center [149, 423] width 231 height 28
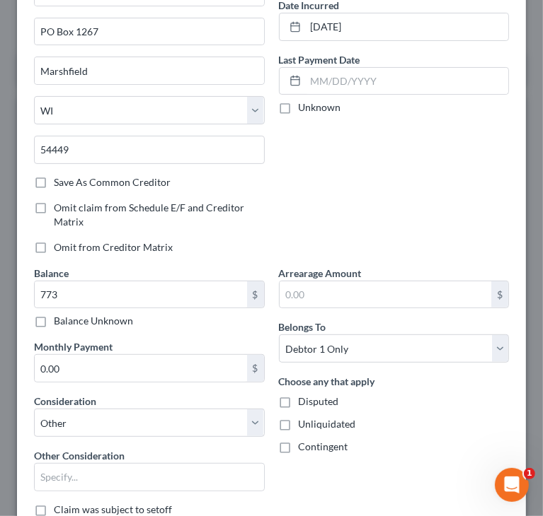
click at [384, 173] on div "Account Number (last 4) 6504 Full Account Number Date Incurred [DATE] Last Paym…" at bounding box center [394, 95] width 245 height 342
click at [96, 476] on input "text" at bounding box center [149, 477] width 229 height 27
type input "C"
click at [45, 475] on input "[GEOGRAPHIC_DATA]" at bounding box center [149, 477] width 229 height 27
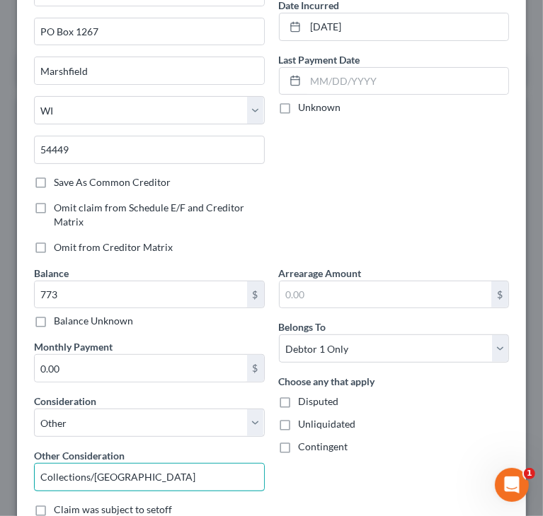
type input "Collections/[GEOGRAPHIC_DATA]"
click at [398, 414] on div "Choose any that apply Disputed Unliquidated Contingent" at bounding box center [394, 414] width 231 height 80
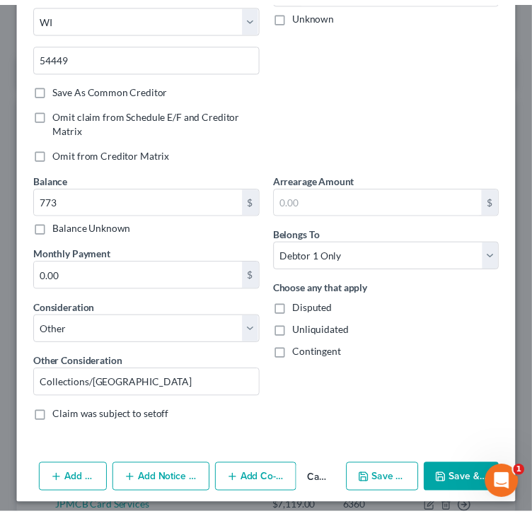
scroll to position [240, 0]
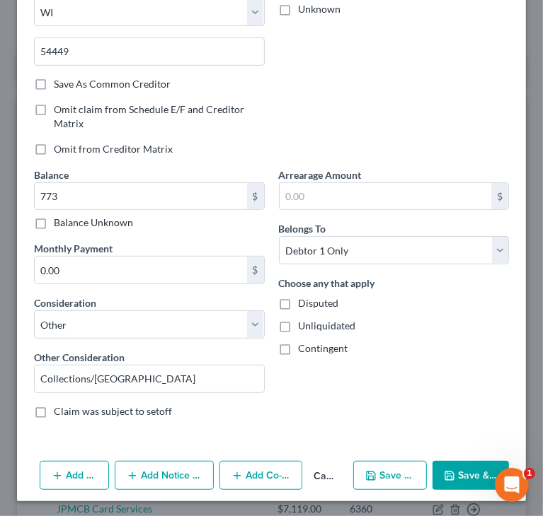
click at [444, 471] on icon "button" at bounding box center [449, 476] width 11 height 11
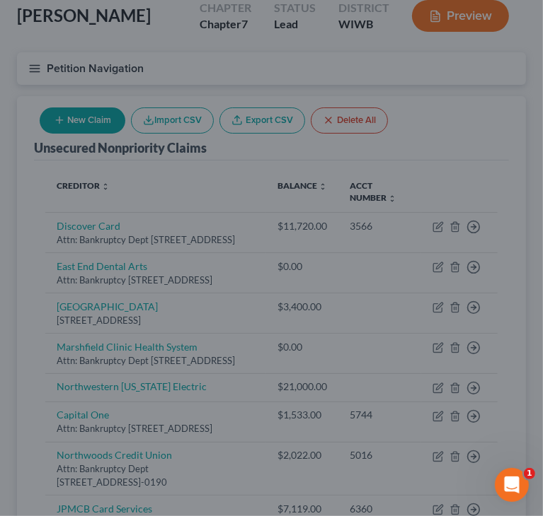
type input "773.00"
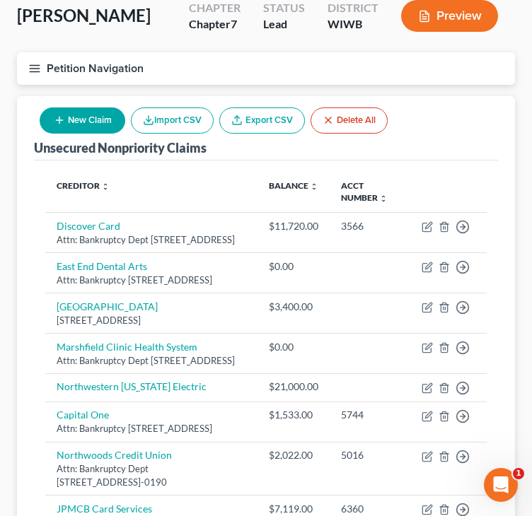
click at [441, 70] on button "Petition Navigation" at bounding box center [266, 68] width 498 height 33
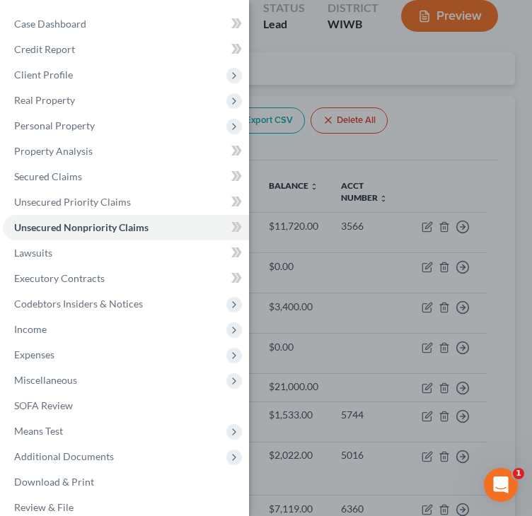
click at [490, 110] on div "Case Dashboard Payments Invoices Payments Payments Credit Report Client Profile" at bounding box center [266, 258] width 532 height 516
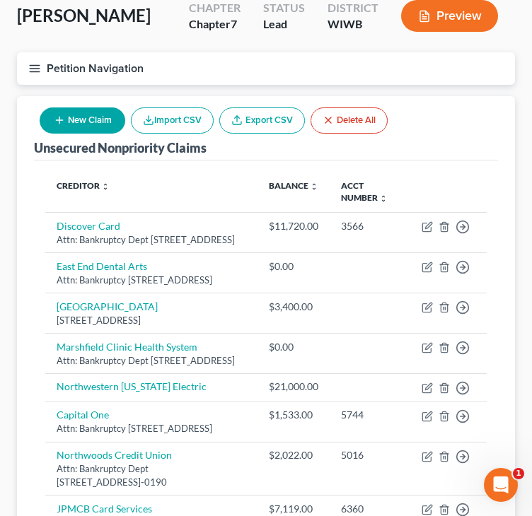
click at [490, 110] on div "Unsecured Nonpriority Claims New Claim Import CSV Export CSV Delete All" at bounding box center [266, 128] width 464 height 64
click at [461, 146] on div "Unsecured Nonpriority Claims New Claim Import CSV Export CSV Delete All" at bounding box center [266, 128] width 464 height 64
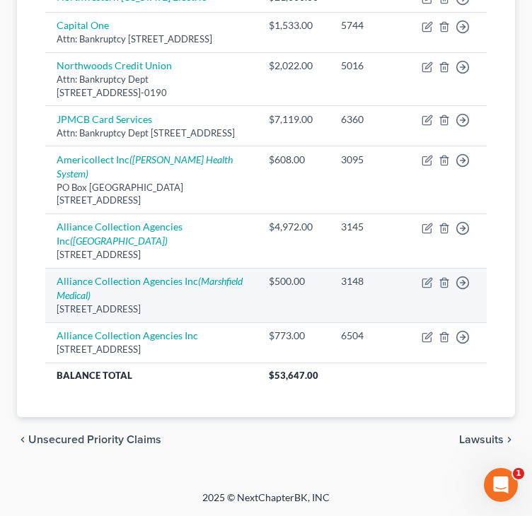
scroll to position [575, 0]
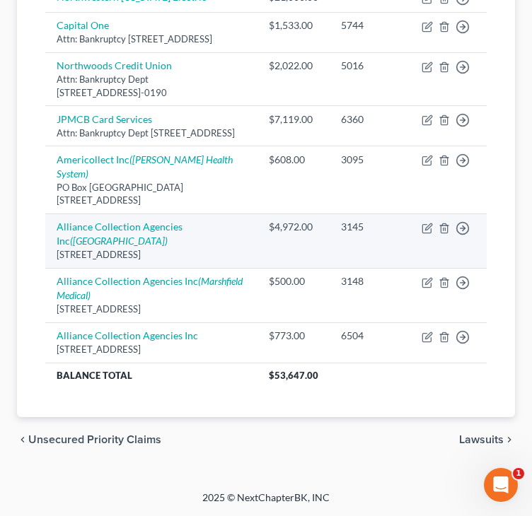
click at [48, 214] on td "Alliance Collection Agencies Inc ([GEOGRAPHIC_DATA]) [STREET_ADDRESS]" at bounding box center [151, 241] width 212 height 54
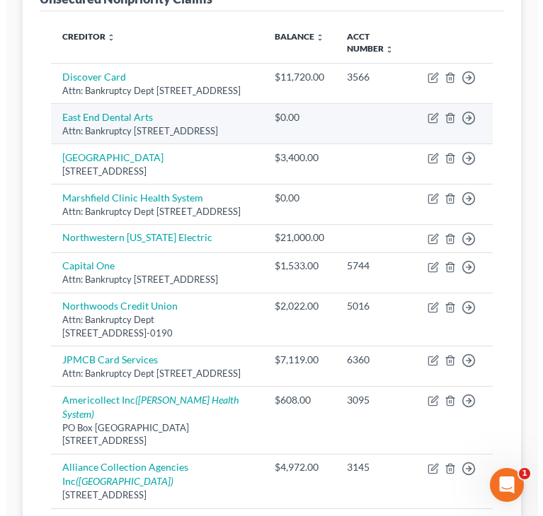
scroll to position [150, 0]
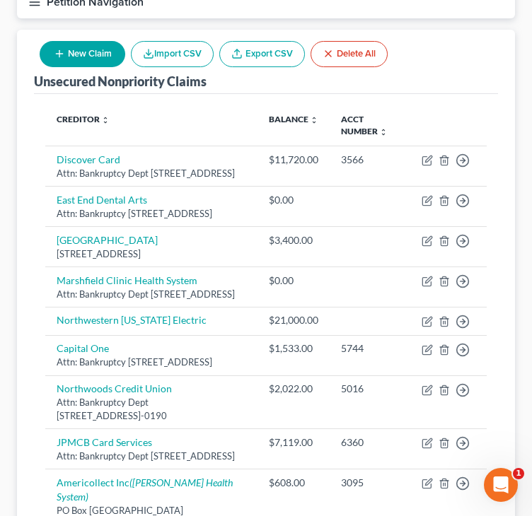
click at [63, 51] on icon "button" at bounding box center [59, 53] width 11 height 11
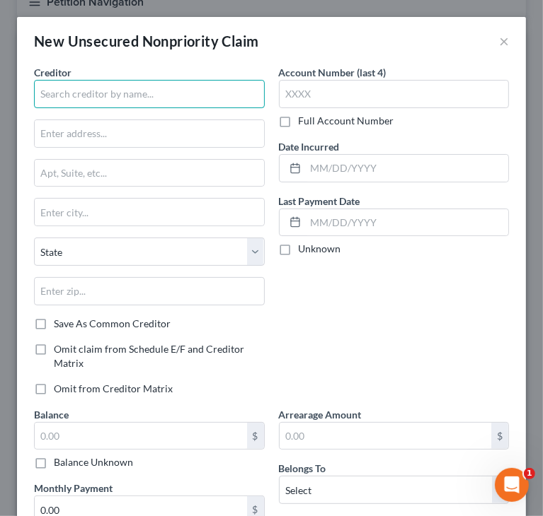
click at [97, 87] on input "text" at bounding box center [149, 94] width 231 height 28
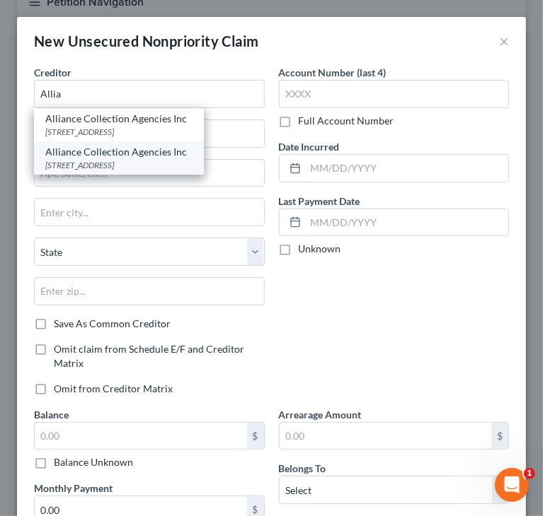
click at [100, 166] on div "[STREET_ADDRESS]" at bounding box center [118, 165] width 147 height 12
type input "Alliance Collection Agencies Inc"
type input "[STREET_ADDRESS]"
type input "PO Box 1267"
type input "Marshfield"
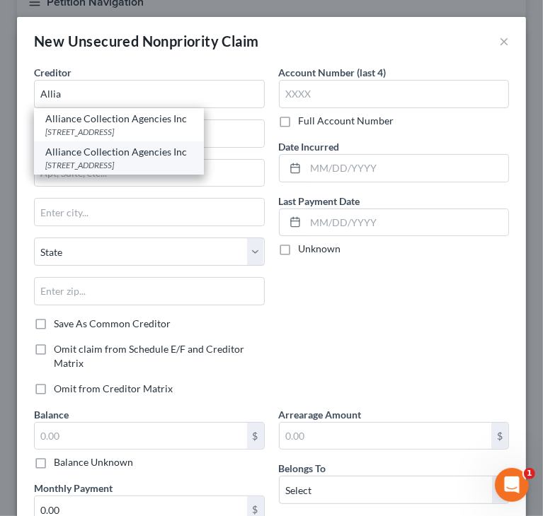
select select "52"
type input "54449"
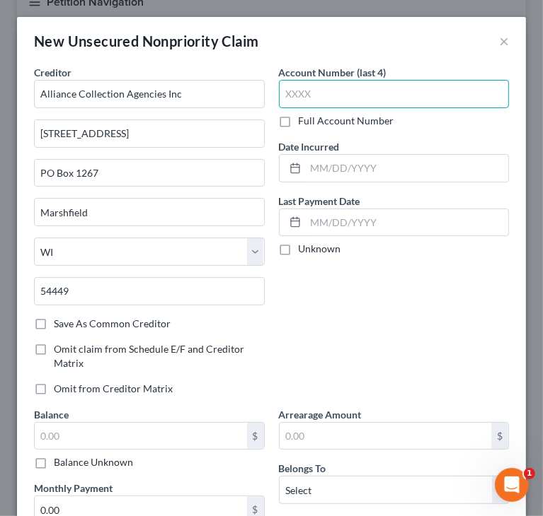
click at [432, 93] on input "text" at bounding box center [394, 94] width 231 height 28
paste input "6504"
type input "6504"
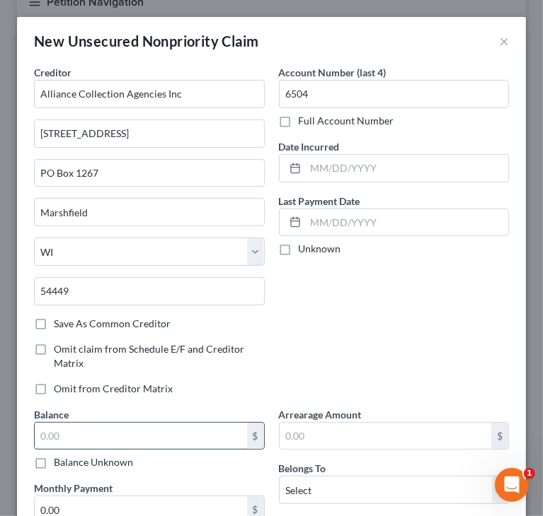
click at [118, 427] on input "text" at bounding box center [141, 436] width 212 height 27
paste input "$773"
type input "773"
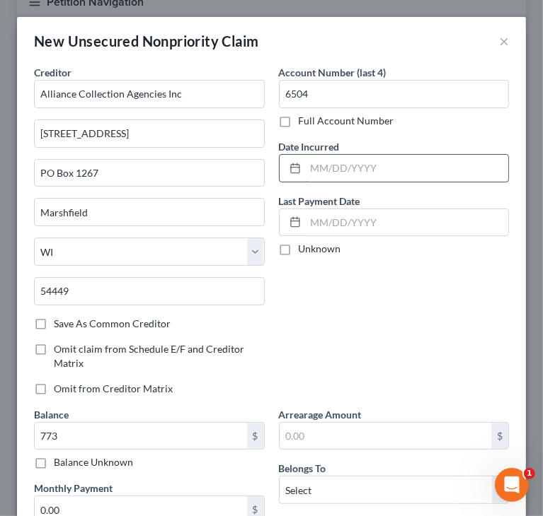
click at [381, 166] on input "text" at bounding box center [407, 168] width 203 height 27
paste input "[DATE]"
type input "[DATE]"
click at [430, 304] on div "Account Number (last 4) 6504 Full Account Number Date Incurred [DATE] Last Paym…" at bounding box center [394, 236] width 245 height 342
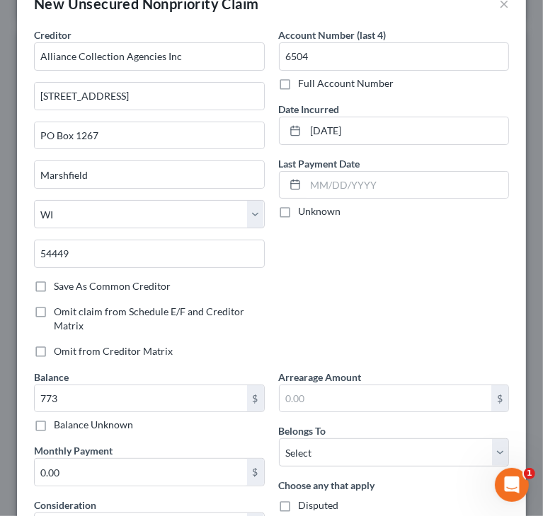
scroll to position [142, 0]
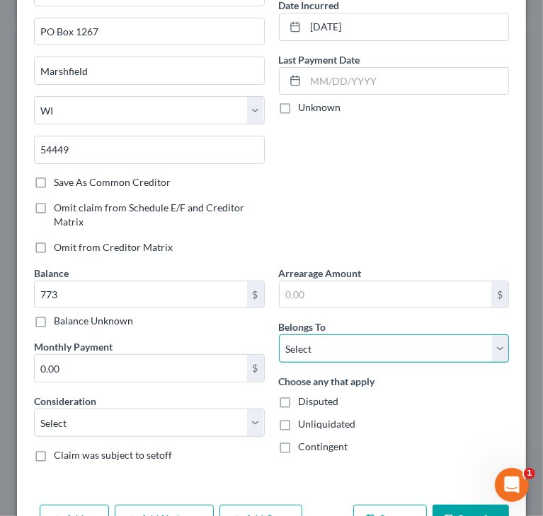
click at [377, 342] on select "Select Debtor 1 Only Debtor 2 Only Debtor 1 And Debtor 2 Only At Least One Of T…" at bounding box center [394, 349] width 231 height 28
select select "0"
click at [279, 335] on select "Select Debtor 1 Only Debtor 2 Only Debtor 1 And Debtor 2 Only At Least One Of T…" at bounding box center [394, 349] width 231 height 28
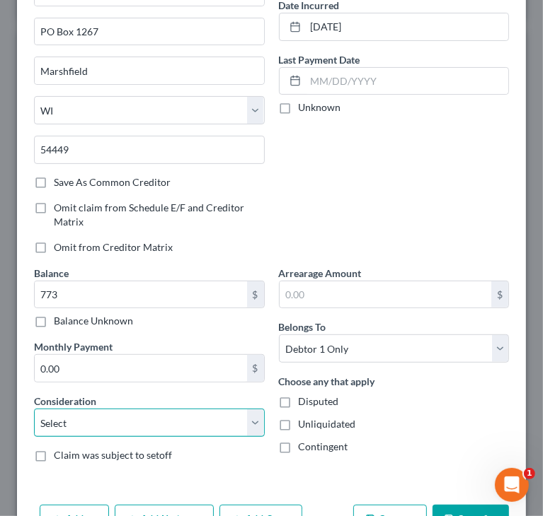
click at [157, 424] on select "Select Cable / Satellite Services Collection Agency Credit Card Debt Debt Couns…" at bounding box center [149, 423] width 231 height 28
select select "14"
click at [34, 409] on select "Select Cable / Satellite Services Collection Agency Credit Card Debt Debt Couns…" at bounding box center [149, 423] width 231 height 28
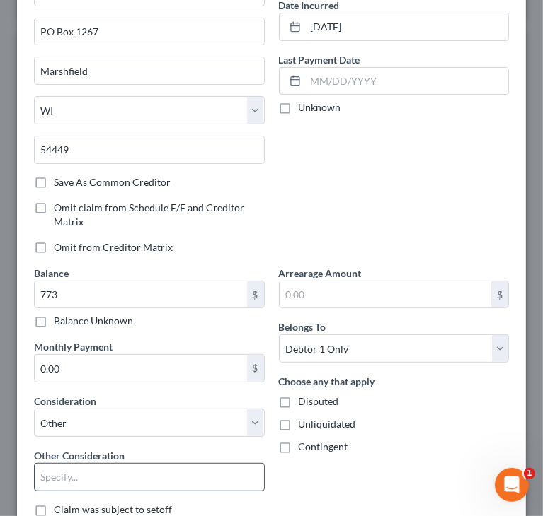
click at [103, 474] on input "text" at bounding box center [149, 477] width 229 height 27
type input "Collections/Marshfield"
click at [398, 418] on div "Unliquidated" at bounding box center [394, 424] width 231 height 14
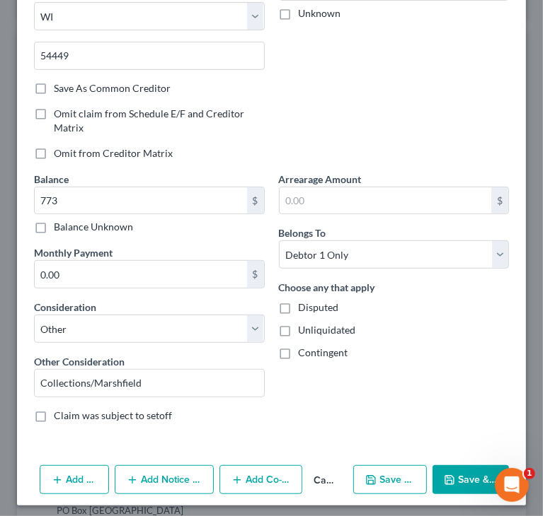
scroll to position [240, 0]
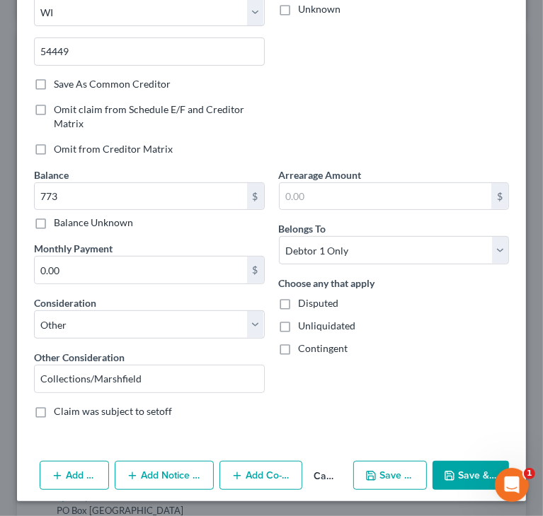
click at [444, 473] on icon "button" at bounding box center [449, 476] width 11 height 11
type input "773.00"
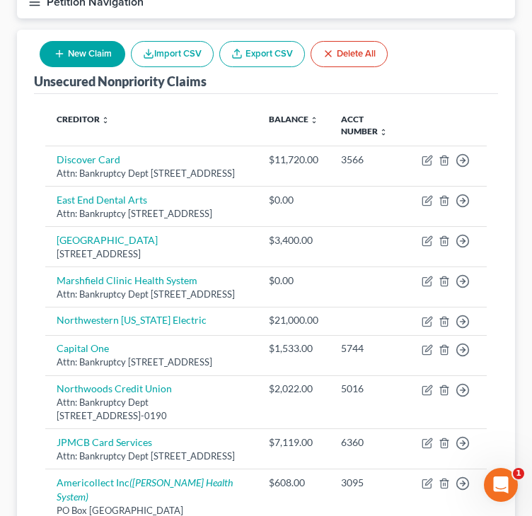
click at [93, 60] on button "New Claim" at bounding box center [83, 54] width 86 height 26
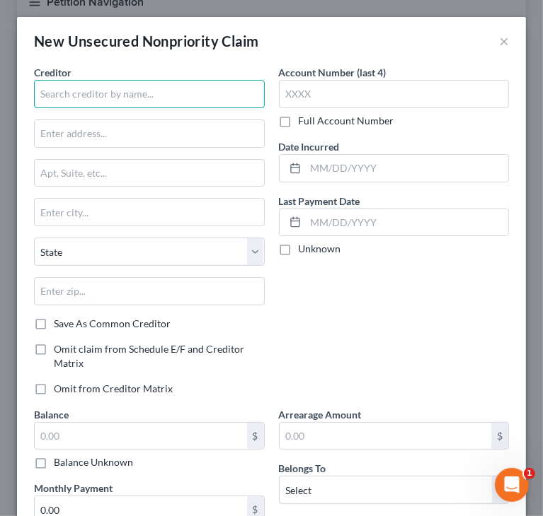
click at [130, 94] on input "text" at bounding box center [149, 94] width 231 height 28
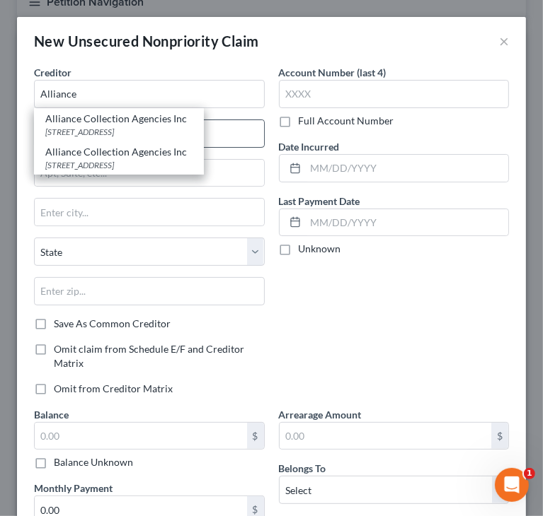
click at [91, 125] on div "Alliance Collection Agencies Inc [STREET_ADDRESS]" at bounding box center [119, 124] width 170 height 33
type input "Alliance Collection Agencies Inc"
type input "[STREET_ADDRESS]"
type input "Marshfield"
select select "52"
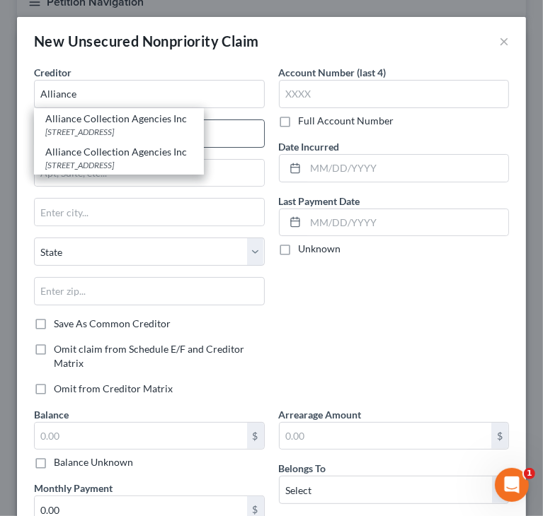
type input "54449"
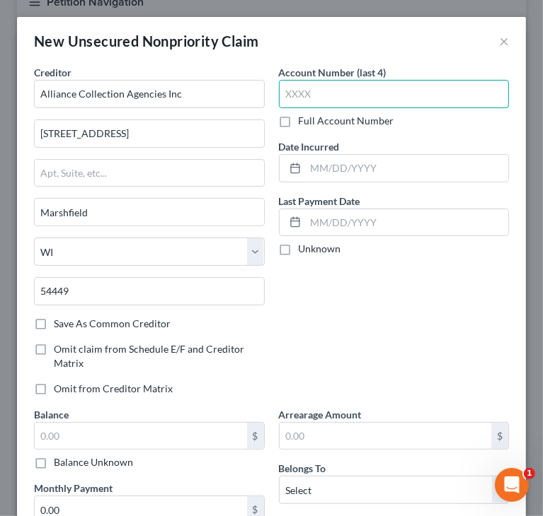
click at [366, 99] on input "text" at bounding box center [394, 94] width 231 height 28
paste input "6803"
type input "6803"
click at [349, 264] on div "Account Number (last 4) 6803 Full Account Number Date Incurred Last Payment Dat…" at bounding box center [394, 236] width 245 height 342
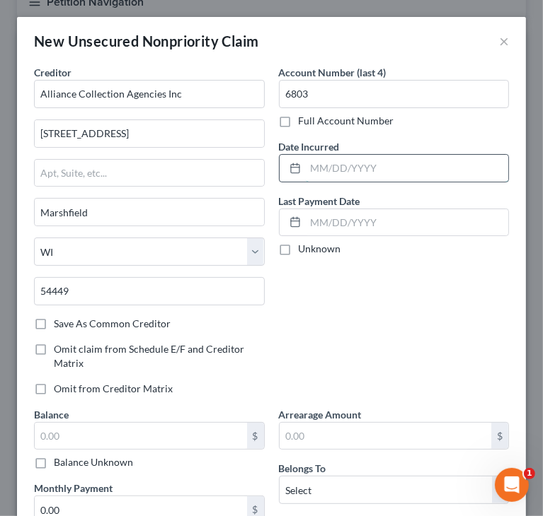
click at [350, 169] on input "text" at bounding box center [407, 168] width 203 height 27
paste input "04/69/2020"
type input "04/69/2020"
click at [360, 338] on div "Account Number (last 4) 6803 Full Account Number Date Incurred 04/69/2020 Last …" at bounding box center [394, 236] width 245 height 342
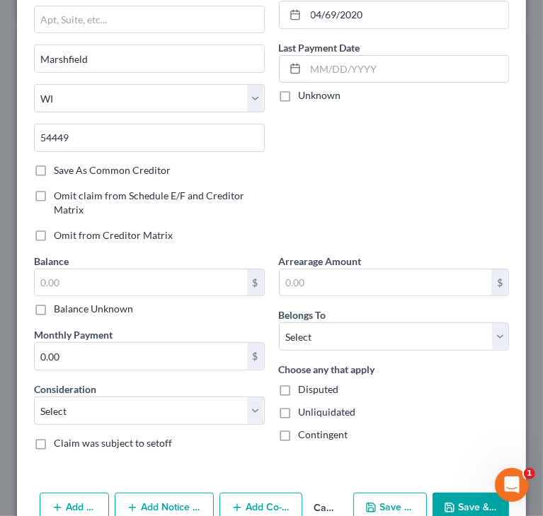
scroll to position [185, 0]
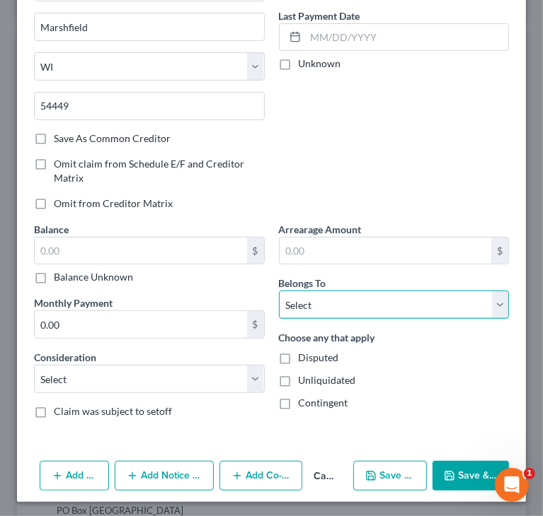
click at [354, 309] on select "Select Debtor 1 Only Debtor 2 Only Debtor 1 And Debtor 2 Only At Least One Of T…" at bounding box center [394, 305] width 231 height 28
select select "0"
click at [279, 291] on select "Select Debtor 1 Only Debtor 2 Only Debtor 1 And Debtor 2 Only At Least One Of T…" at bounding box center [394, 305] width 231 height 28
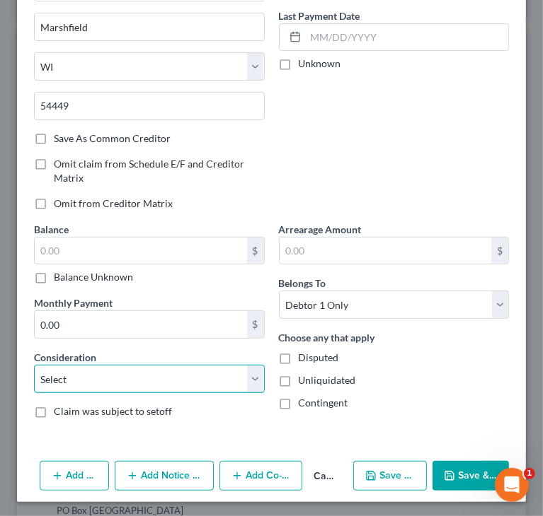
click at [104, 377] on select "Select Cable / Satellite Services Collection Agency Credit Card Debt Debt Couns…" at bounding box center [149, 379] width 231 height 28
select select "14"
click at [34, 365] on select "Select Cable / Satellite Services Collection Agency Credit Card Debt Debt Couns…" at bounding box center [149, 379] width 231 height 28
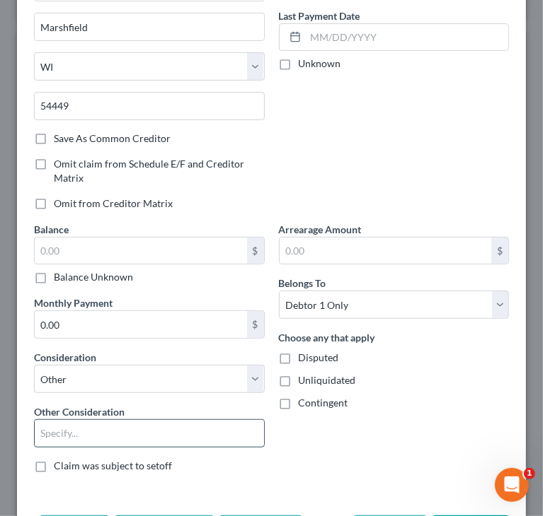
click at [72, 428] on input "text" at bounding box center [149, 433] width 229 height 27
drag, startPoint x: 86, startPoint y: 429, endPoint x: 175, endPoint y: 421, distance: 89.6
click at [173, 422] on input "Collection/Amazon" at bounding box center [149, 433] width 229 height 27
type input "Collections/Marshfield Medical"
click at [390, 171] on div "Account Number (last 4) 6803 Full Account Number Date Incurred 04/69/2020 Last …" at bounding box center [394, 51] width 245 height 342
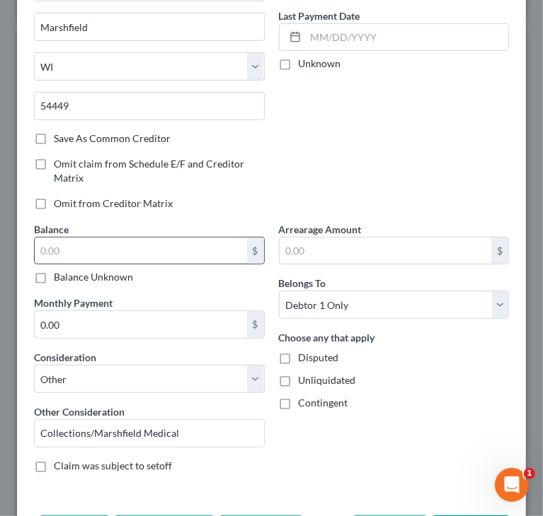
click at [161, 249] on input "text" at bounding box center [141, 251] width 212 height 27
paste input "$825"
click at [425, 168] on div "Account Number (last 4) 6803 Full Account Number Date Incurred 04/69/2020 Last …" at bounding box center [394, 51] width 245 height 342
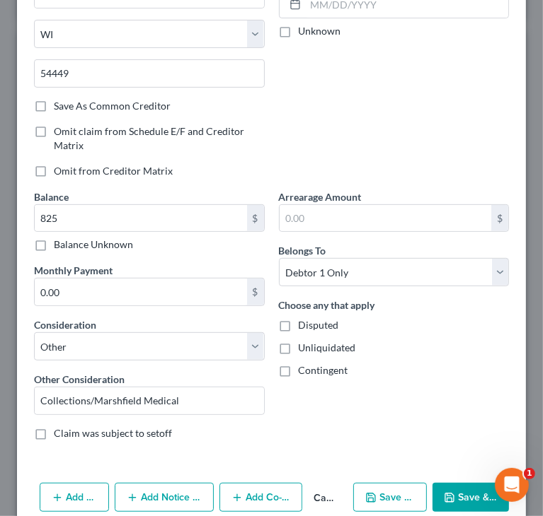
scroll to position [240, 0]
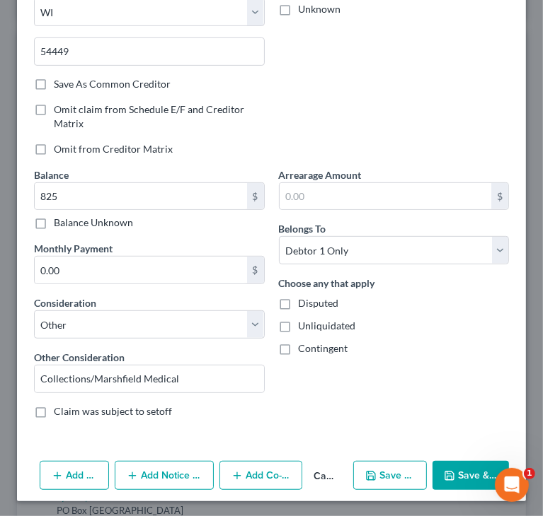
click at [447, 467] on button "Save & Close" at bounding box center [470, 476] width 76 height 30
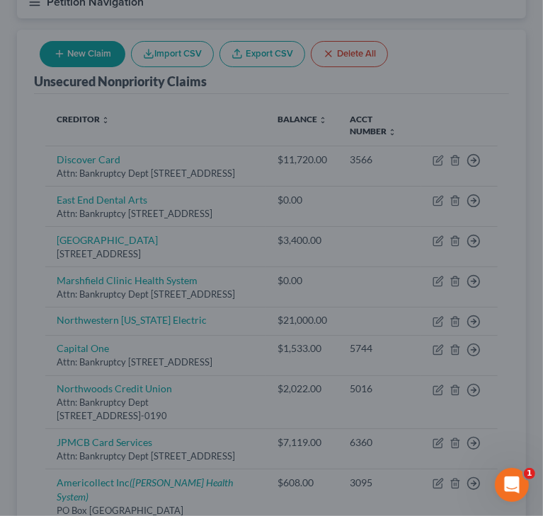
type input "825.00"
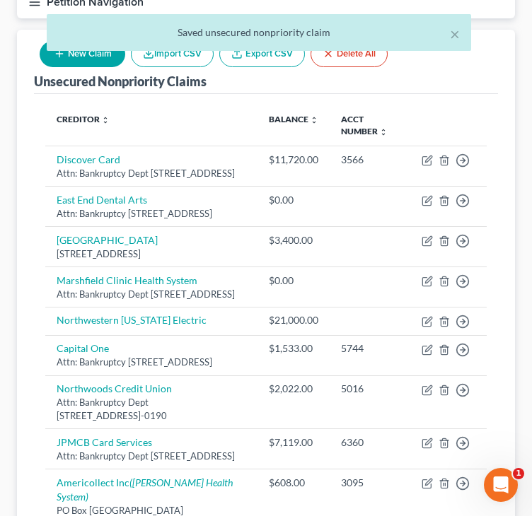
click at [103, 63] on button "New Claim" at bounding box center [83, 54] width 86 height 26
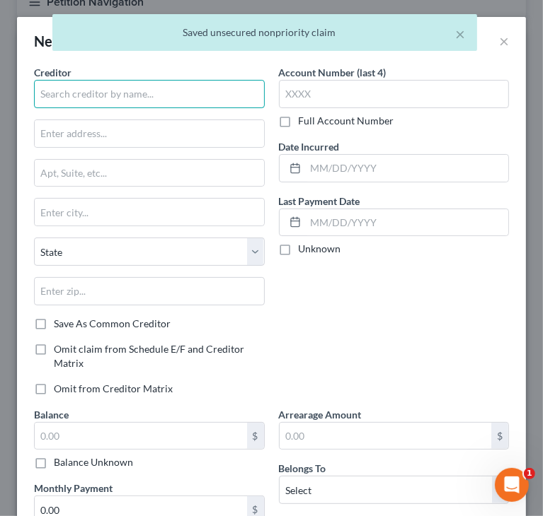
click at [93, 91] on input "text" at bounding box center [149, 94] width 231 height 28
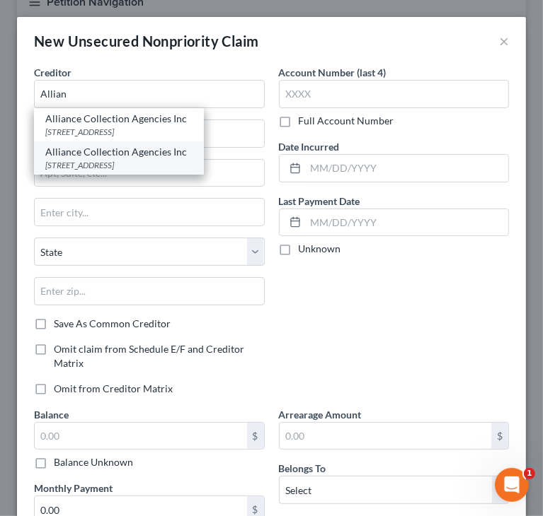
click at [91, 161] on div "[STREET_ADDRESS]" at bounding box center [118, 165] width 147 height 12
type input "Alliance Collection Agencies Inc"
type input "[STREET_ADDRESS]"
type input "PO Box 1267"
type input "Marshfield"
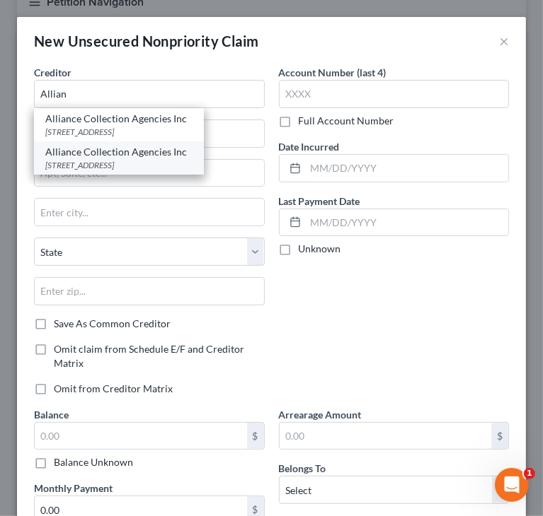
select select "52"
type input "54449"
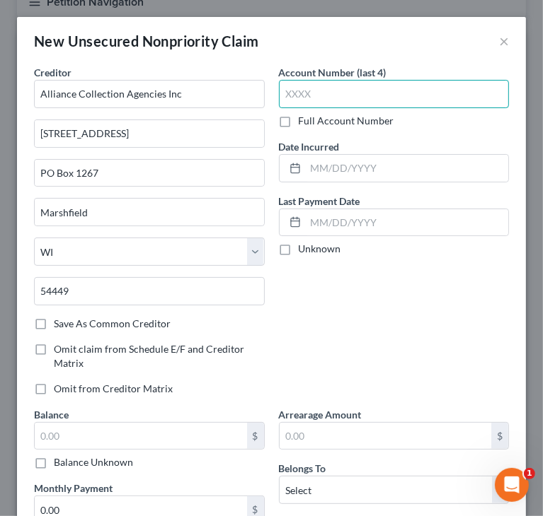
click at [353, 93] on input "text" at bounding box center [394, 94] width 231 height 28
paste input "3147"
type input "3147"
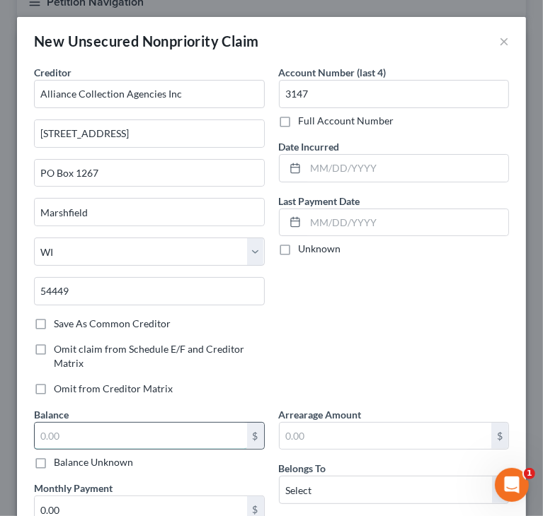
click at [181, 423] on input "text" at bounding box center [141, 436] width 212 height 27
paste input "$500"
type input "500"
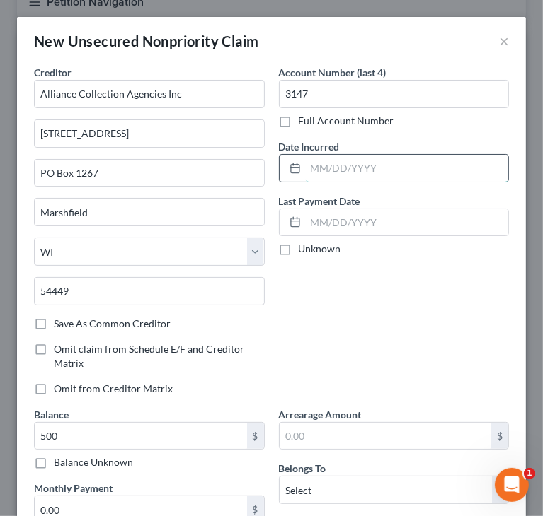
click at [343, 164] on input "text" at bounding box center [407, 168] width 203 height 27
paste input "[DATE]"
type input "[DATE]"
click at [428, 309] on div "Account Number (last 4) 3147 Full Account Number Date Incurred [DATE] Last Paym…" at bounding box center [394, 236] width 245 height 342
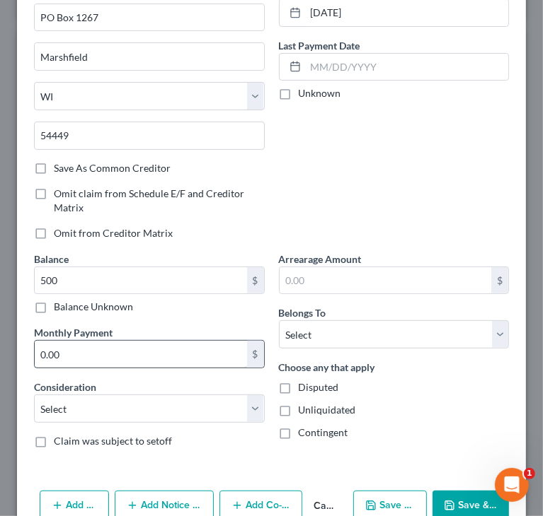
scroll to position [185, 0]
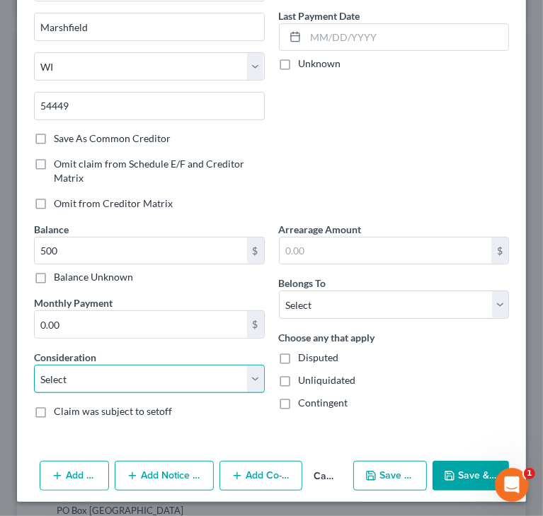
click at [177, 383] on select "Select Cable / Satellite Services Collection Agency Credit Card Debt Debt Couns…" at bounding box center [149, 379] width 231 height 28
select select "14"
click at [34, 365] on select "Select Cable / Satellite Services Collection Agency Credit Card Debt Debt Couns…" at bounding box center [149, 379] width 231 height 28
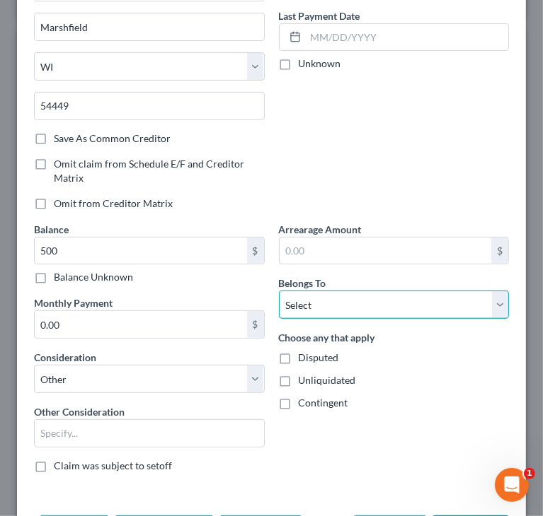
click at [299, 307] on select "Select Debtor 1 Only Debtor 2 Only Debtor 1 And Debtor 2 Only At Least One Of T…" at bounding box center [394, 305] width 231 height 28
select select "0"
click at [279, 291] on select "Select Debtor 1 Only Debtor 2 Only Debtor 1 And Debtor 2 Only At Least One Of T…" at bounding box center [394, 305] width 231 height 28
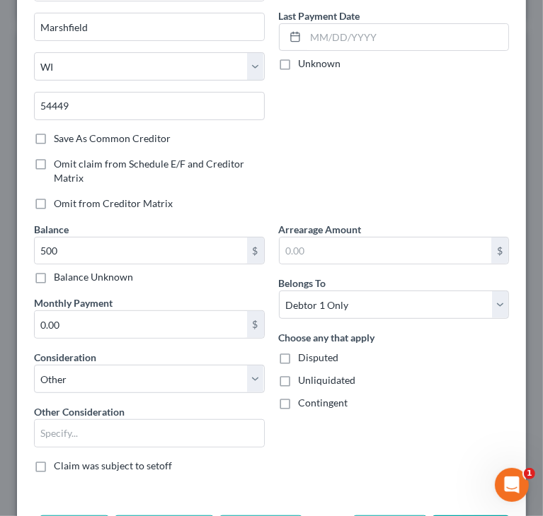
click at [369, 162] on div "Account Number (last 4) 3147 Full Account Number Date Incurred [DATE] Last Paym…" at bounding box center [394, 51] width 245 height 342
click at [120, 423] on input "text" at bounding box center [149, 433] width 229 height 27
drag, startPoint x: 85, startPoint y: 428, endPoint x: 185, endPoint y: 420, distance: 100.8
click at [183, 422] on input "Collection/Amazon" at bounding box center [149, 433] width 229 height 27
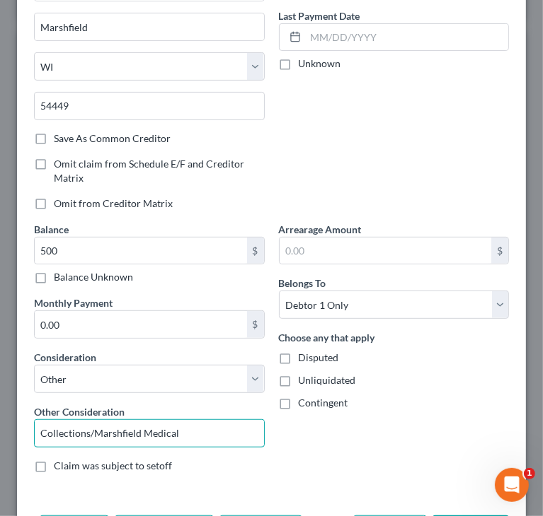
type input "Collections/Marshfield Medical"
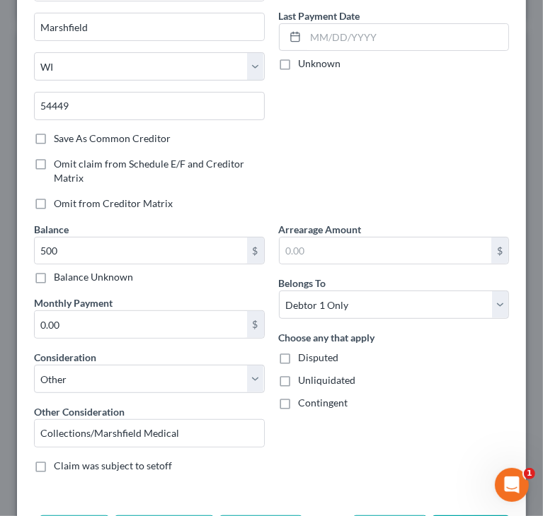
click at [376, 439] on div "Arrearage Amount $ Belongs To * Select Debtor 1 Only Debtor 2 Only Debtor 1 And…" at bounding box center [394, 353] width 245 height 262
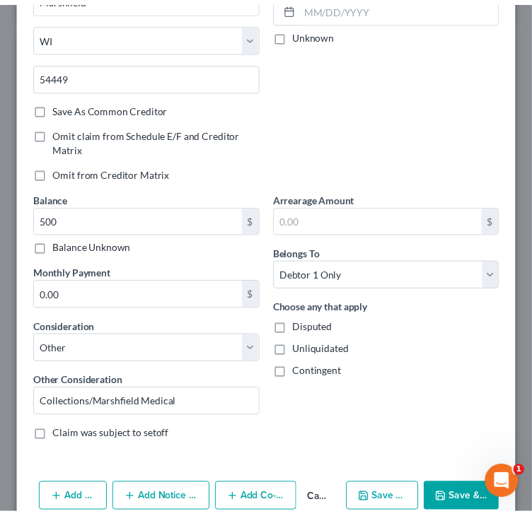
scroll to position [240, 0]
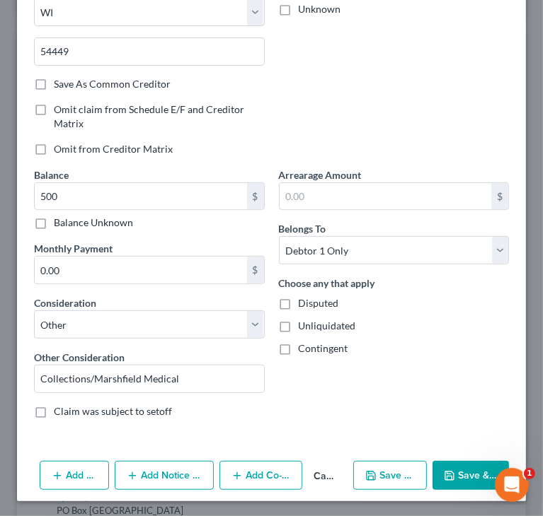
click at [450, 473] on button "Save & Close" at bounding box center [470, 476] width 76 height 30
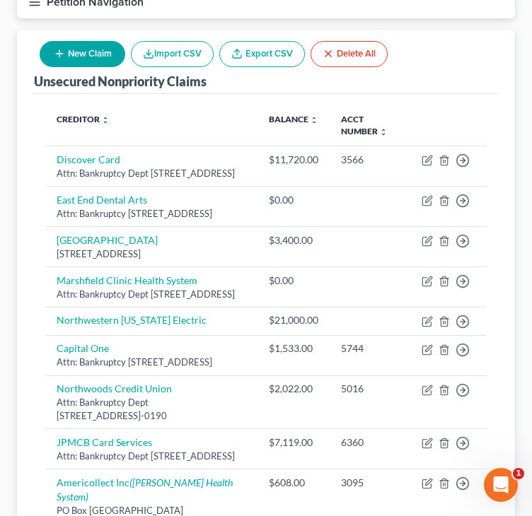
click at [446, 108] on th at bounding box center [448, 125] width 76 height 41
click at [452, 108] on th at bounding box center [448, 125] width 76 height 41
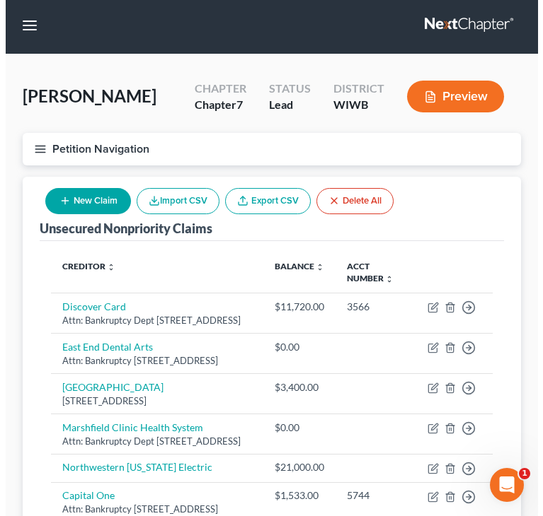
scroll to position [0, 0]
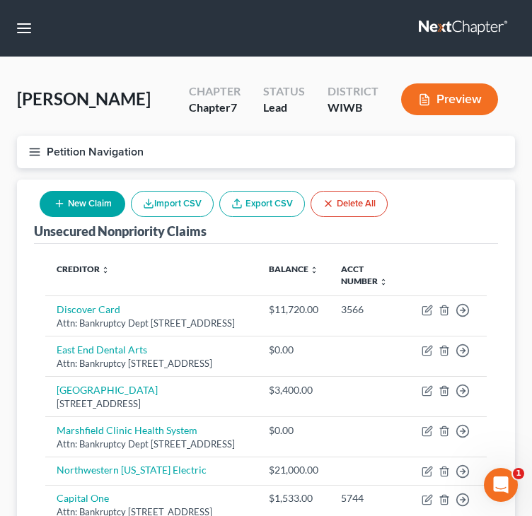
click at [61, 199] on icon "button" at bounding box center [59, 203] width 11 height 11
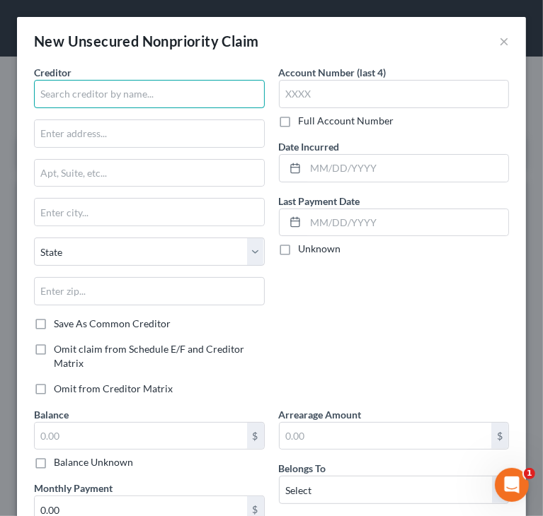
click at [158, 92] on input "text" at bounding box center [149, 94] width 231 height 28
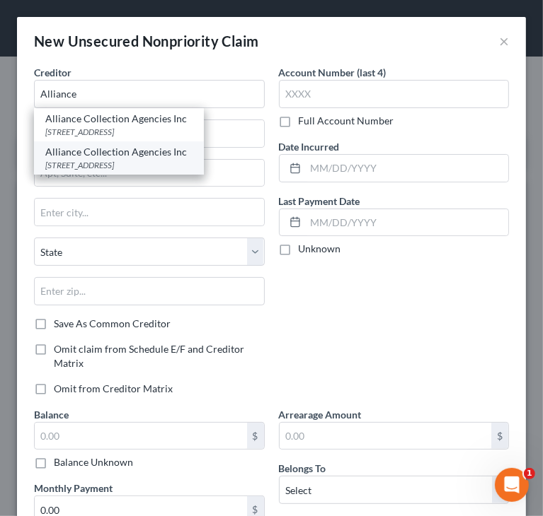
click at [135, 159] on div "[STREET_ADDRESS]" at bounding box center [118, 165] width 147 height 12
type input "Alliance Collection Agencies Inc"
type input "[STREET_ADDRESS]"
type input "PO Box 1267"
type input "Marshfield"
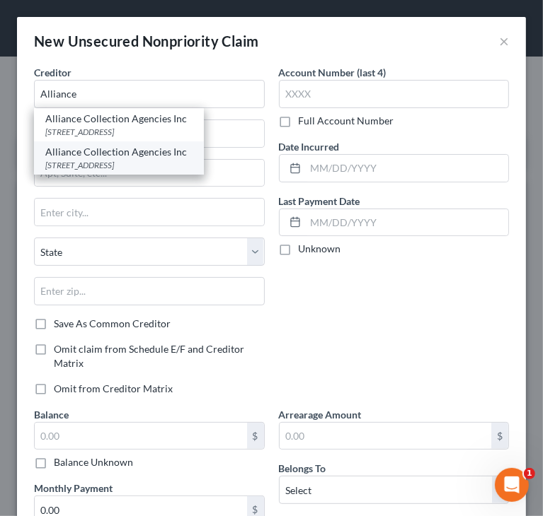
select select "52"
type input "54449"
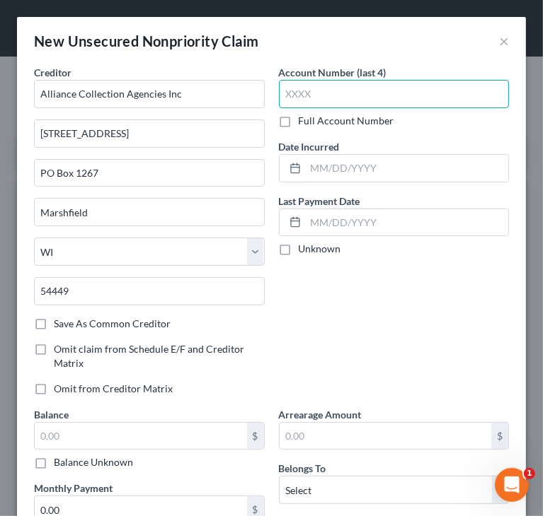
click at [335, 86] on input "text" at bounding box center [394, 94] width 231 height 28
paste input "3147"
type input "3147"
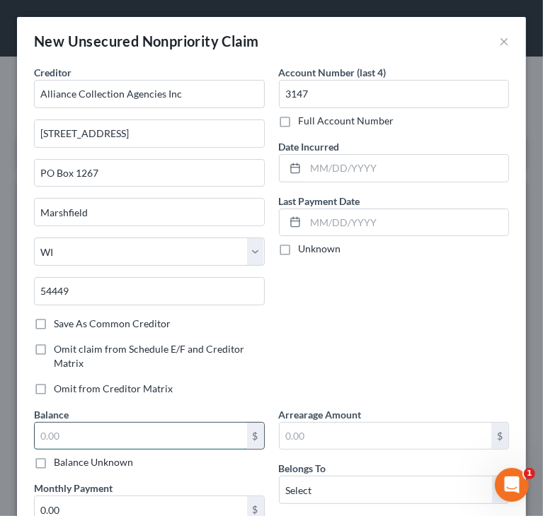
click at [196, 430] on input "text" at bounding box center [141, 436] width 212 height 27
paste input "$50"
type input "500"
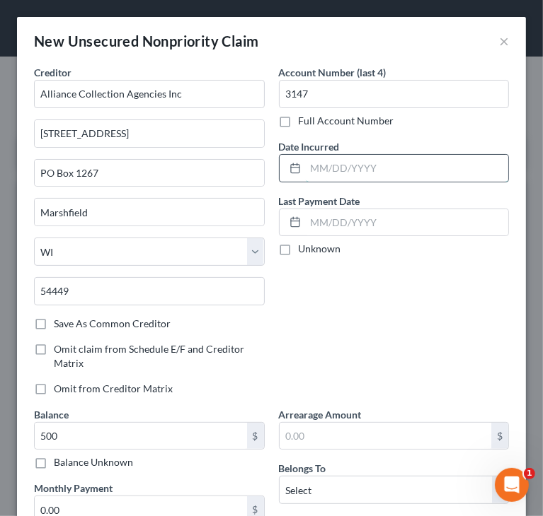
click at [367, 175] on input "text" at bounding box center [407, 168] width 203 height 27
paste input "[DATE]"
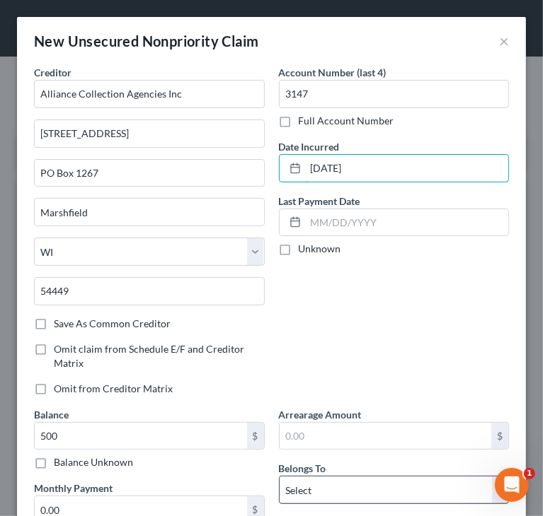
type input "[DATE]"
click at [297, 487] on select "Select Debtor 1 Only Debtor 2 Only Debtor 1 And Debtor 2 Only At Least One Of T…" at bounding box center [394, 490] width 231 height 28
select select "0"
click at [279, 476] on select "Select Debtor 1 Only Debtor 2 Only Debtor 1 And Debtor 2 Only At Least One Of T…" at bounding box center [394, 490] width 231 height 28
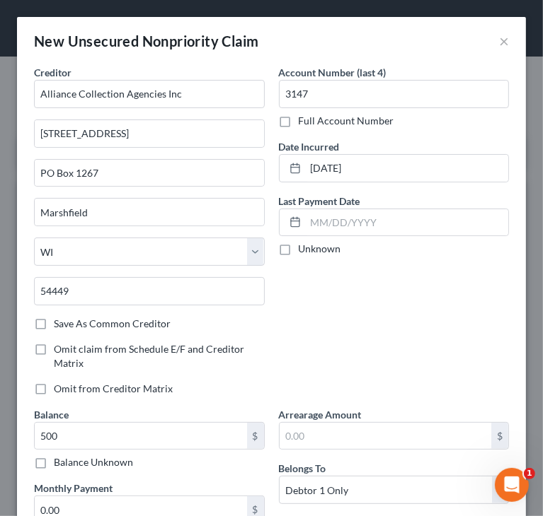
click at [360, 322] on div "Account Number (last 4) 3147 Full Account Number Date Incurred [DATE] Last Paym…" at bounding box center [394, 236] width 245 height 342
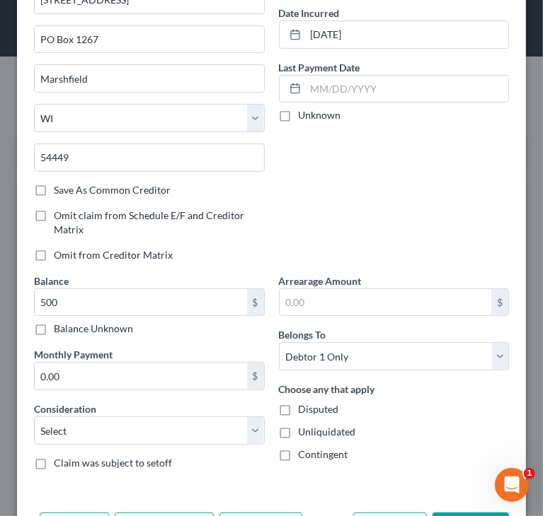
scroll to position [142, 0]
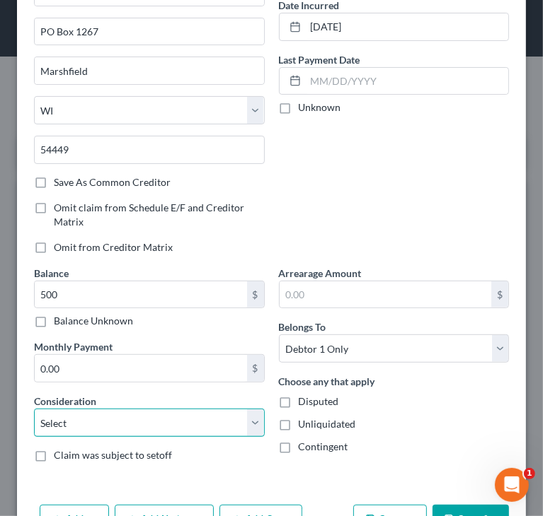
click at [96, 424] on select "Select Cable / Satellite Services Collection Agency Credit Card Debt Debt Couns…" at bounding box center [149, 423] width 231 height 28
select select "14"
click at [34, 409] on select "Select Cable / Satellite Services Collection Agency Credit Card Debt Debt Couns…" at bounding box center [149, 423] width 231 height 28
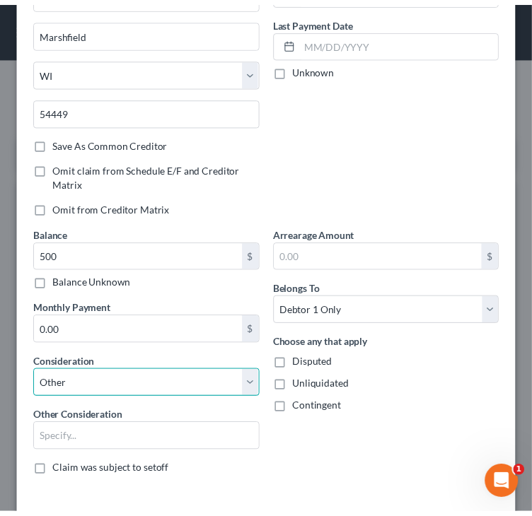
scroll to position [212, 0]
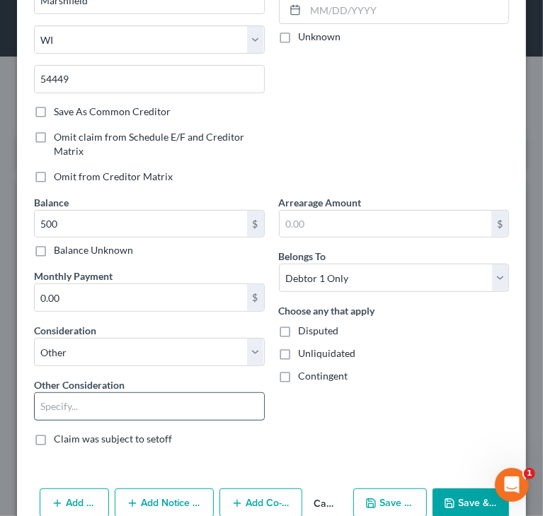
click at [127, 403] on input "text" at bounding box center [149, 406] width 229 height 27
type input "Collections/Marshfield"
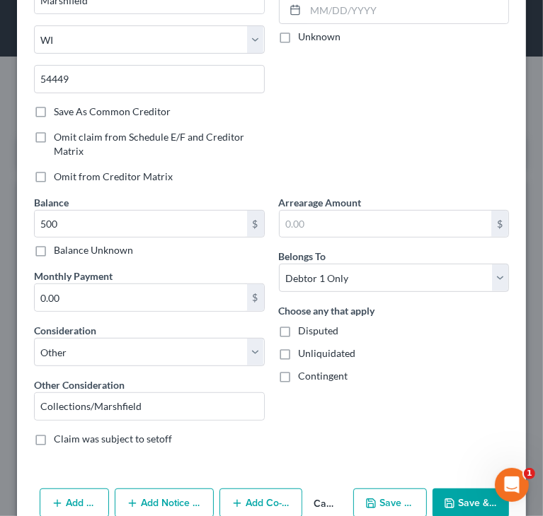
click at [454, 502] on button "Save & Close" at bounding box center [470, 504] width 76 height 30
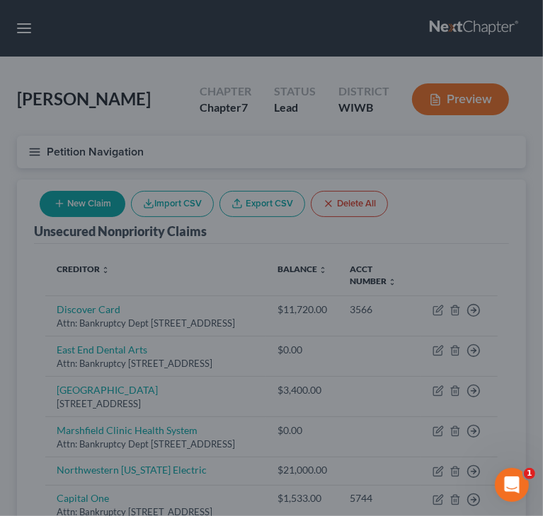
type input "500.00"
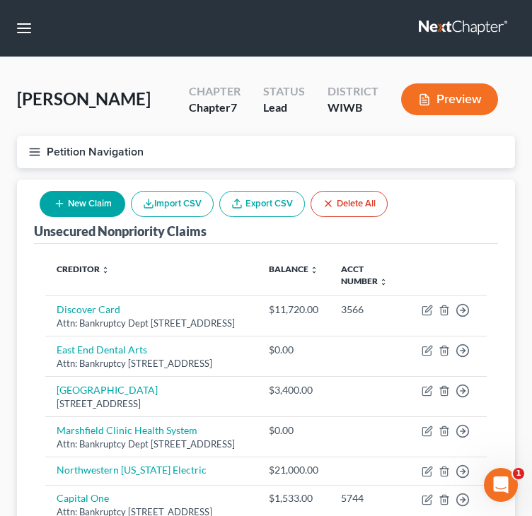
click at [374, 131] on div "[PERSON_NAME] Upgraded Chapter Chapter 7 Status Lead District [GEOGRAPHIC_DATA]…" at bounding box center [266, 105] width 498 height 62
click at [434, 178] on div "Petition Navigation Case Dashboard Payments Invoices Payments Payments Credit R…" at bounding box center [266, 158] width 512 height 44
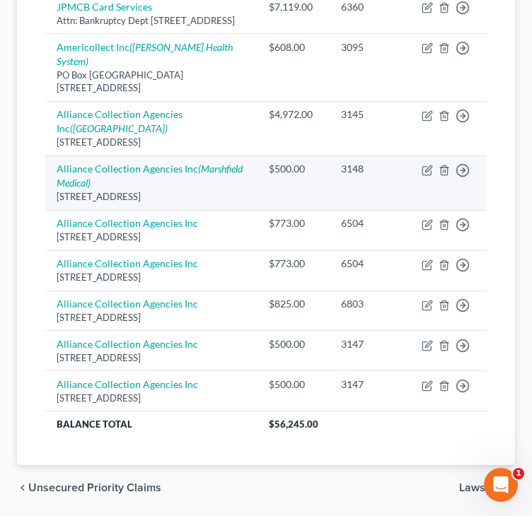
scroll to position [778, 0]
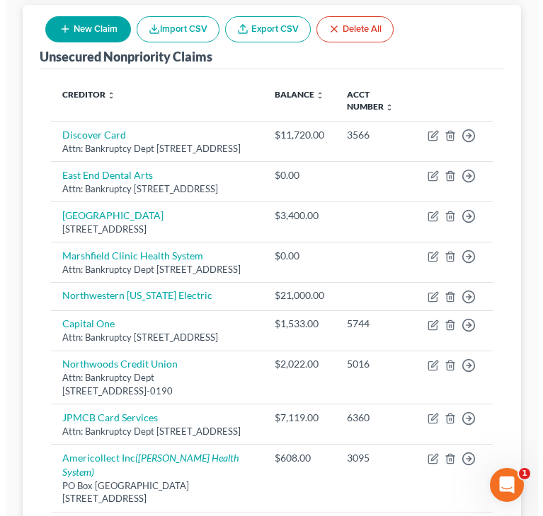
scroll to position [142, 0]
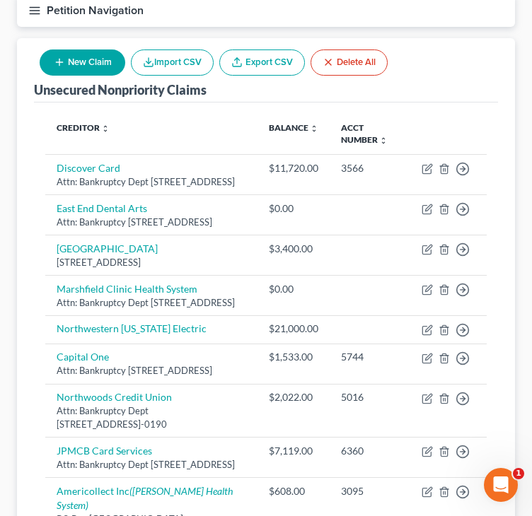
click at [86, 60] on button "New Claim" at bounding box center [83, 63] width 86 height 26
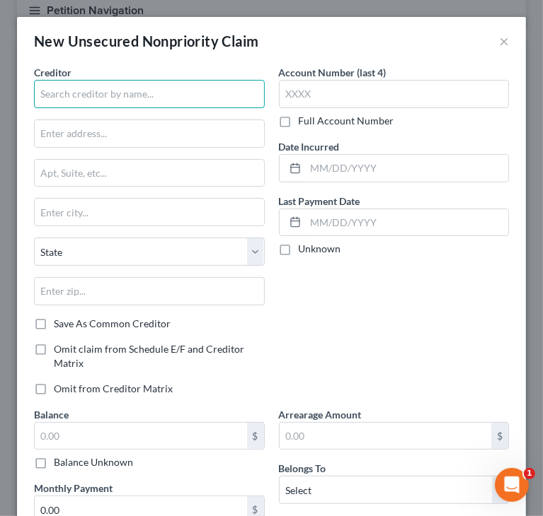
click at [106, 92] on input "text" at bounding box center [149, 94] width 231 height 28
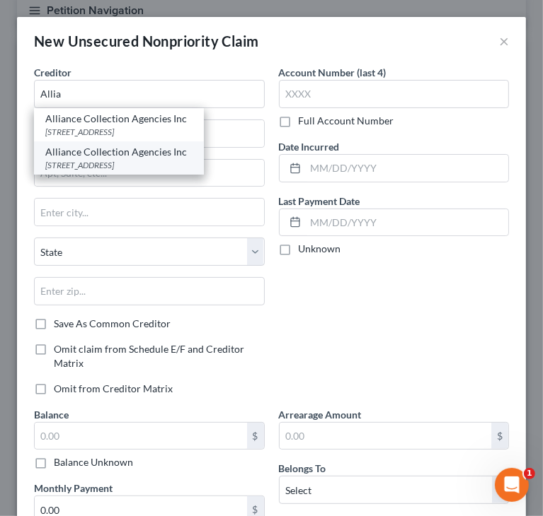
click at [93, 163] on div "[STREET_ADDRESS]" at bounding box center [118, 165] width 147 height 12
type input "Alliance Collection Agencies Inc"
type input "[STREET_ADDRESS]"
type input "PO Box 1267"
type input "Marshfield"
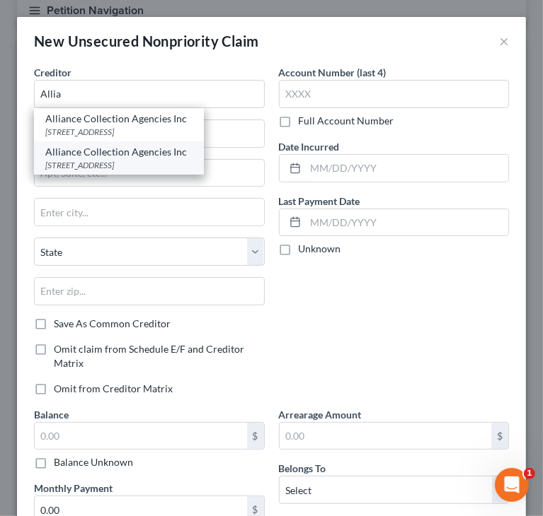
select select "52"
type input "54449"
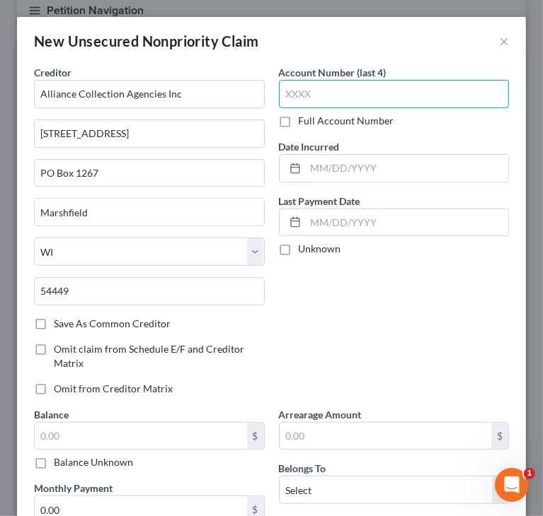
click at [346, 94] on input "text" at bounding box center [394, 94] width 231 height 28
paste input "8582"
type input "8582"
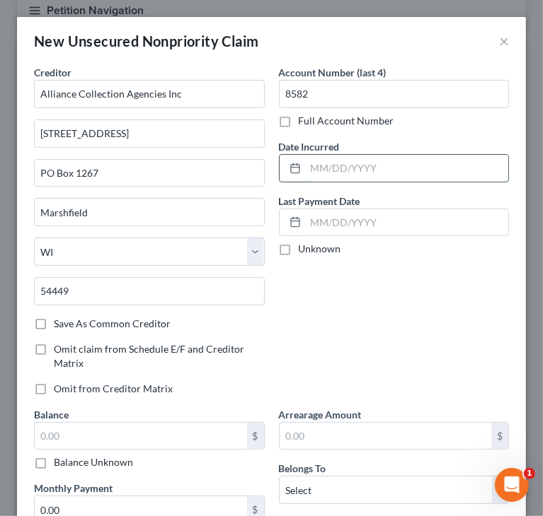
click at [365, 159] on input "text" at bounding box center [407, 168] width 203 height 27
paste input "[DATE]"
type input "[DATE]"
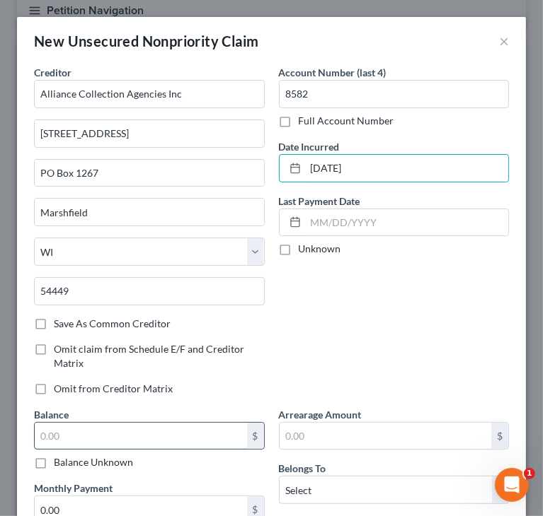
click at [127, 436] on input "text" at bounding box center [141, 436] width 212 height 27
paste input "$782"
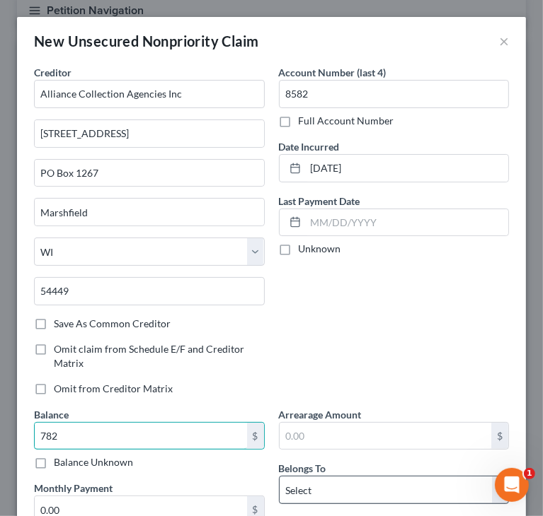
type input "782"
click at [321, 491] on select "Select Debtor 1 Only Debtor 2 Only Debtor 1 And Debtor 2 Only At Least One Of T…" at bounding box center [394, 490] width 231 height 28
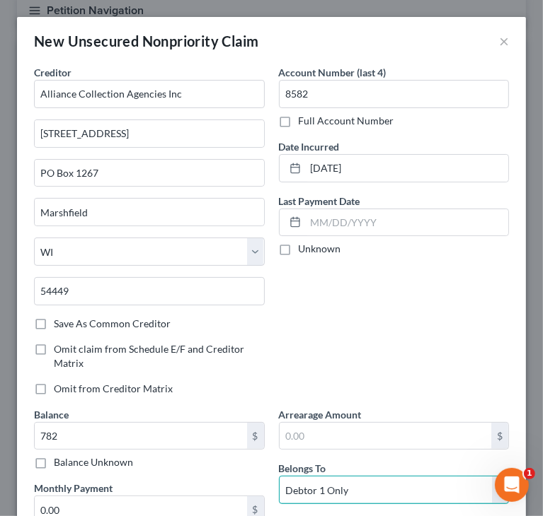
click at [279, 476] on select "Select Debtor 1 Only Debtor 2 Only Debtor 1 And Debtor 2 Only At Least One Of T…" at bounding box center [394, 490] width 231 height 28
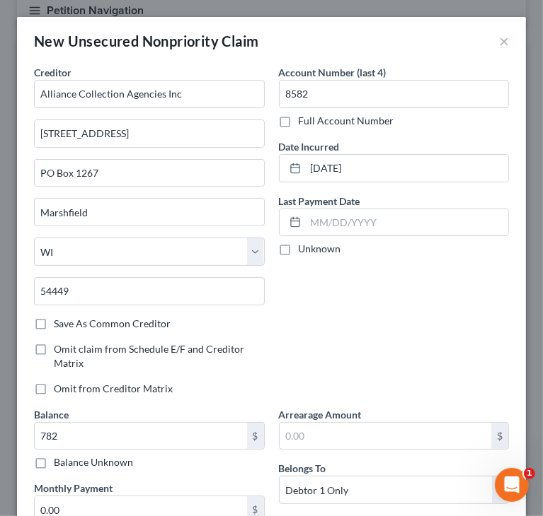
click at [340, 323] on div "Account Number (last 4) 8582 Full Account Number Date Incurred [DATE] Last Paym…" at bounding box center [394, 236] width 245 height 342
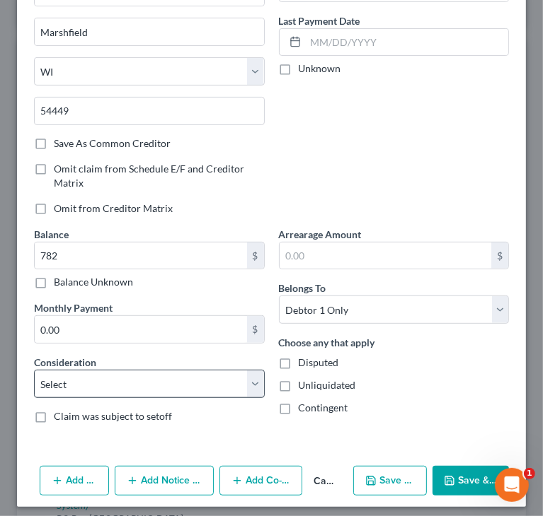
scroll to position [185, 0]
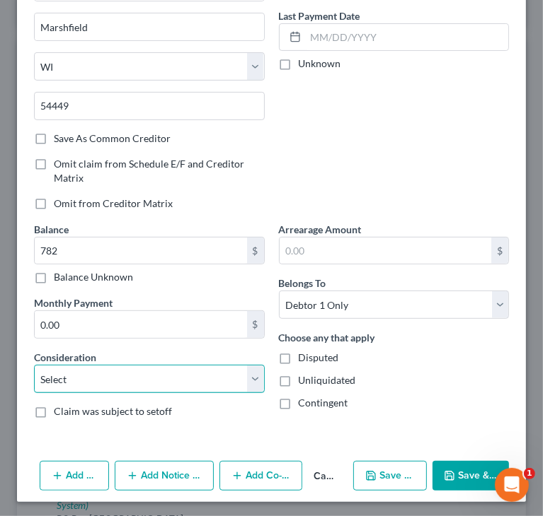
click at [94, 369] on select "Select Cable / Satellite Services Collection Agency Credit Card Debt Debt Couns…" at bounding box center [149, 379] width 231 height 28
click at [34, 365] on select "Select Cable / Satellite Services Collection Agency Credit Card Debt Debt Couns…" at bounding box center [149, 379] width 231 height 28
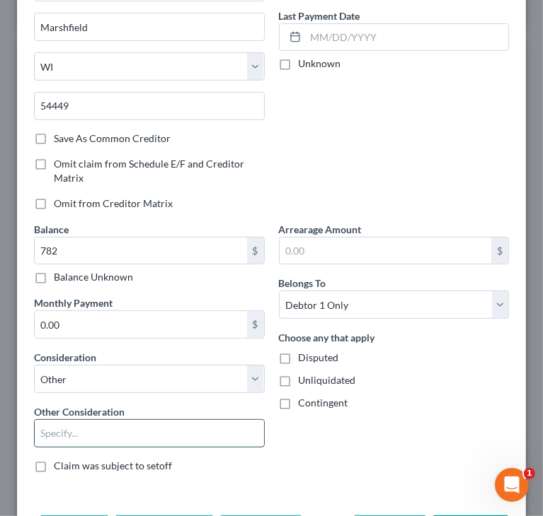
click at [88, 432] on input "text" at bounding box center [149, 433] width 229 height 27
drag, startPoint x: 83, startPoint y: 429, endPoint x: 221, endPoint y: 427, distance: 138.0
click at [220, 428] on input "Collection/[PERSON_NAME] Fargo" at bounding box center [149, 433] width 229 height 27
click at [425, 396] on div "Contingent" at bounding box center [394, 403] width 231 height 14
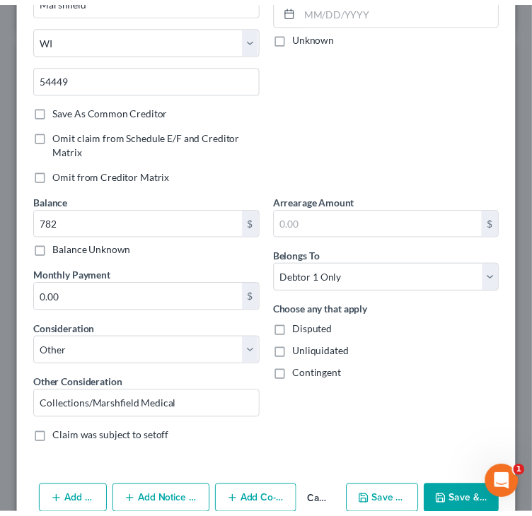
scroll to position [240, 0]
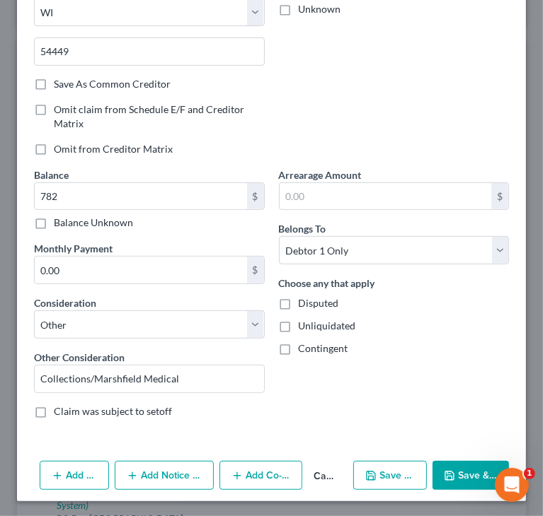
click at [457, 471] on button "Save & Close" at bounding box center [470, 476] width 76 height 30
